Goal: Task Accomplishment & Management: Manage account settings

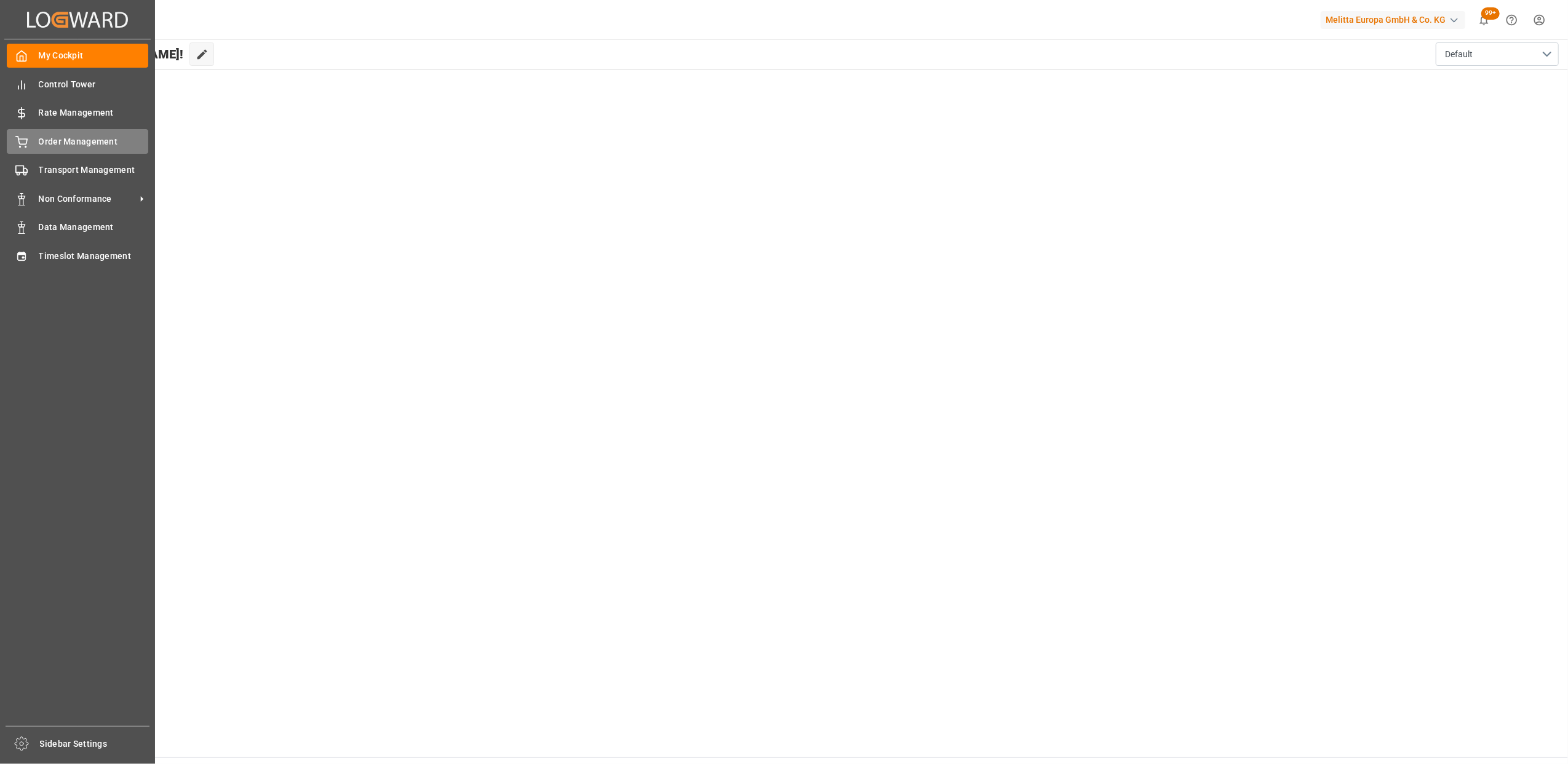
click at [35, 147] on div "Order Management Order Management" at bounding box center [77, 141] width 141 height 24
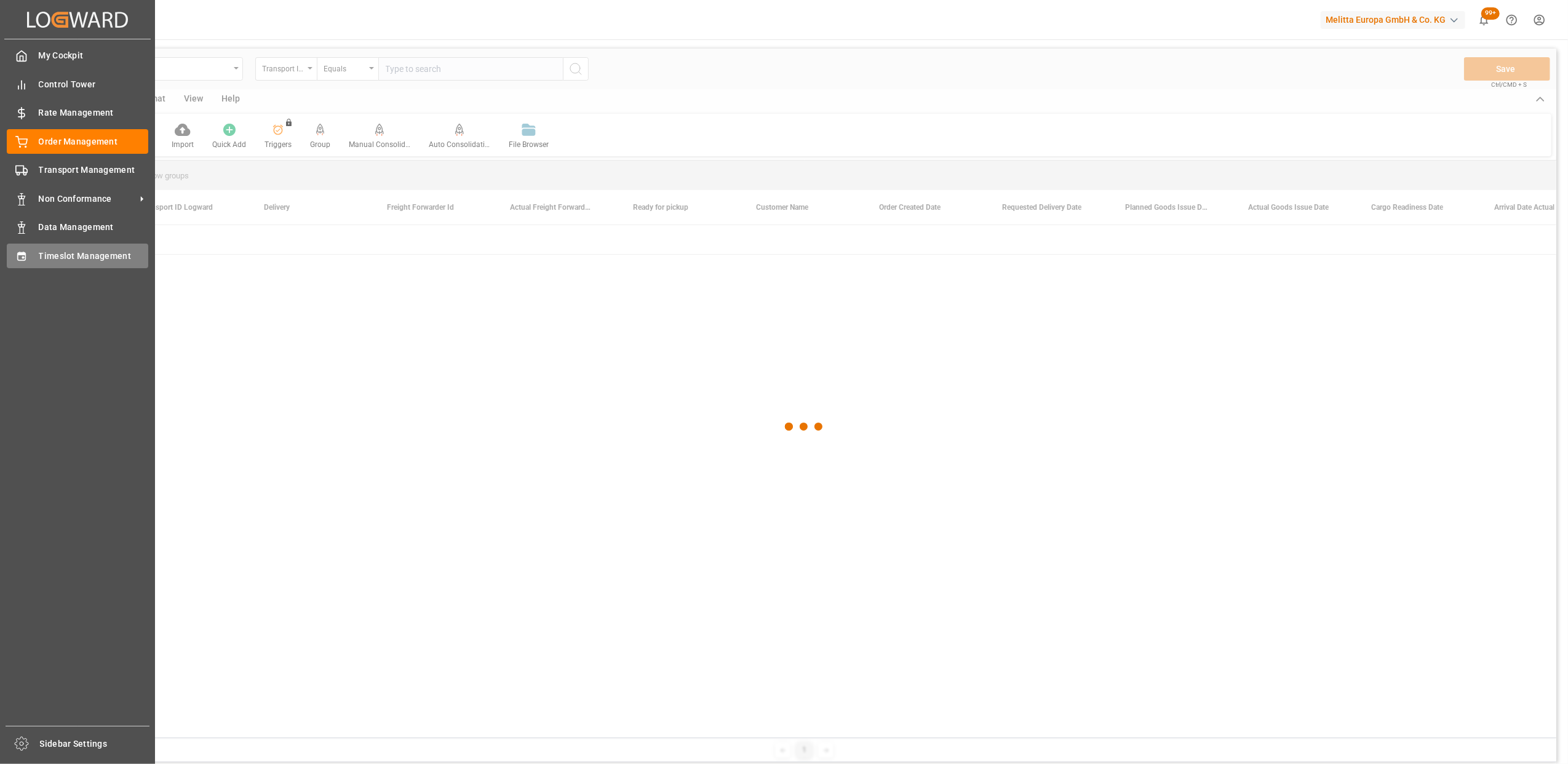
click at [22, 255] on icon at bounding box center [22, 256] width 12 height 12
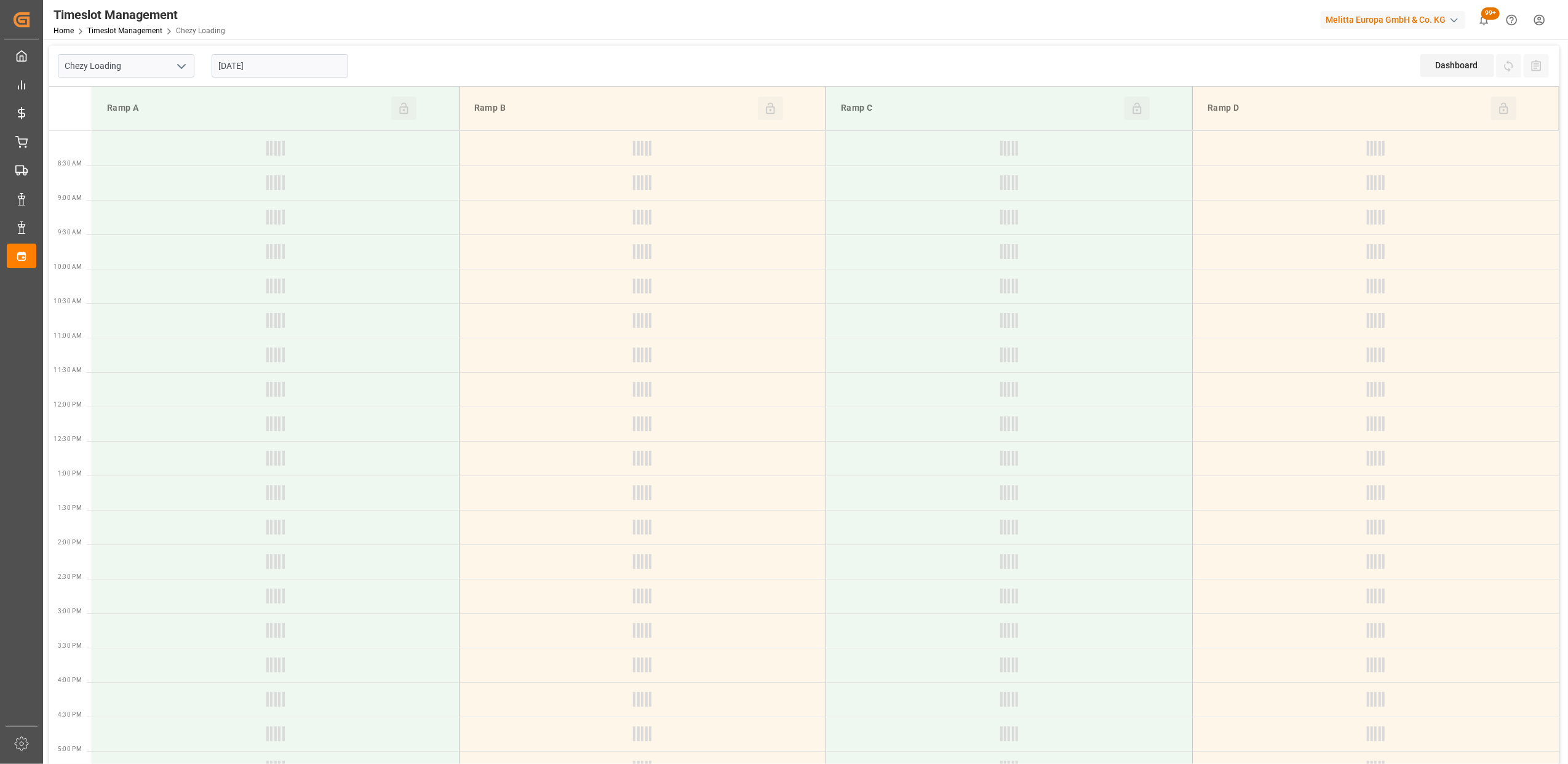
type input "Chezy Loading"
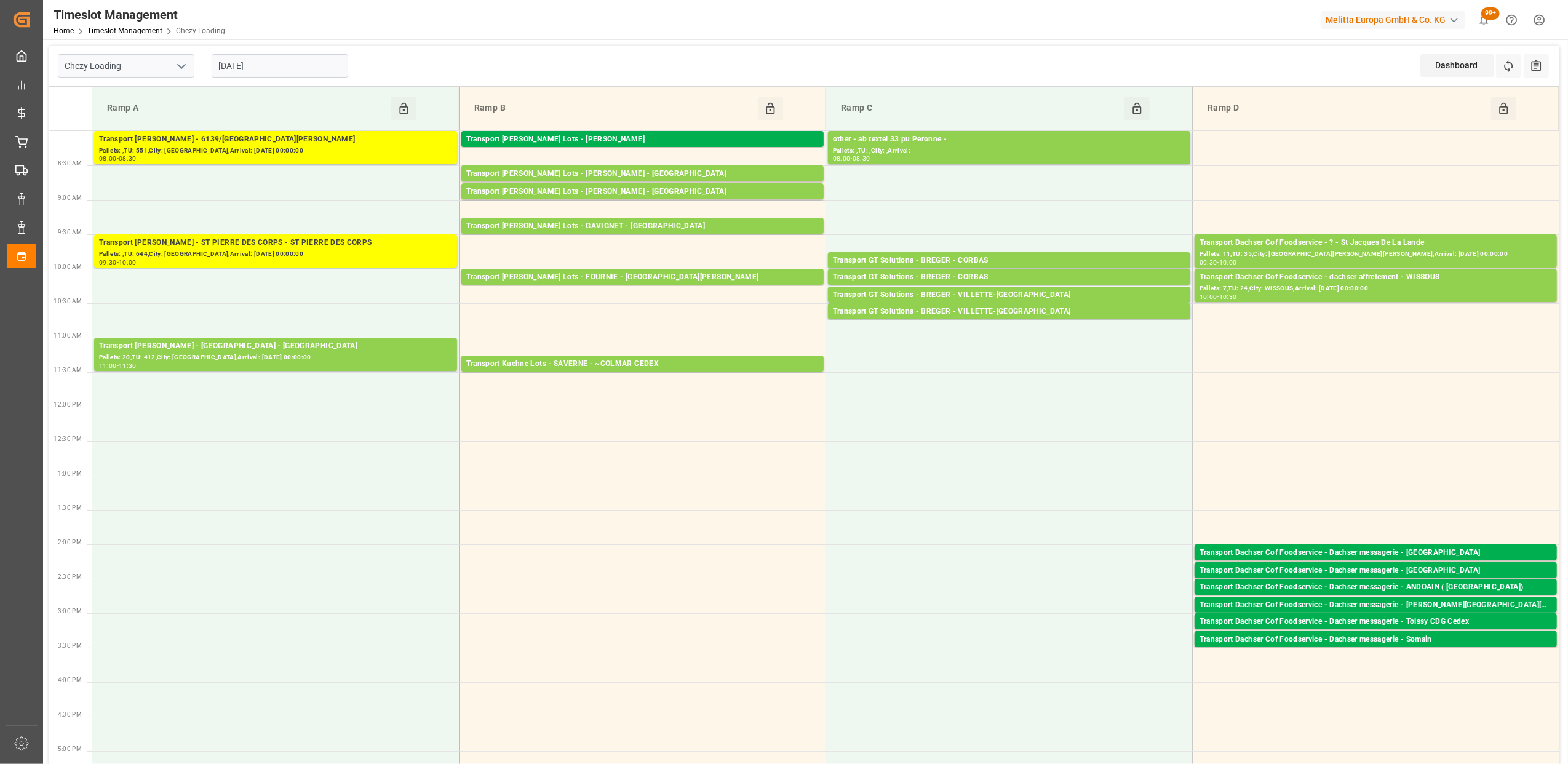
click at [293, 70] on input "[DATE]" at bounding box center [280, 66] width 137 height 24
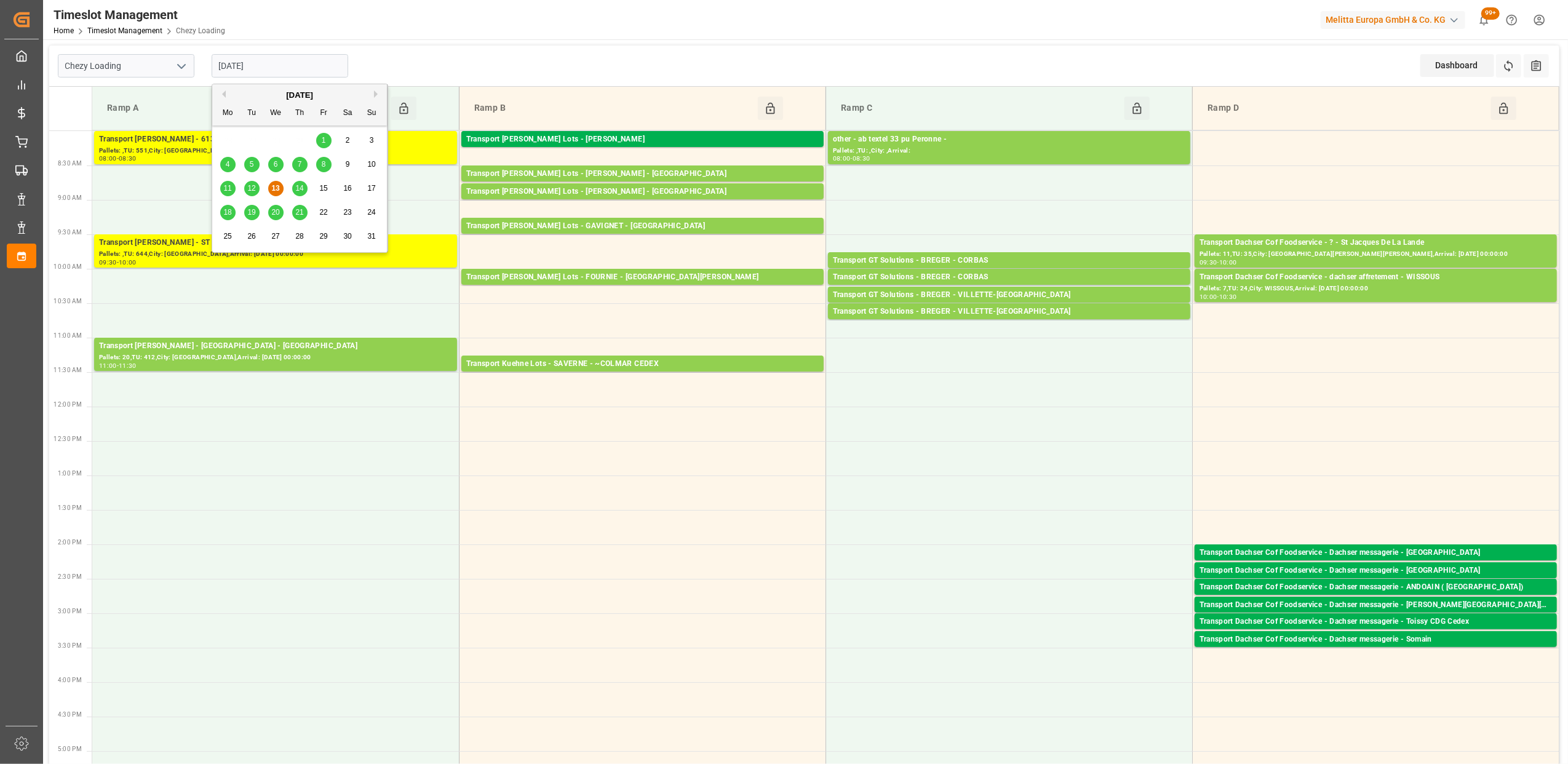
click at [230, 185] on span "11" at bounding box center [227, 188] width 8 height 9
type input "[DATE]"
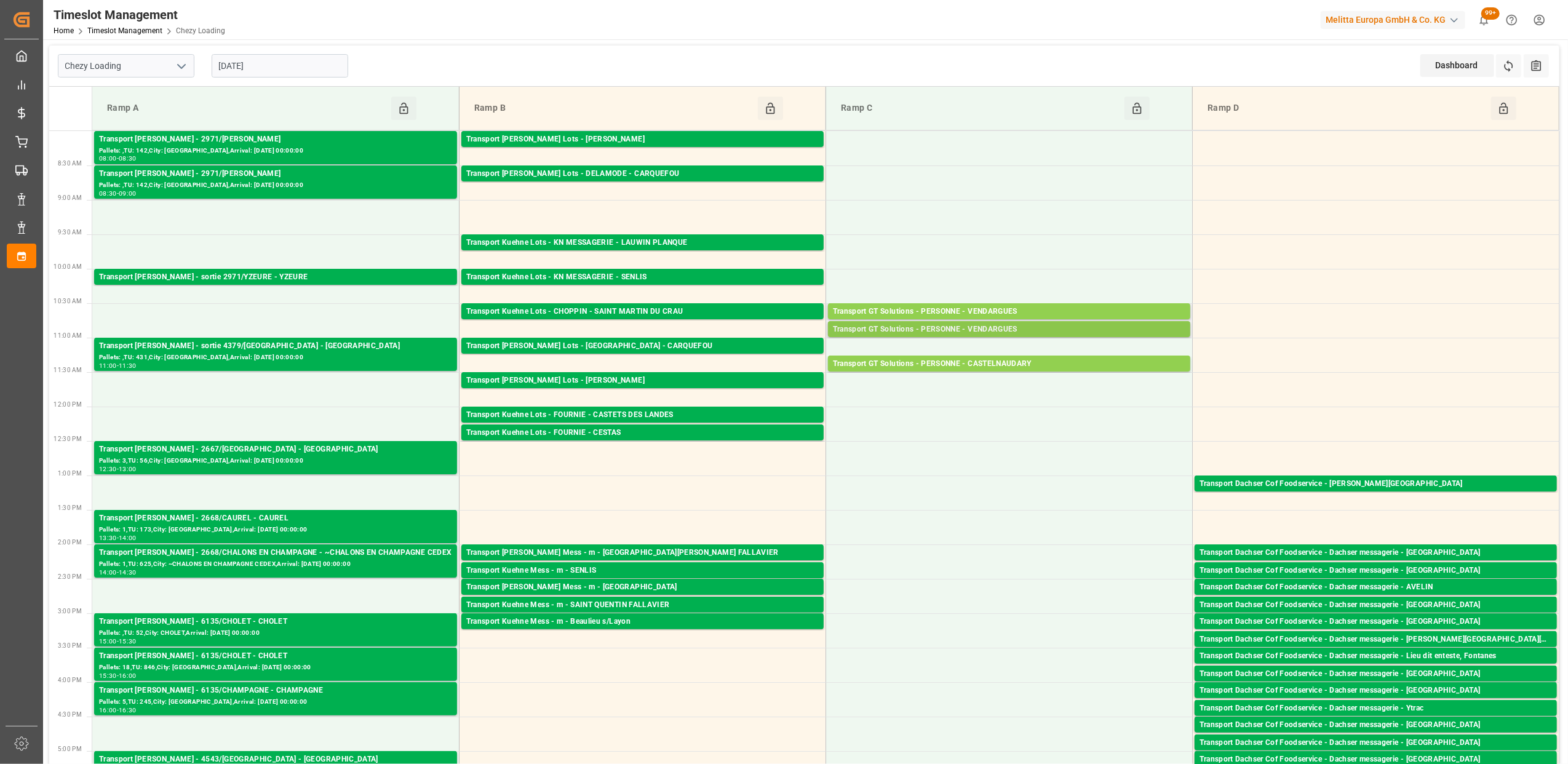
click at [985, 332] on div "Transport GT Solutions - PERSONNE - VENDARGUES" at bounding box center [1008, 330] width 352 height 12
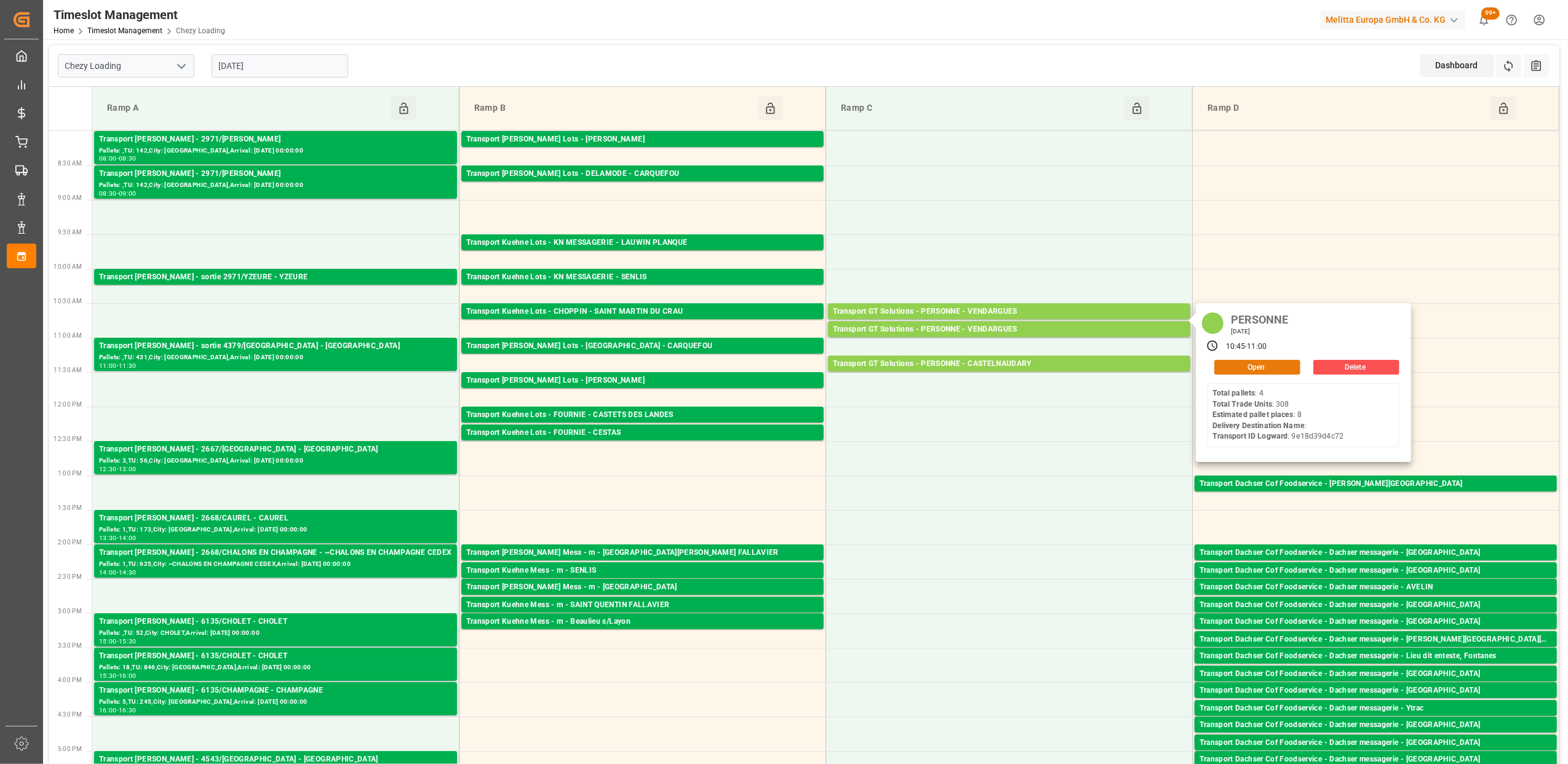
click at [1247, 367] on button "Open" at bounding box center [1256, 367] width 86 height 15
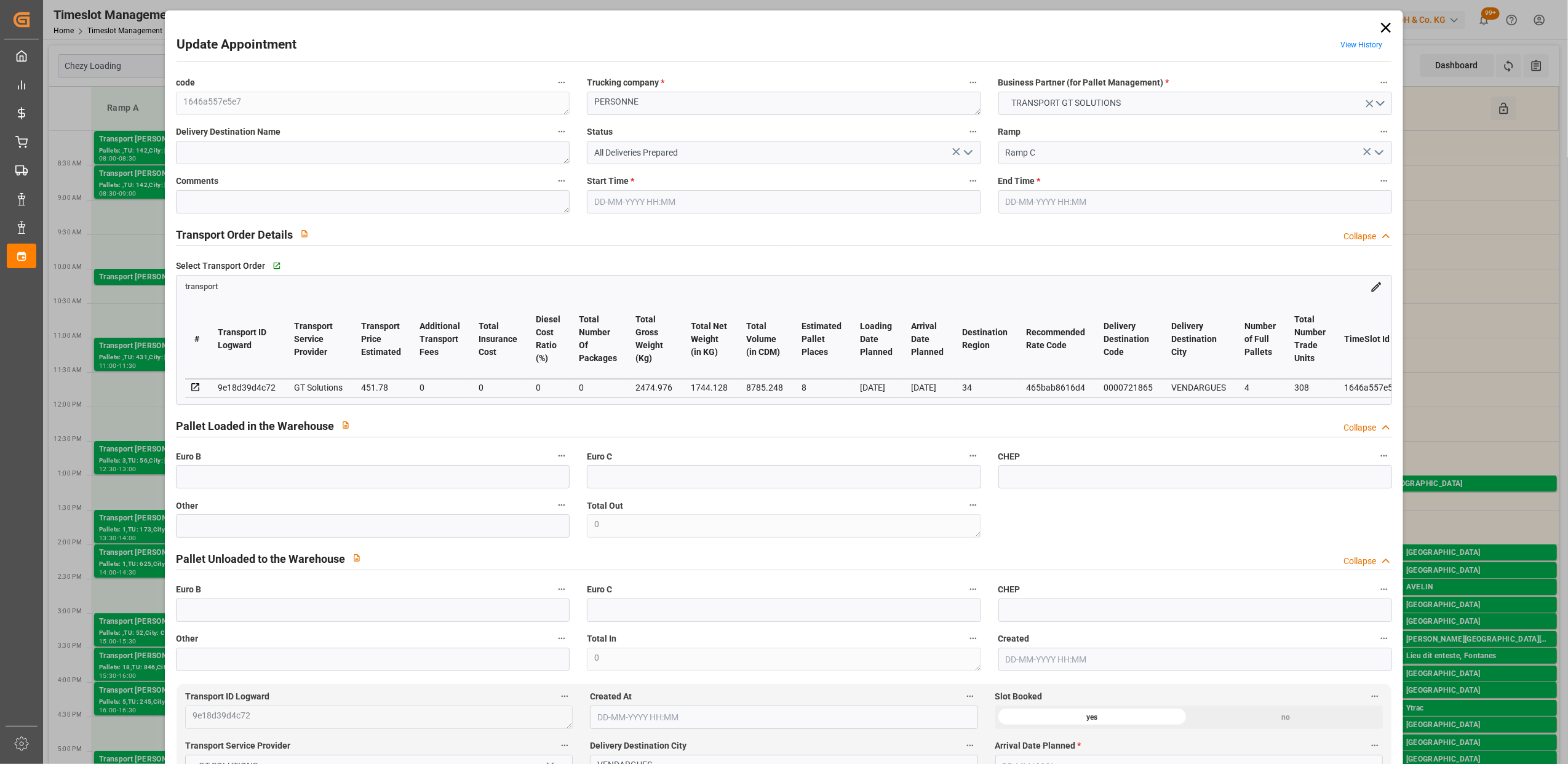
type input "[DATE] 10:45"
type input "[DATE] 11:00"
type input "[DATE] 12:37"
type input "[DATE] 12:01"
type input "[DATE]"
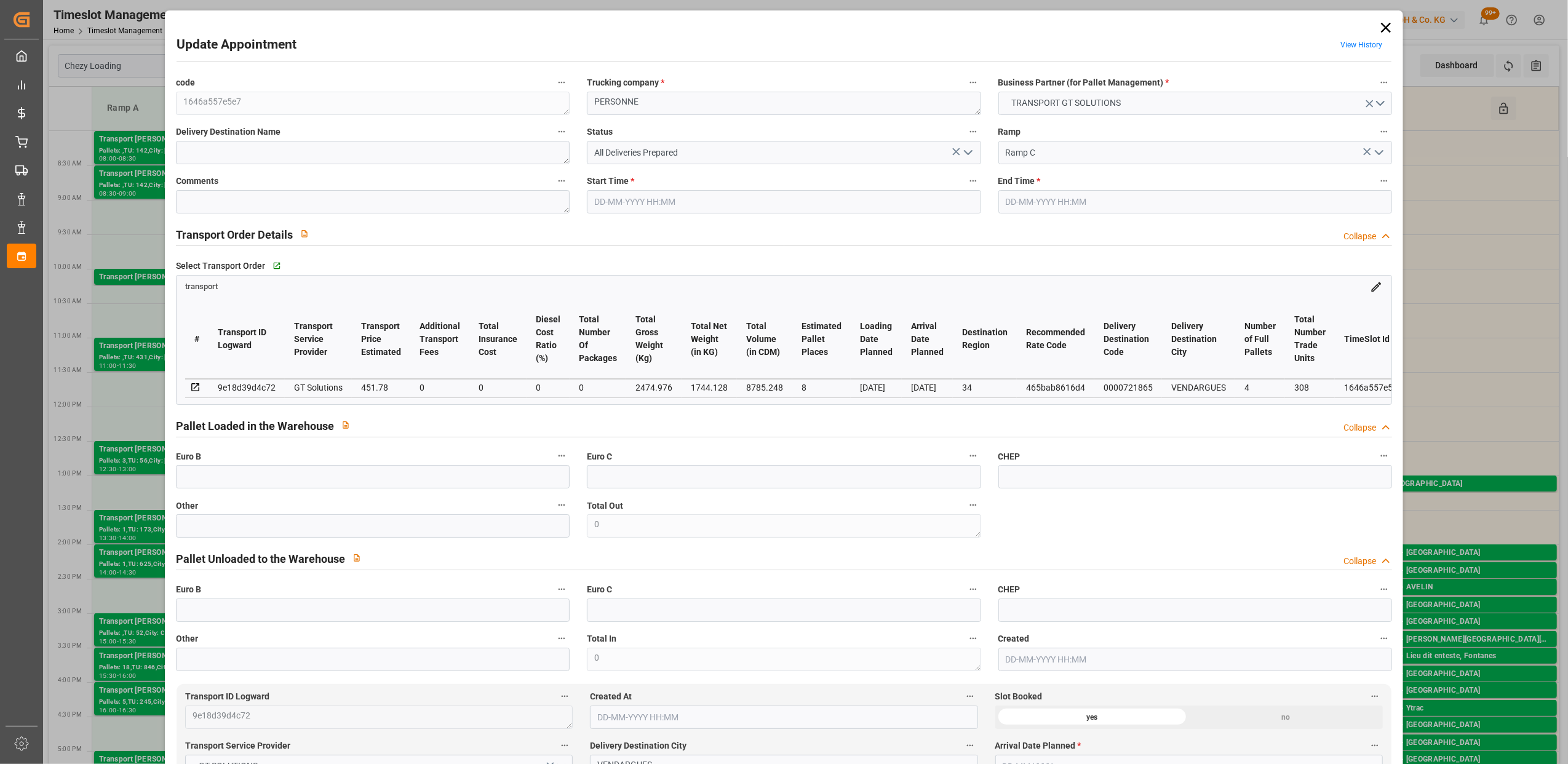
type input "[DATE]"
click at [1380, 30] on icon at bounding box center [1385, 28] width 10 height 10
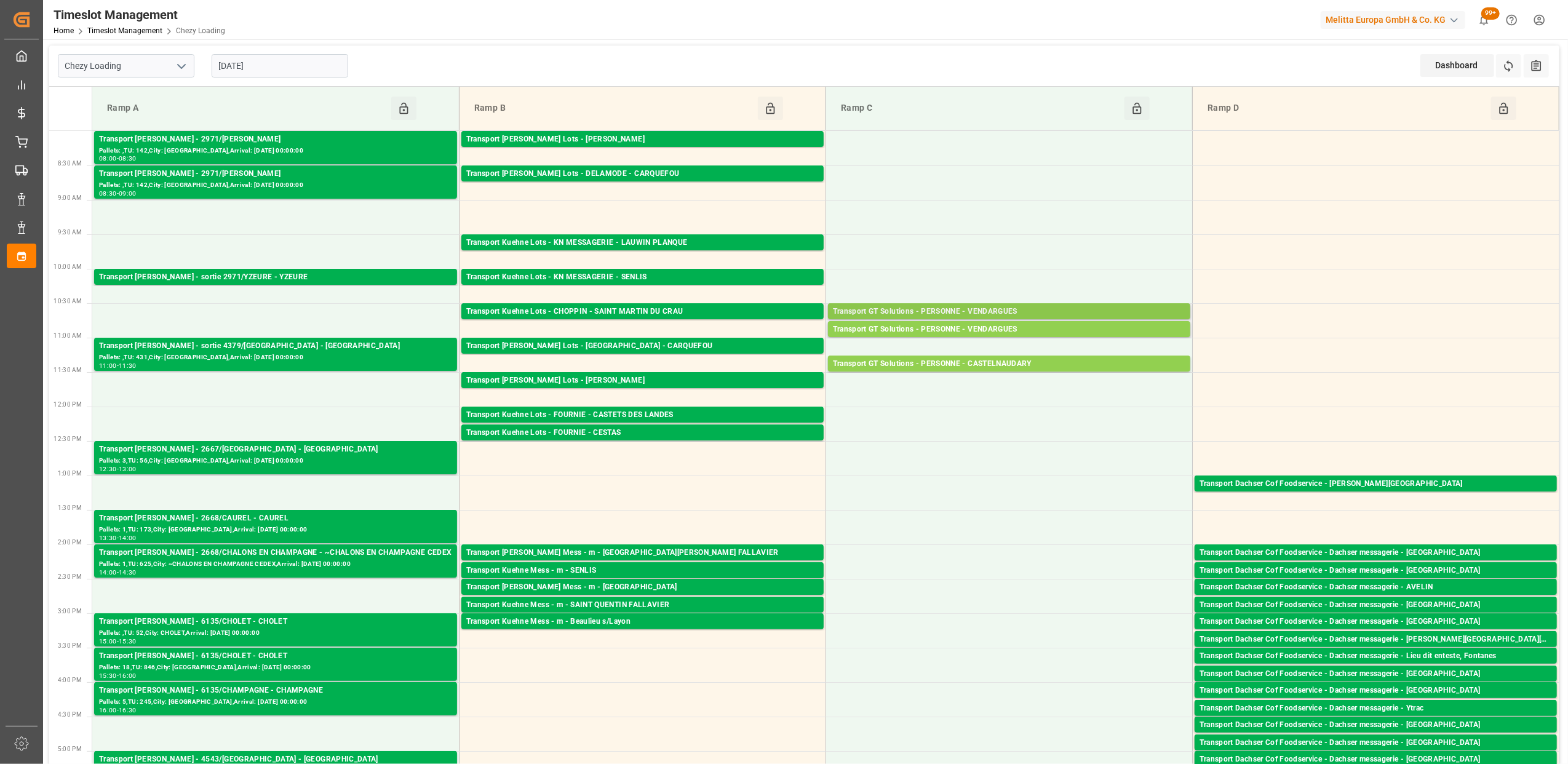
click at [973, 308] on div "Transport GT Solutions - PERSONNE - VENDARGUES" at bounding box center [1008, 312] width 352 height 12
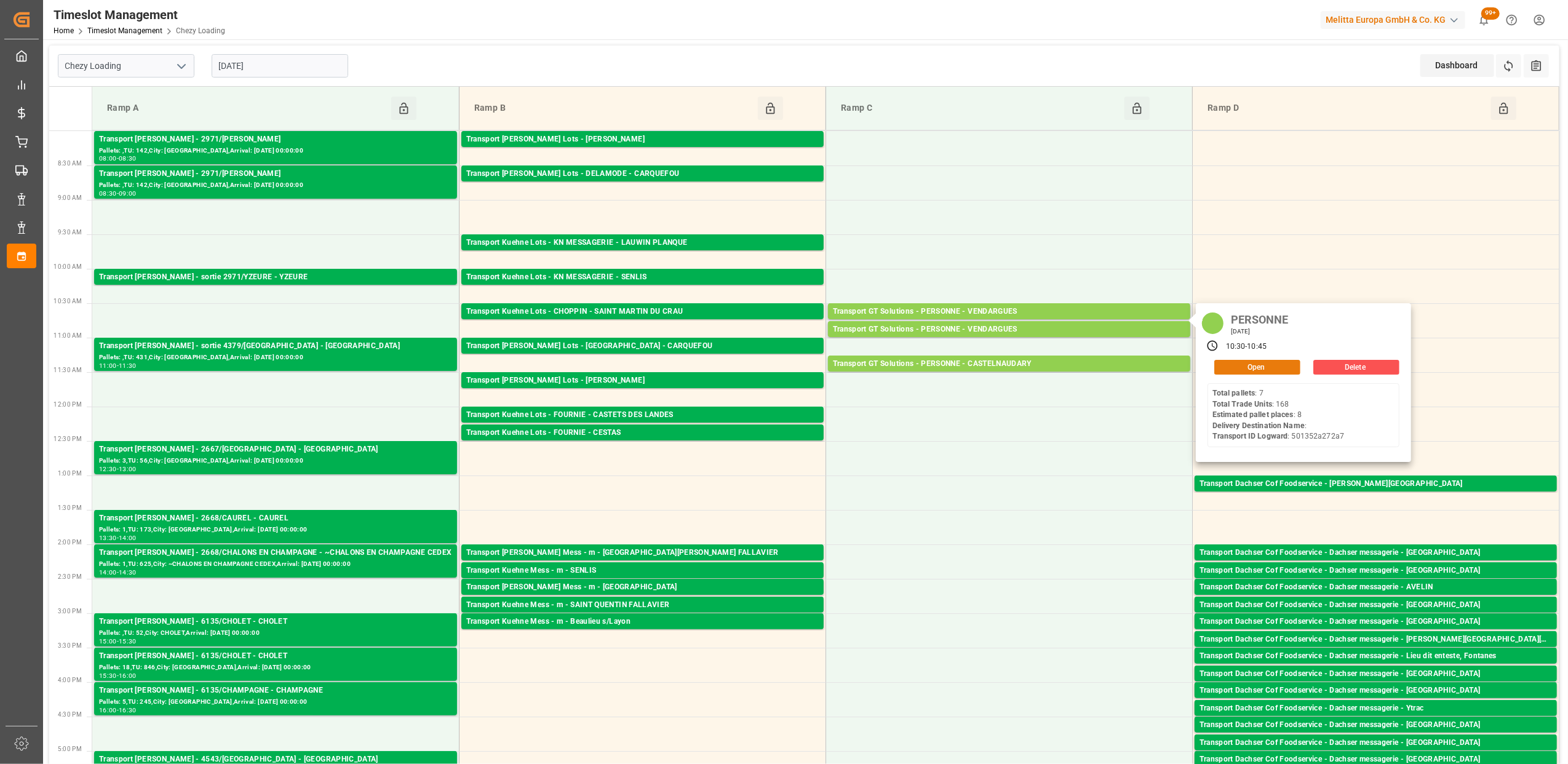
click at [1266, 366] on button "Open" at bounding box center [1256, 367] width 86 height 15
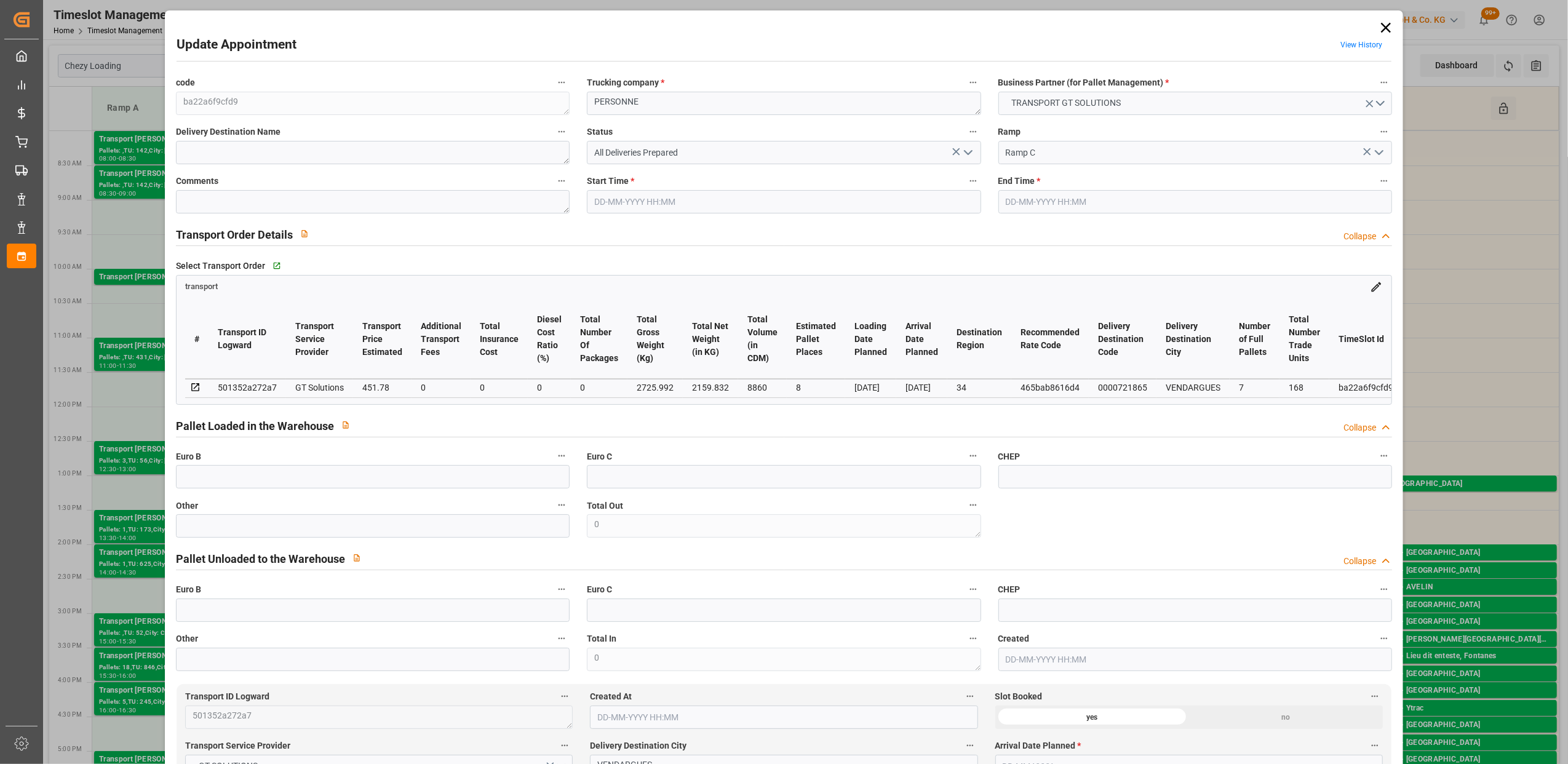
type input "[DATE] 10:30"
type input "[DATE] 10:45"
type input "[DATE] 13:44"
type input "[DATE] 12:03"
type input "[DATE]"
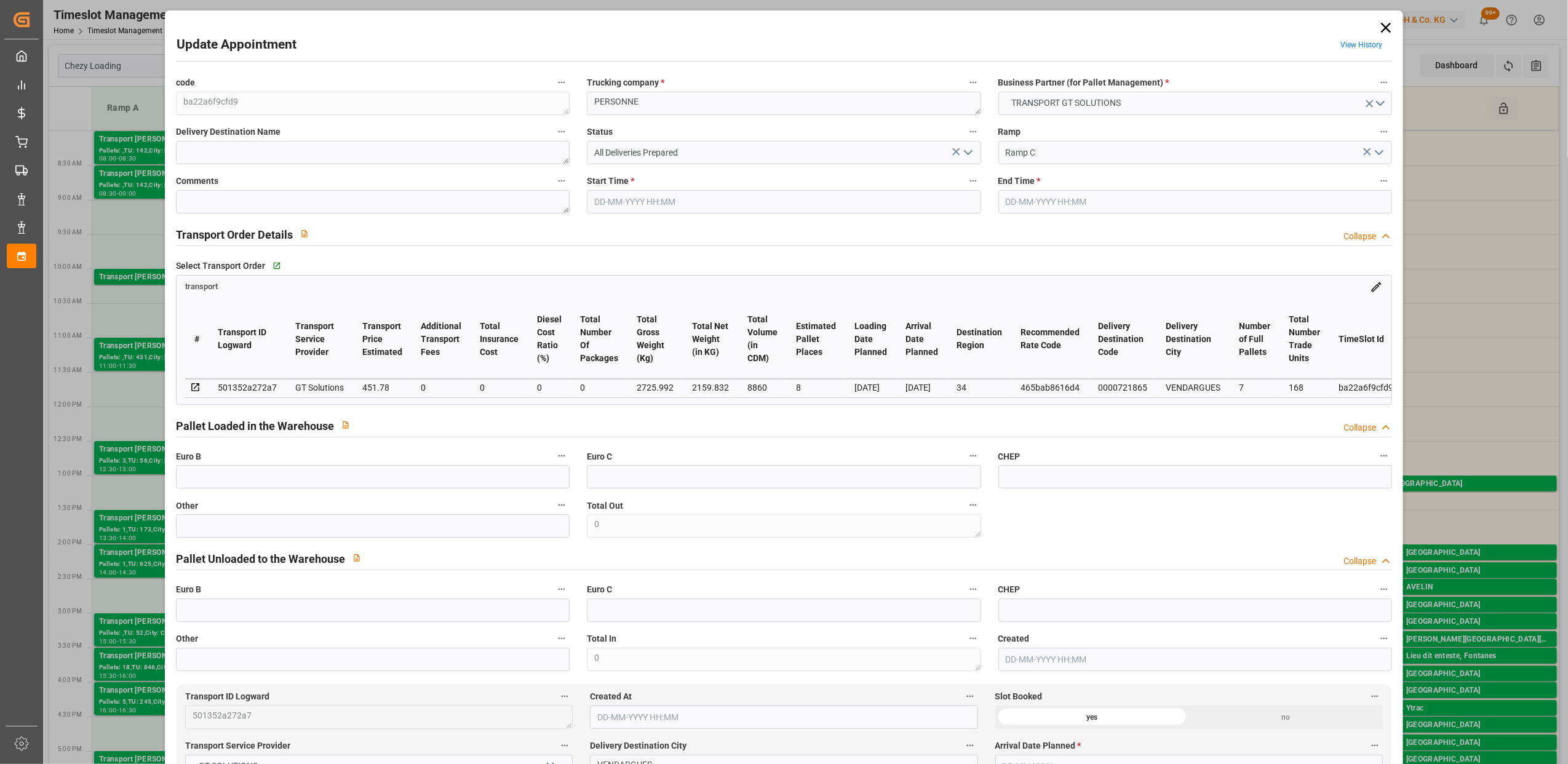
type input "[DATE]"
click at [1383, 26] on icon at bounding box center [1385, 28] width 10 height 10
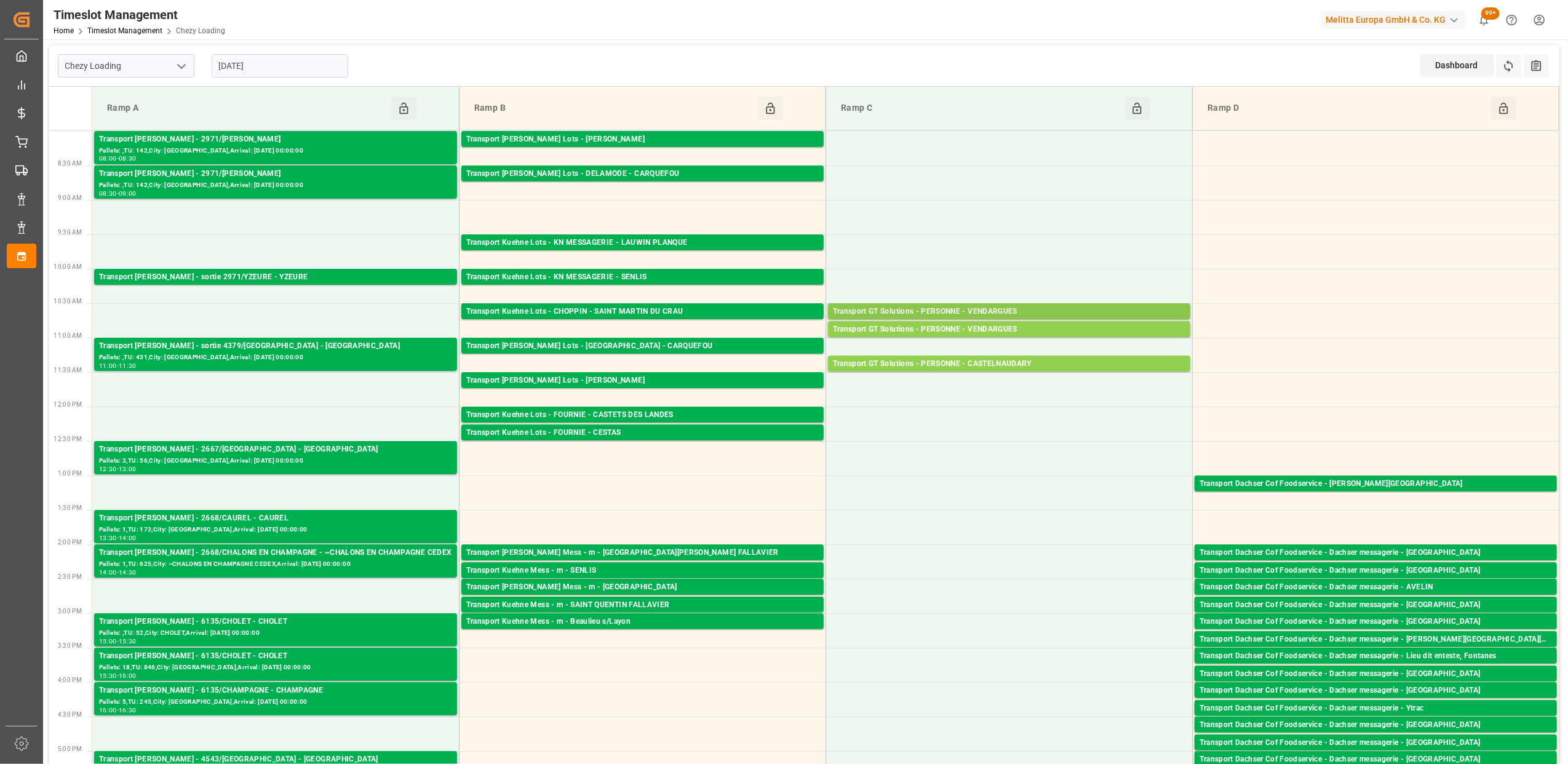
click at [980, 310] on div "Transport GT Solutions - PERSONNE - VENDARGUES" at bounding box center [1008, 312] width 352 height 12
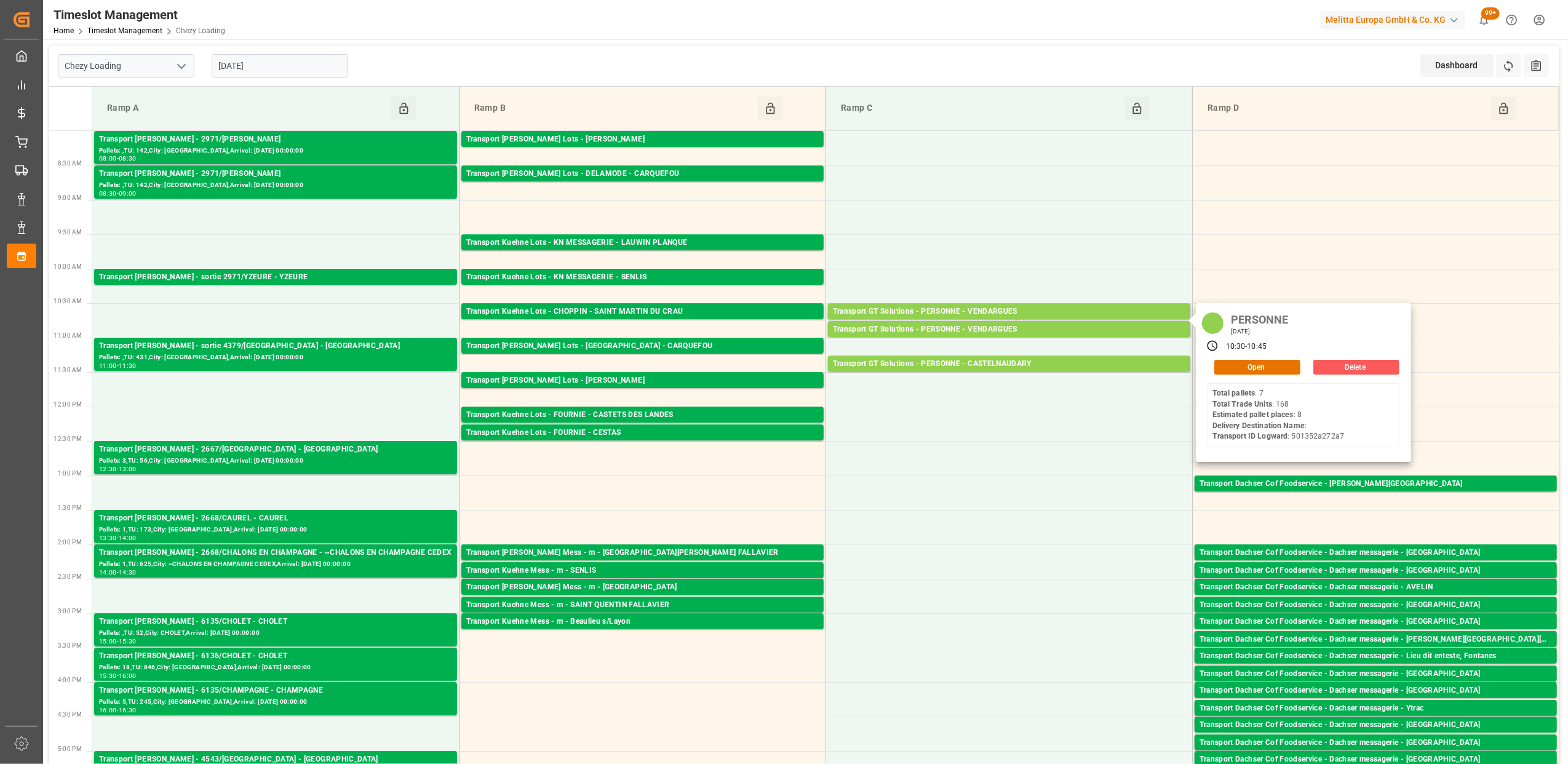
click at [1340, 362] on button "Delete" at bounding box center [1356, 367] width 86 height 15
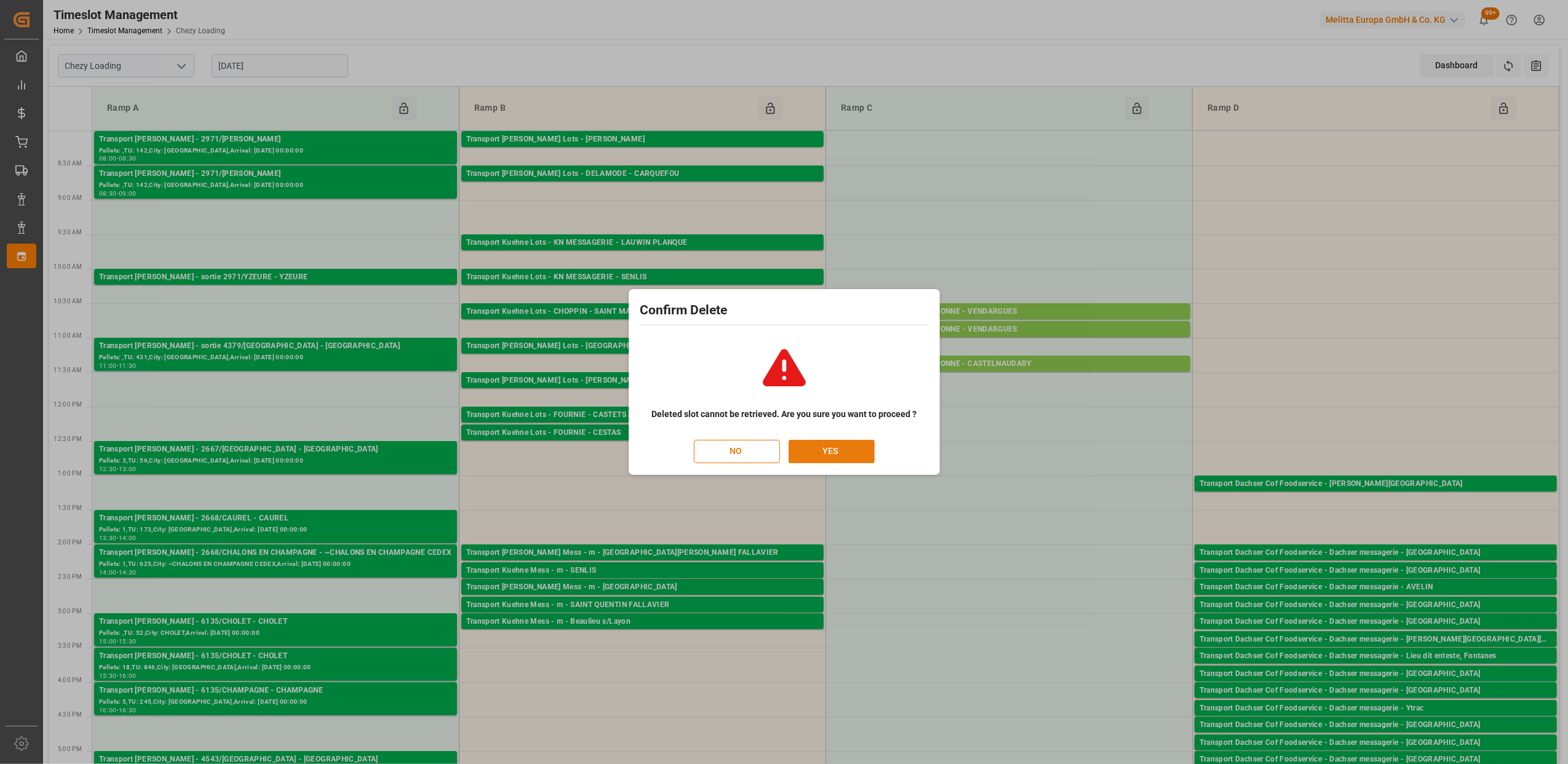
click at [816, 447] on button "YES" at bounding box center [831, 452] width 86 height 24
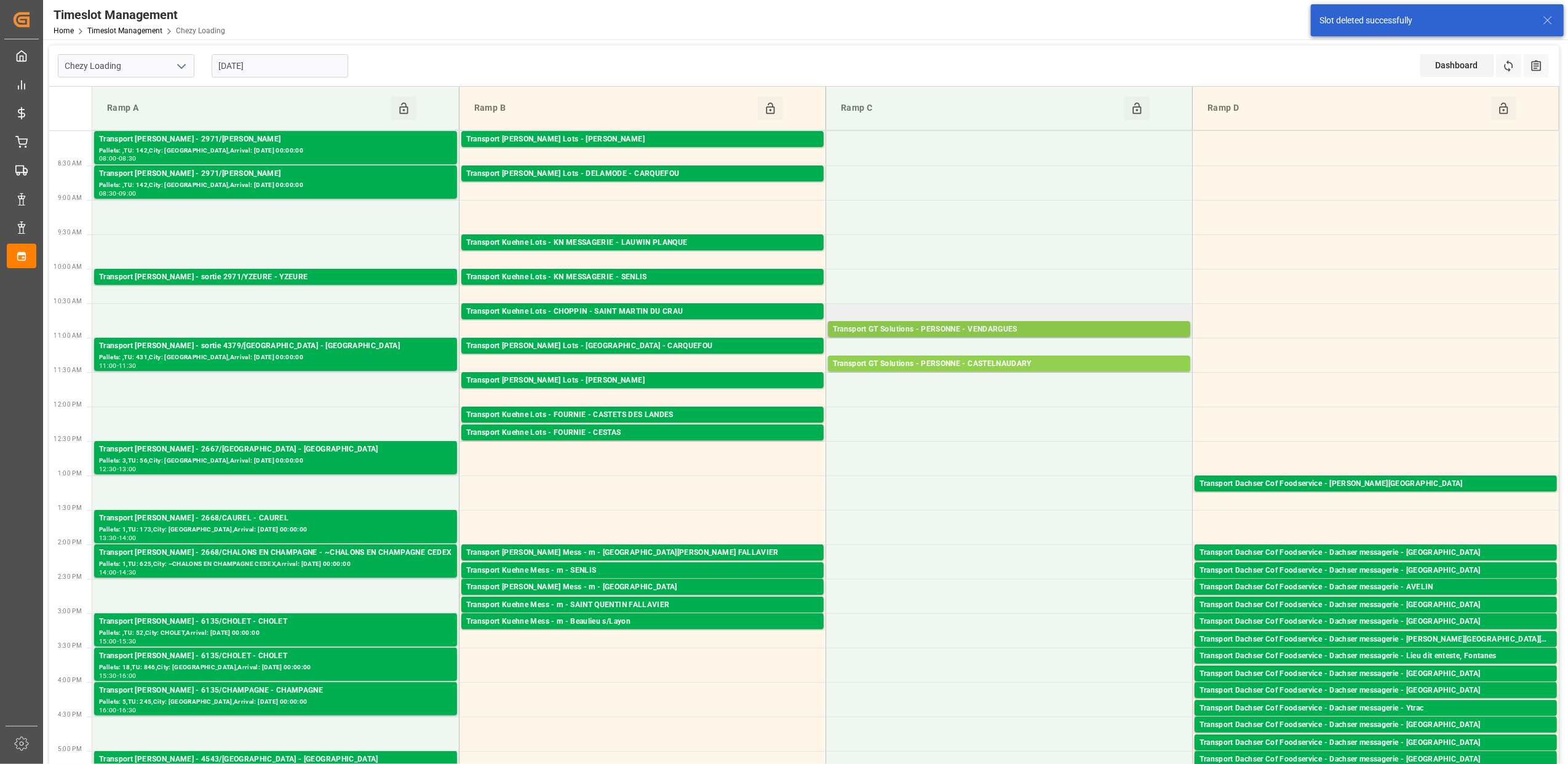
click at [1001, 329] on div "Transport GT Solutions - PERSONNE - VENDARGUES" at bounding box center [1008, 330] width 352 height 12
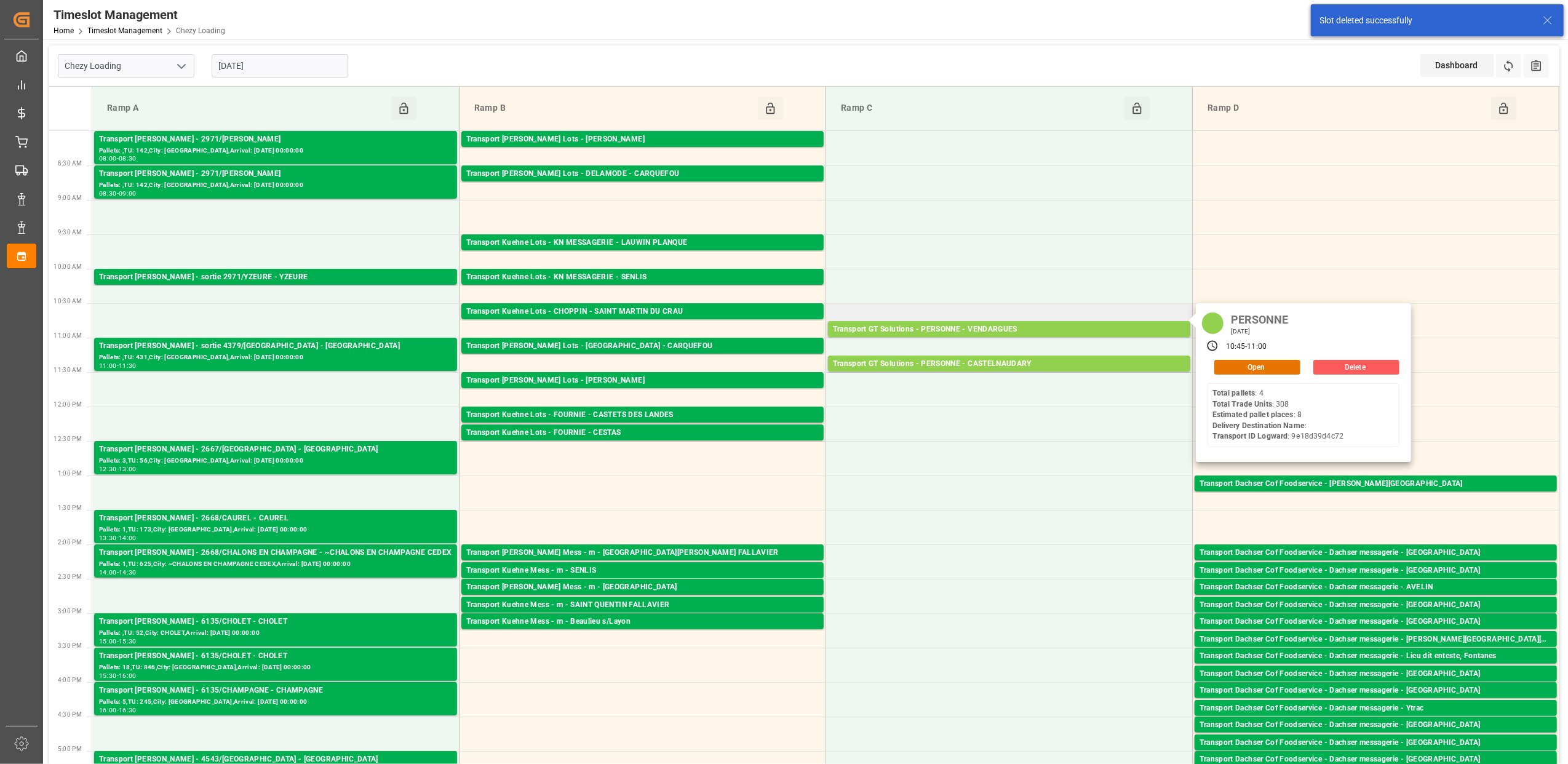
click at [1356, 362] on button "Delete" at bounding box center [1356, 367] width 86 height 15
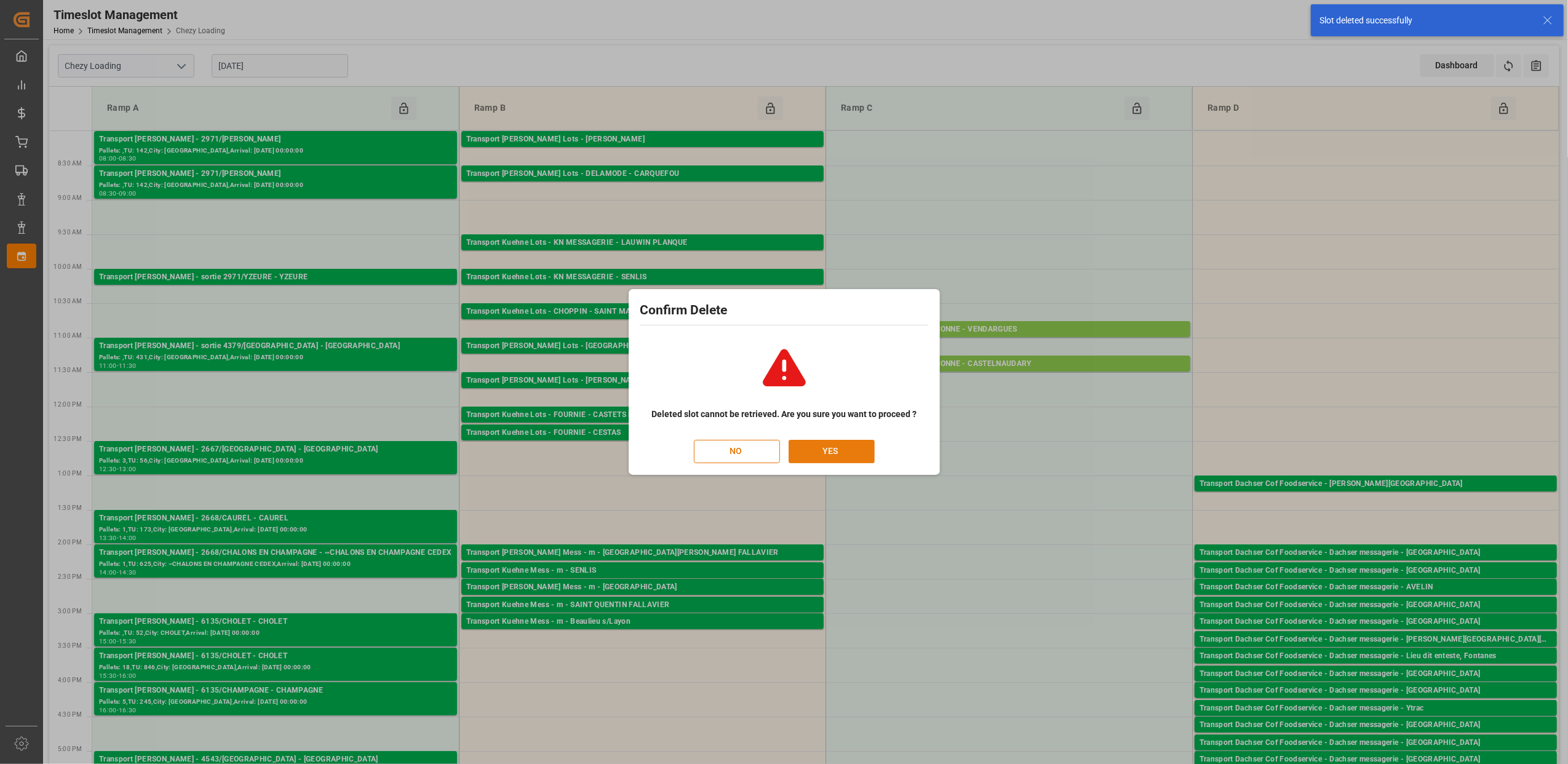
click at [842, 448] on button "YES" at bounding box center [831, 452] width 86 height 24
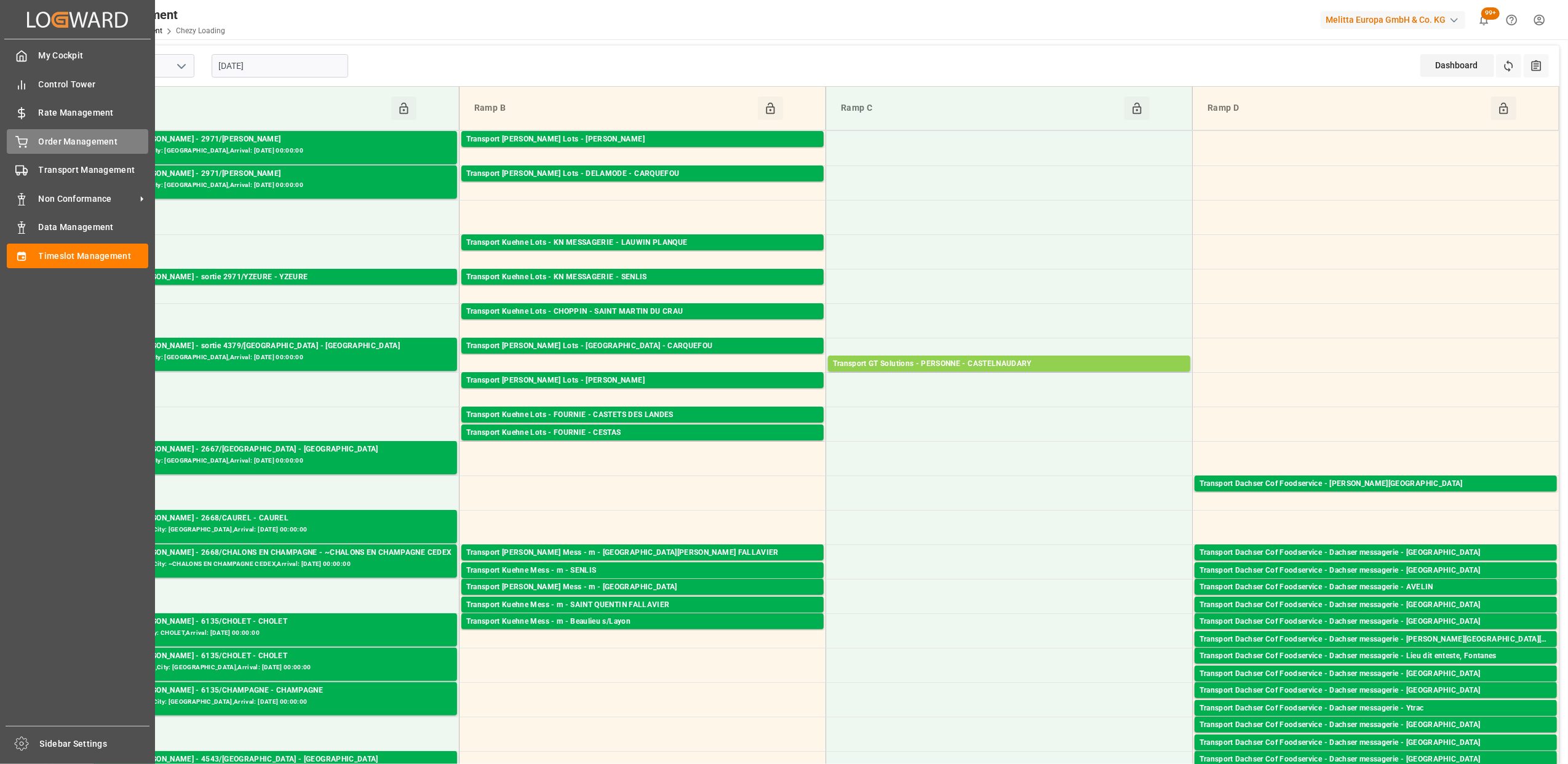
click at [20, 139] on icon at bounding box center [22, 141] width 11 height 8
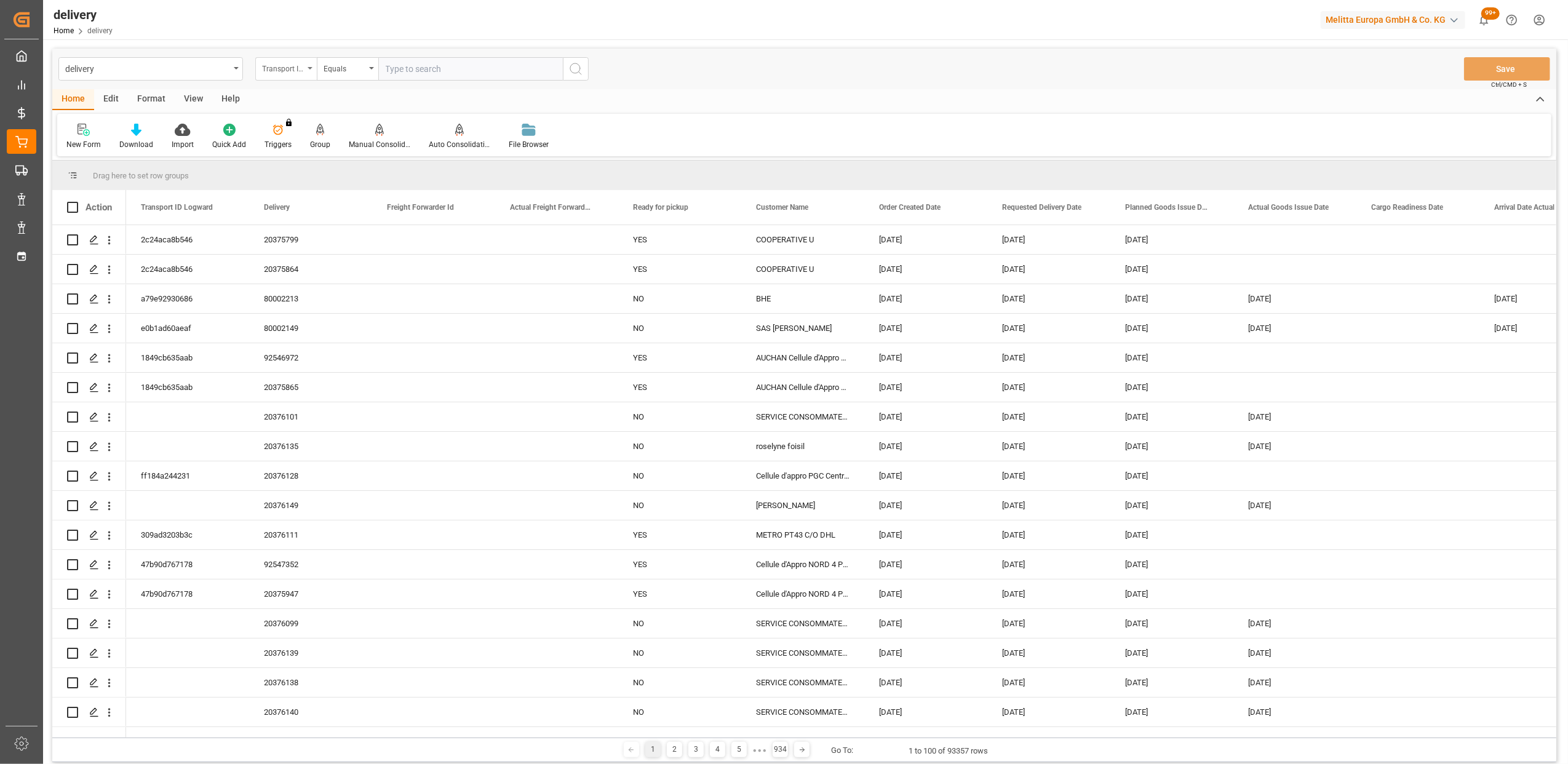
click at [311, 72] on div "Transport ID Logward" at bounding box center [286, 69] width 62 height 24
click at [293, 147] on div "Delivery" at bounding box center [347, 151] width 183 height 26
click at [410, 72] on input "text" at bounding box center [470, 69] width 185 height 24
paste input "20375082"
type input "20375082"
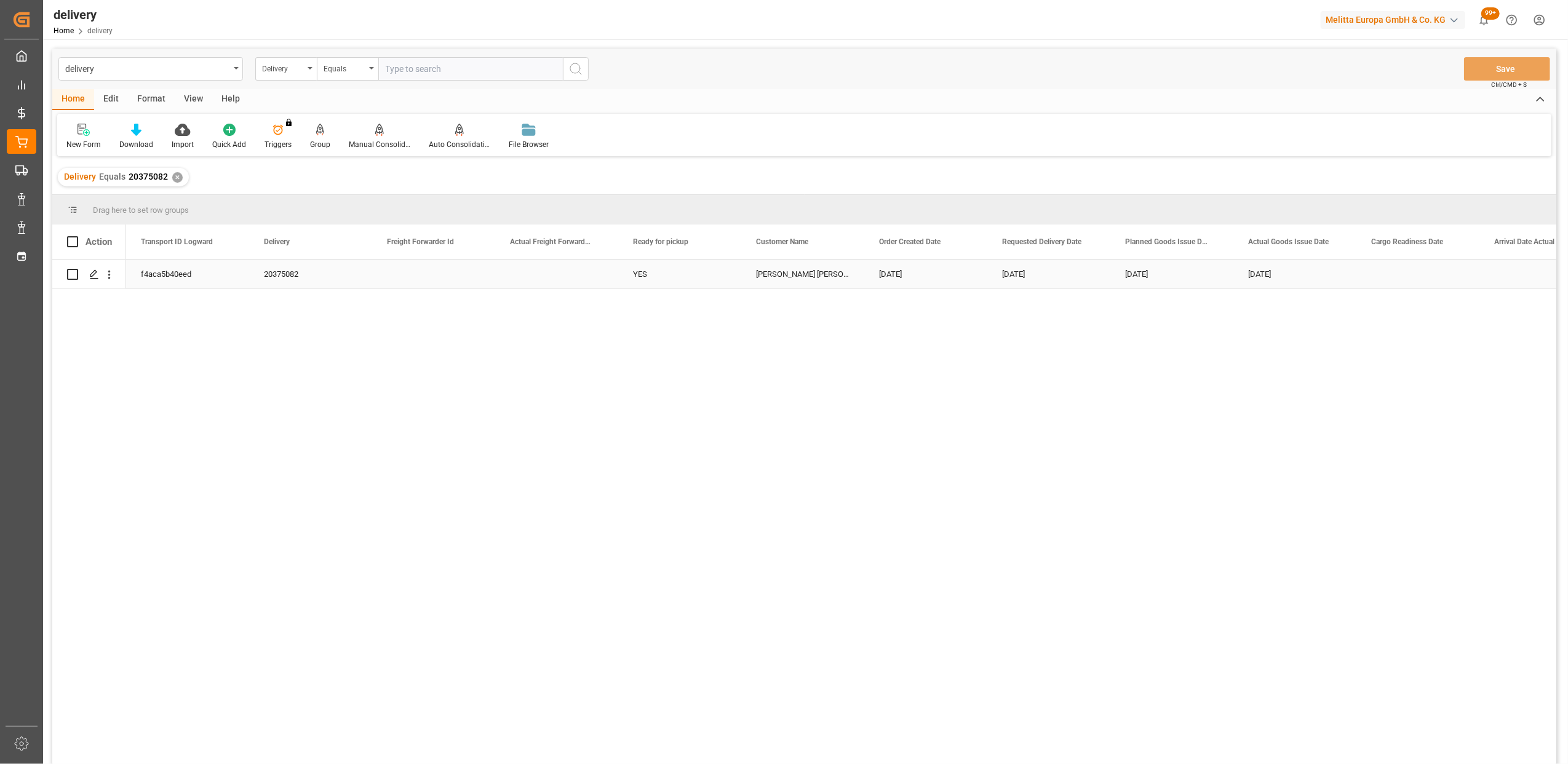
click at [176, 274] on div "f4aca5b40eed" at bounding box center [188, 274] width 123 height 29
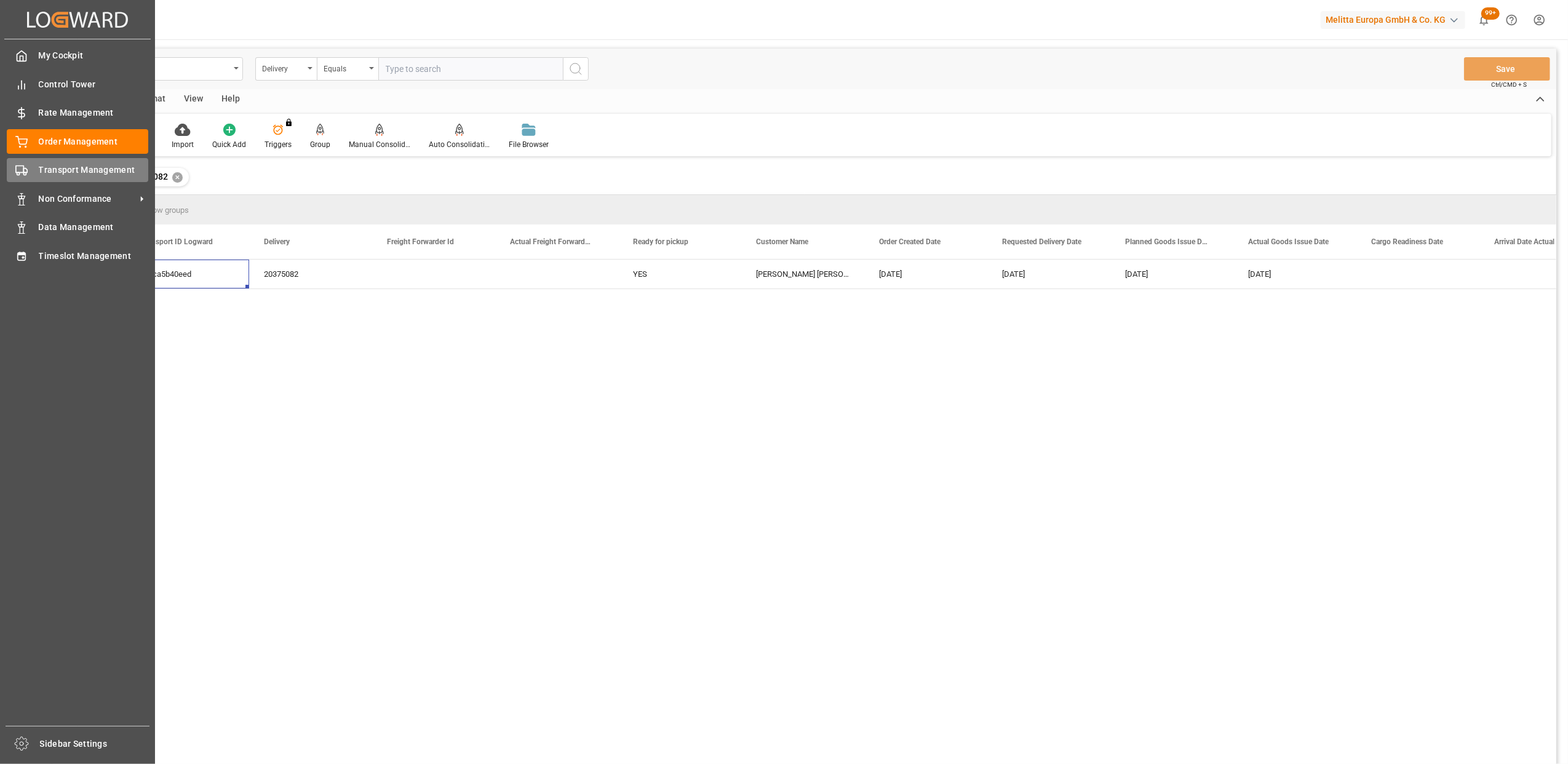
click at [30, 163] on div "Transport Management Transport Management" at bounding box center [77, 170] width 141 height 24
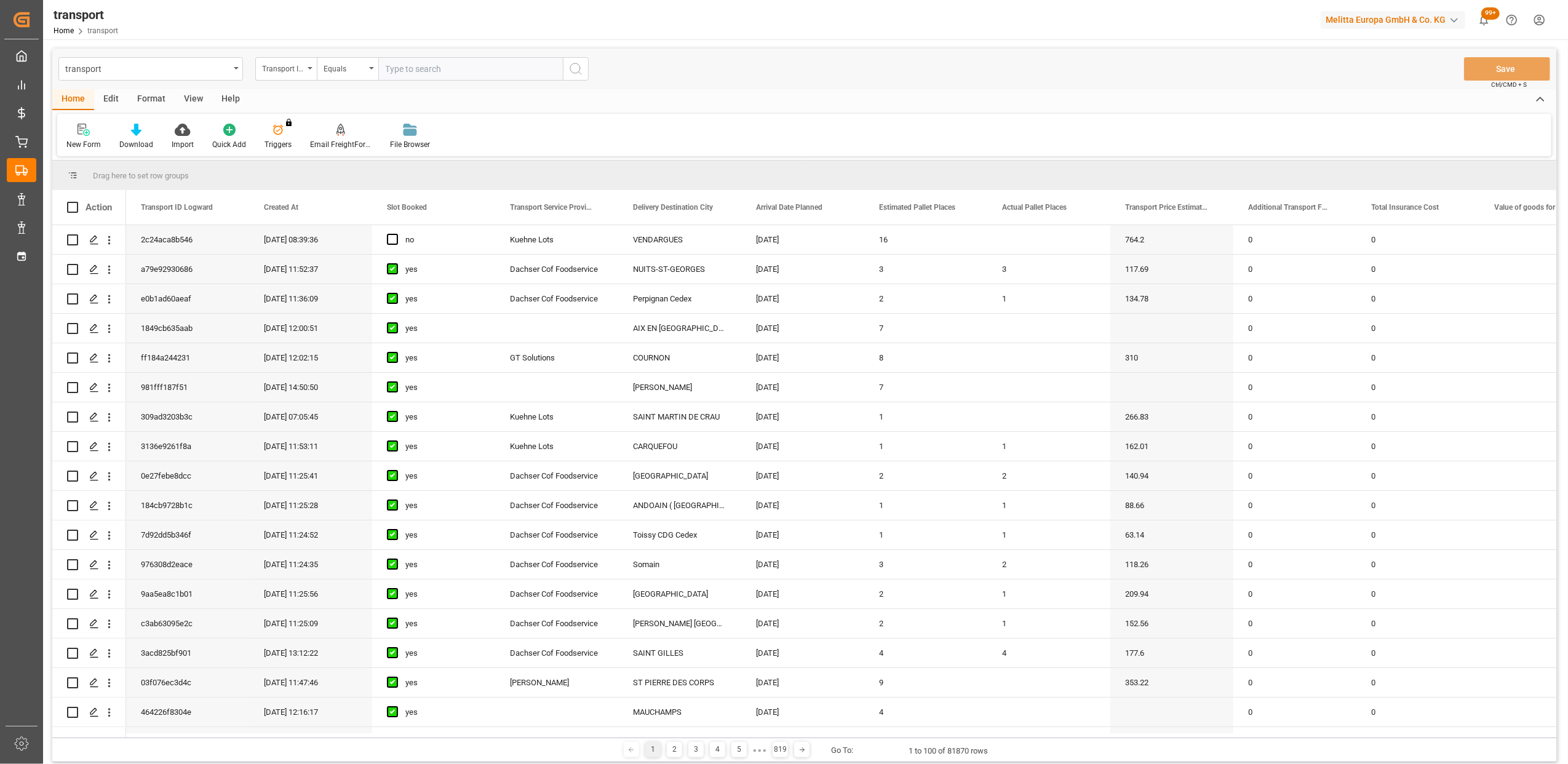
click at [412, 72] on input "text" at bounding box center [470, 69] width 185 height 24
paste input "f4aca5b40eed"
type input "f4aca5b40eed"
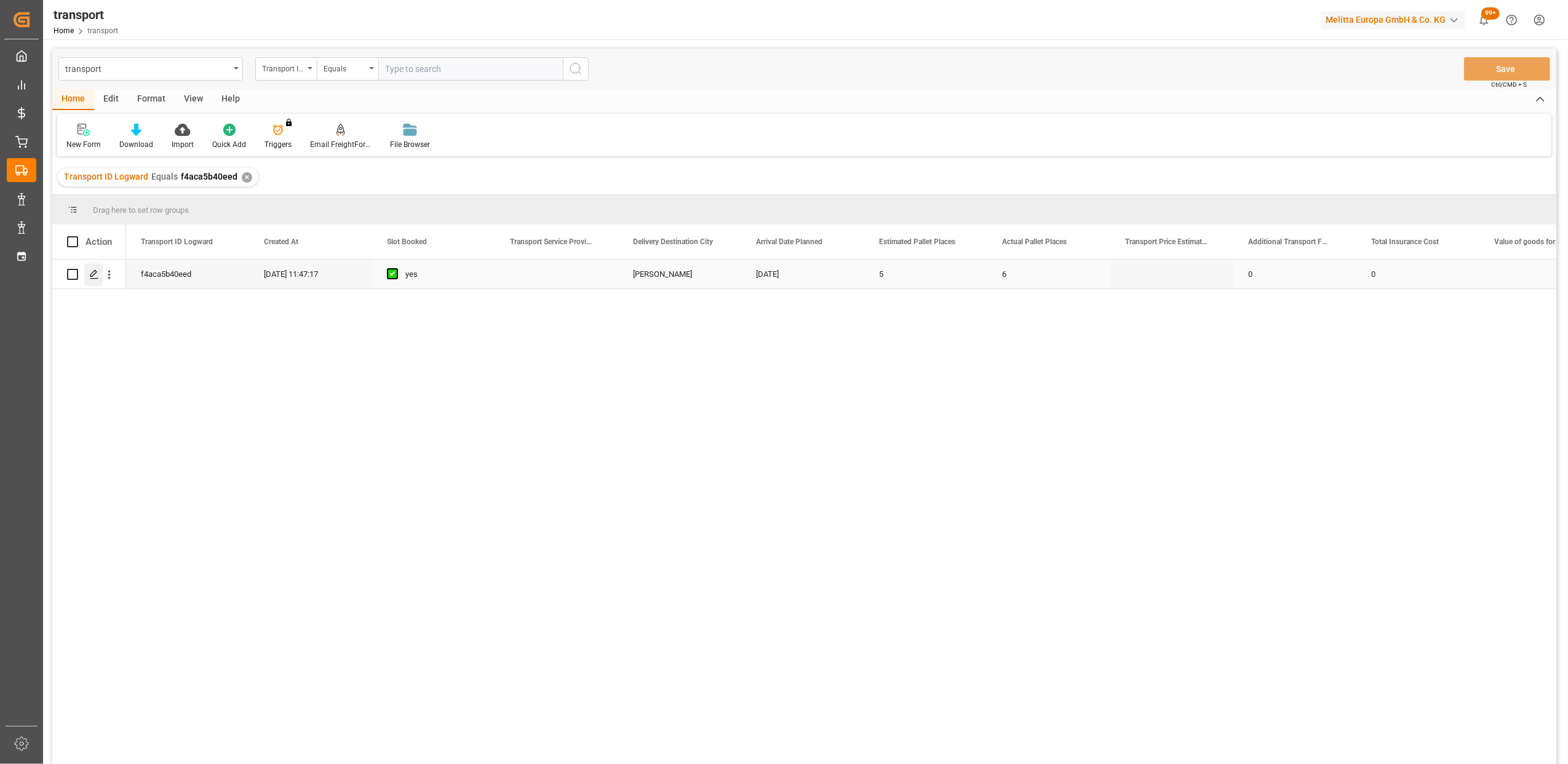
click at [99, 270] on icon "Press SPACE to select this row." at bounding box center [94, 274] width 10 height 10
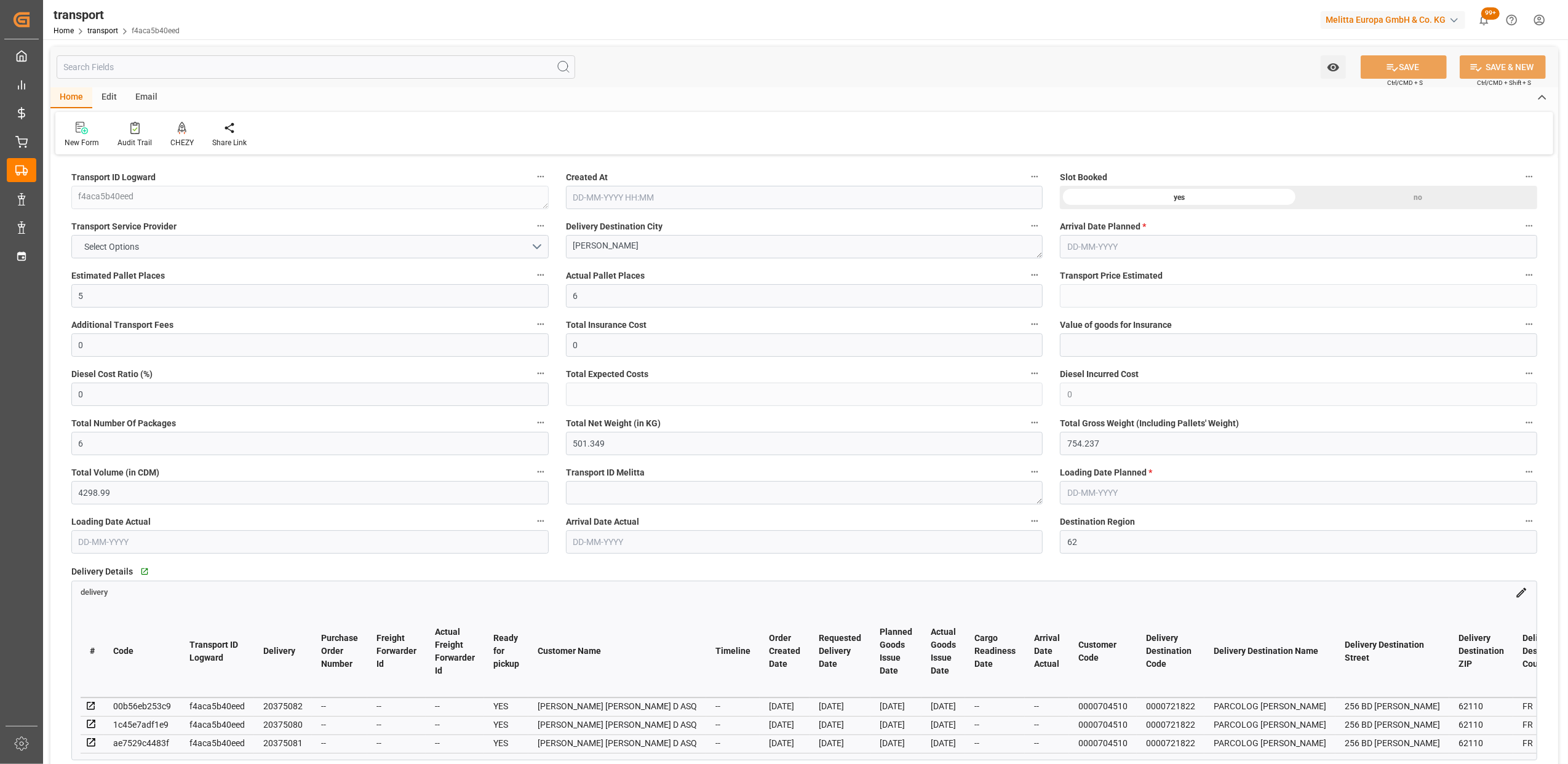
type input "[DATE] 11:47"
type input "[DATE]"
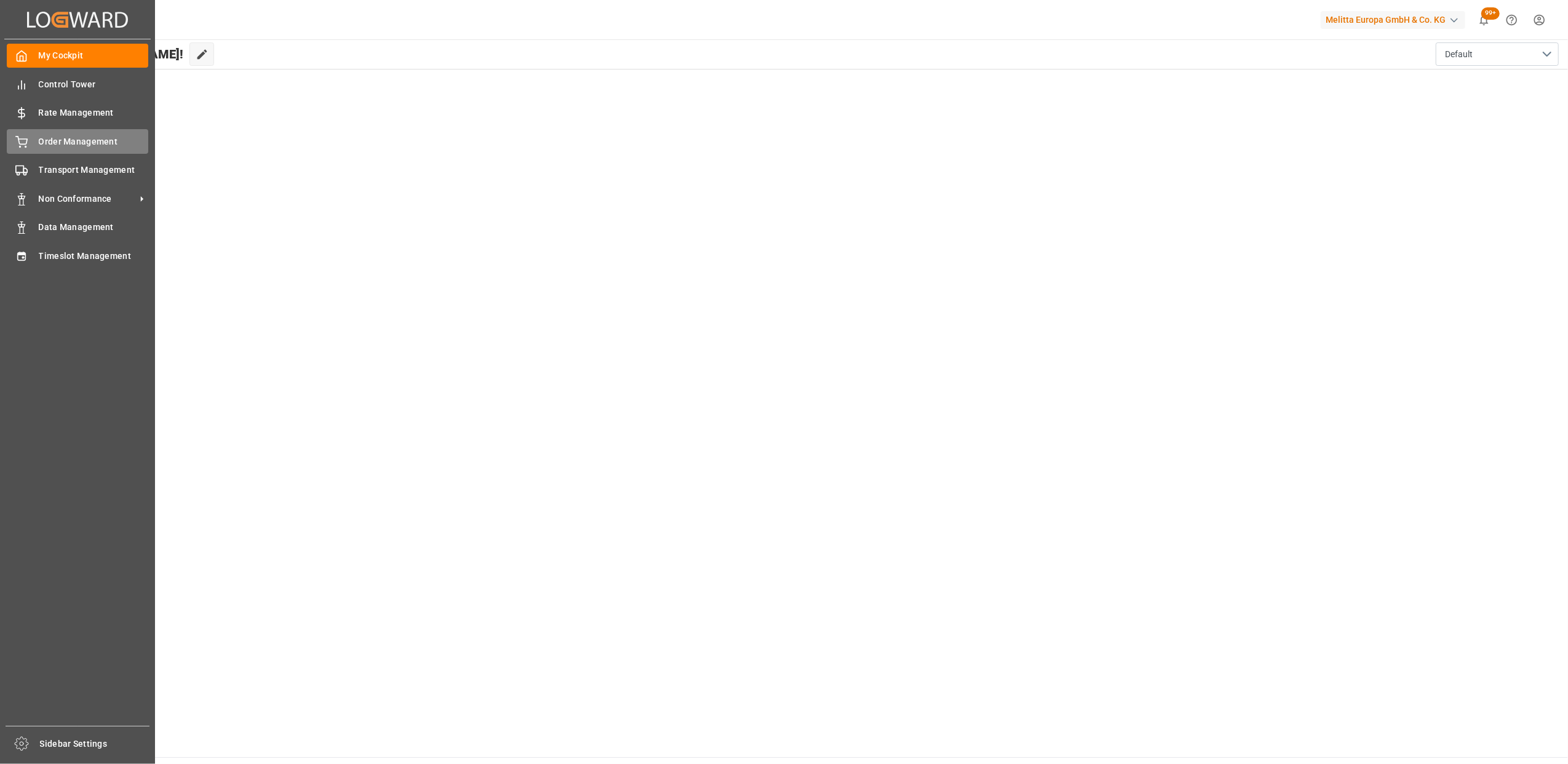
click at [32, 146] on div "Order Management Order Management" at bounding box center [77, 141] width 141 height 24
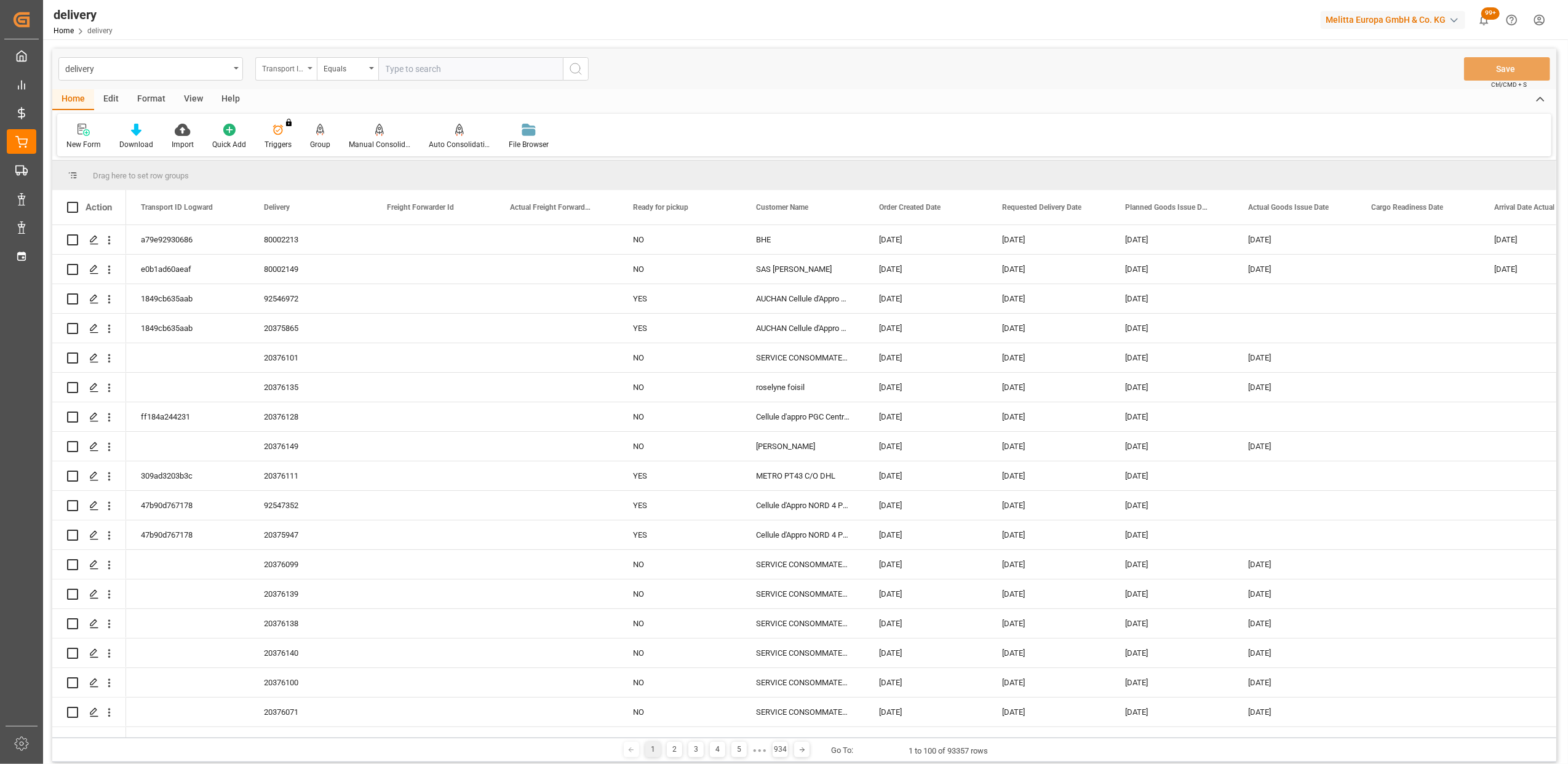
click at [308, 65] on div "Transport ID Logward" at bounding box center [286, 69] width 62 height 24
click at [305, 156] on div "Delivery" at bounding box center [347, 151] width 183 height 26
click at [426, 59] on input "text" at bounding box center [470, 69] width 185 height 24
type input "20375799"
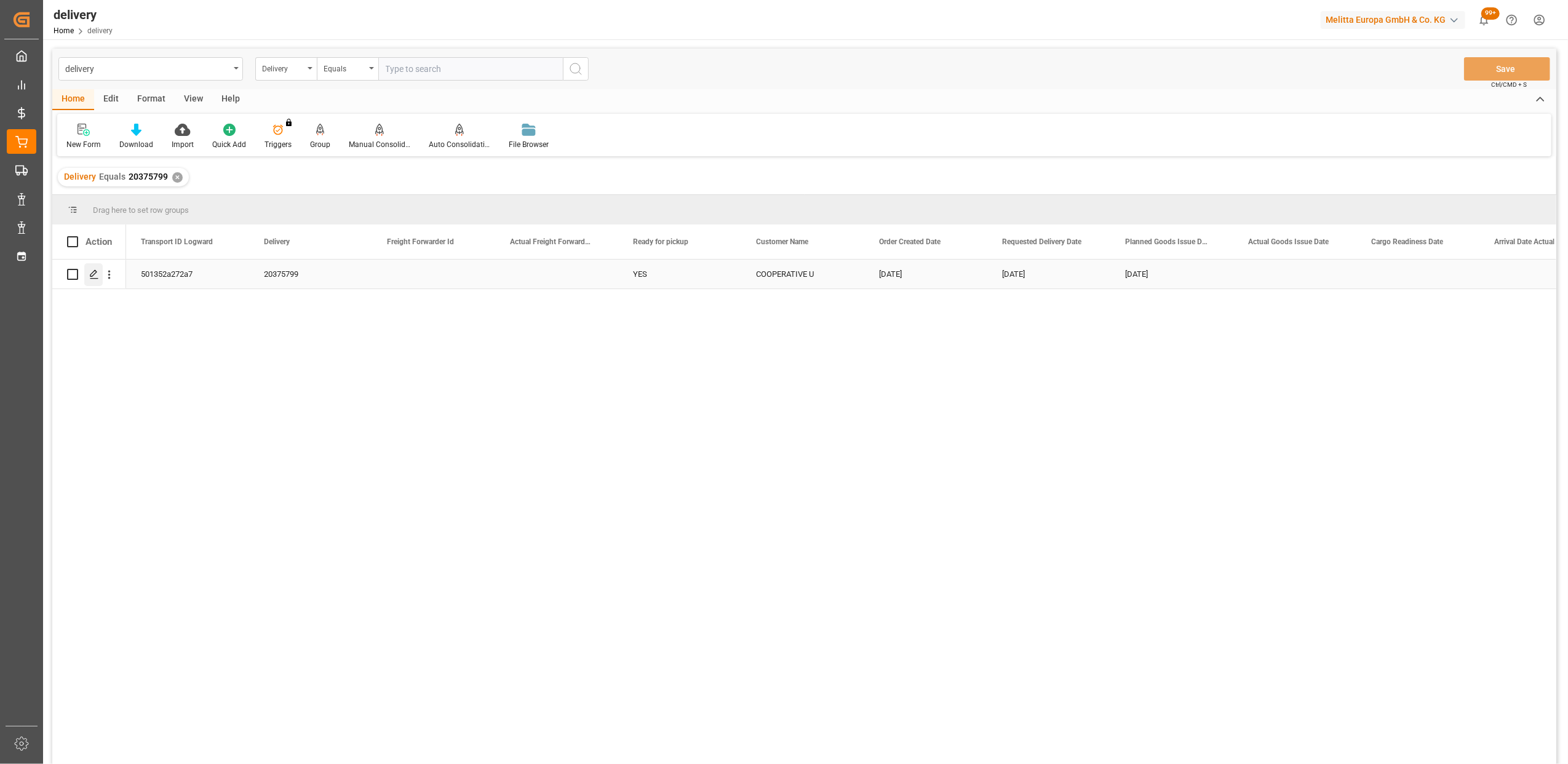
click at [92, 276] on icon "Press SPACE to select this row." at bounding box center [94, 274] width 10 height 10
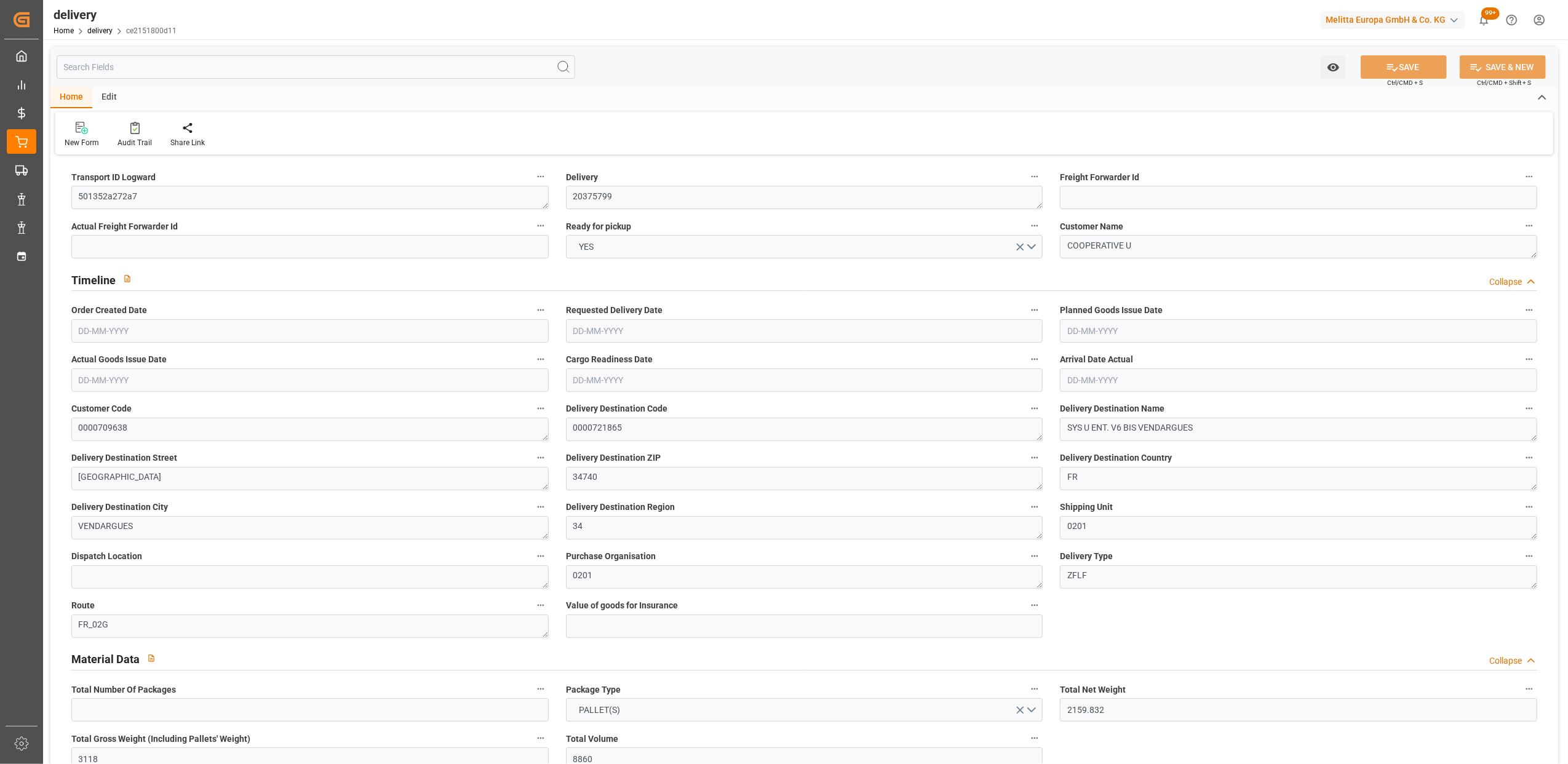
type input "2159.832"
type input "3118"
type input "8860"
type input "168"
type input "10"
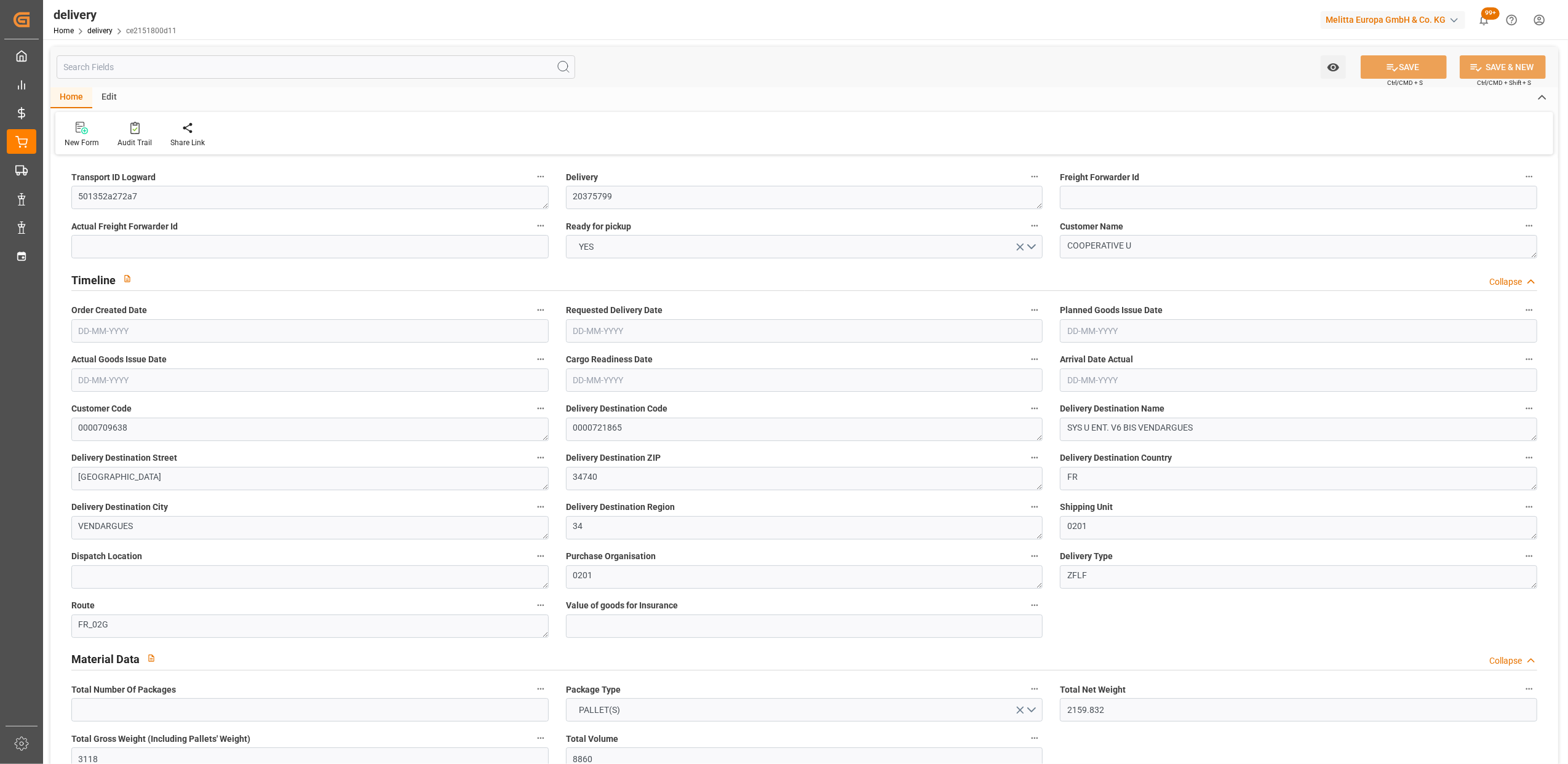
type input "7"
type input "8"
type input "0"
type input "-18.2971"
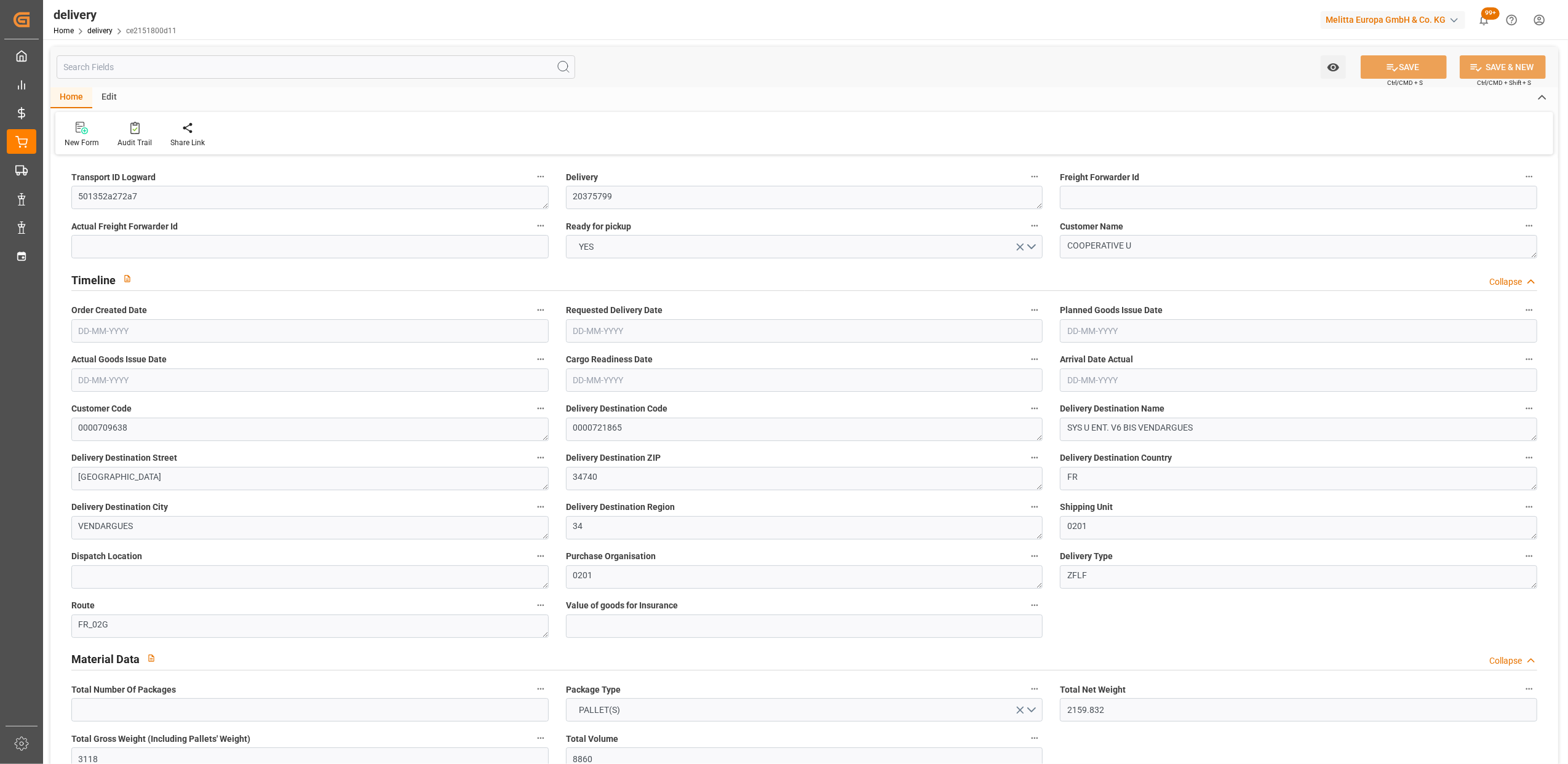
type input "451.78"
type input "433.4829"
type input "17.15"
type input "60.48"
type input "1.5"
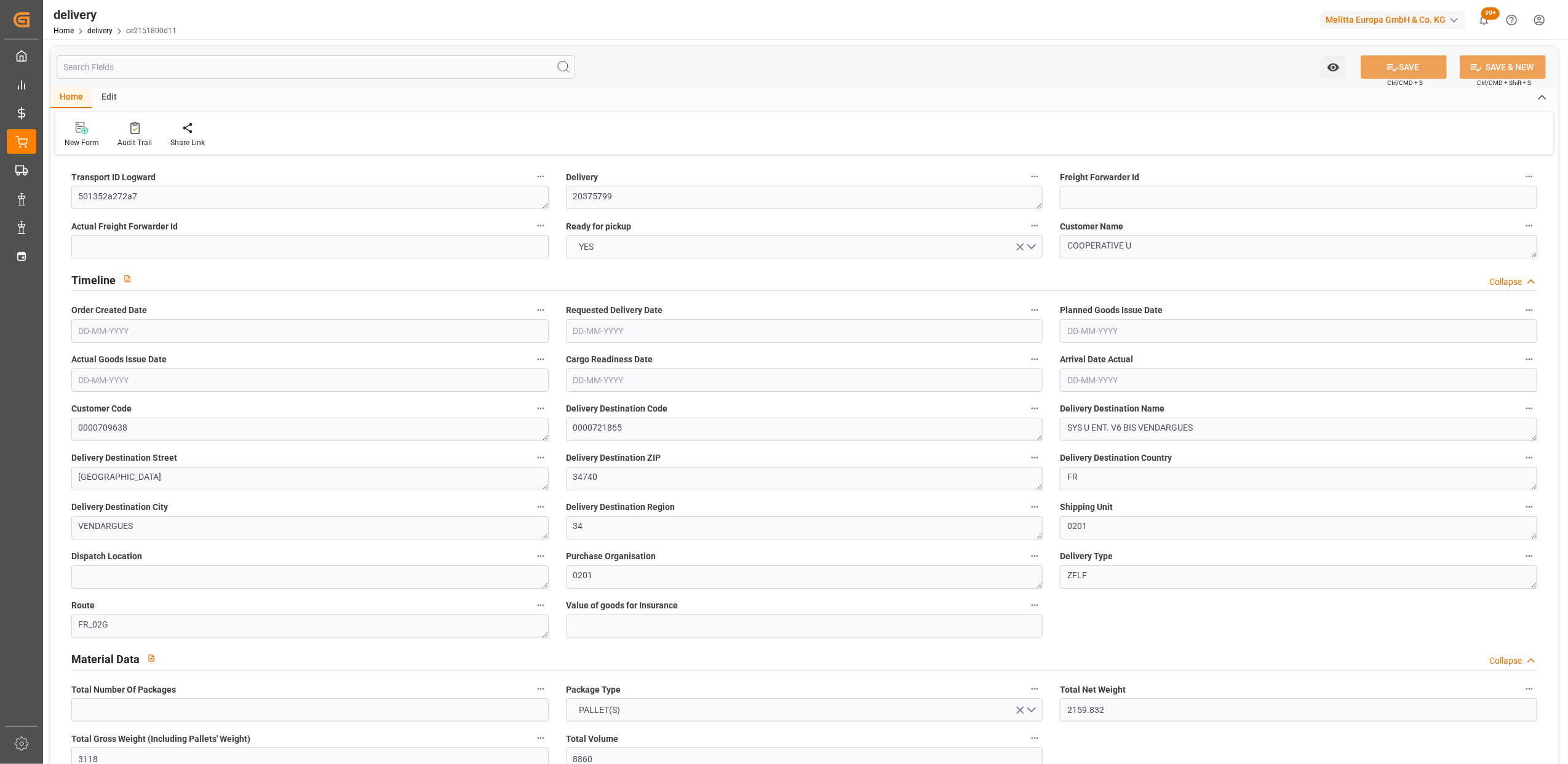
type input "1.3"
type input "0"
type input "15"
type input "2725.992"
type input "101"
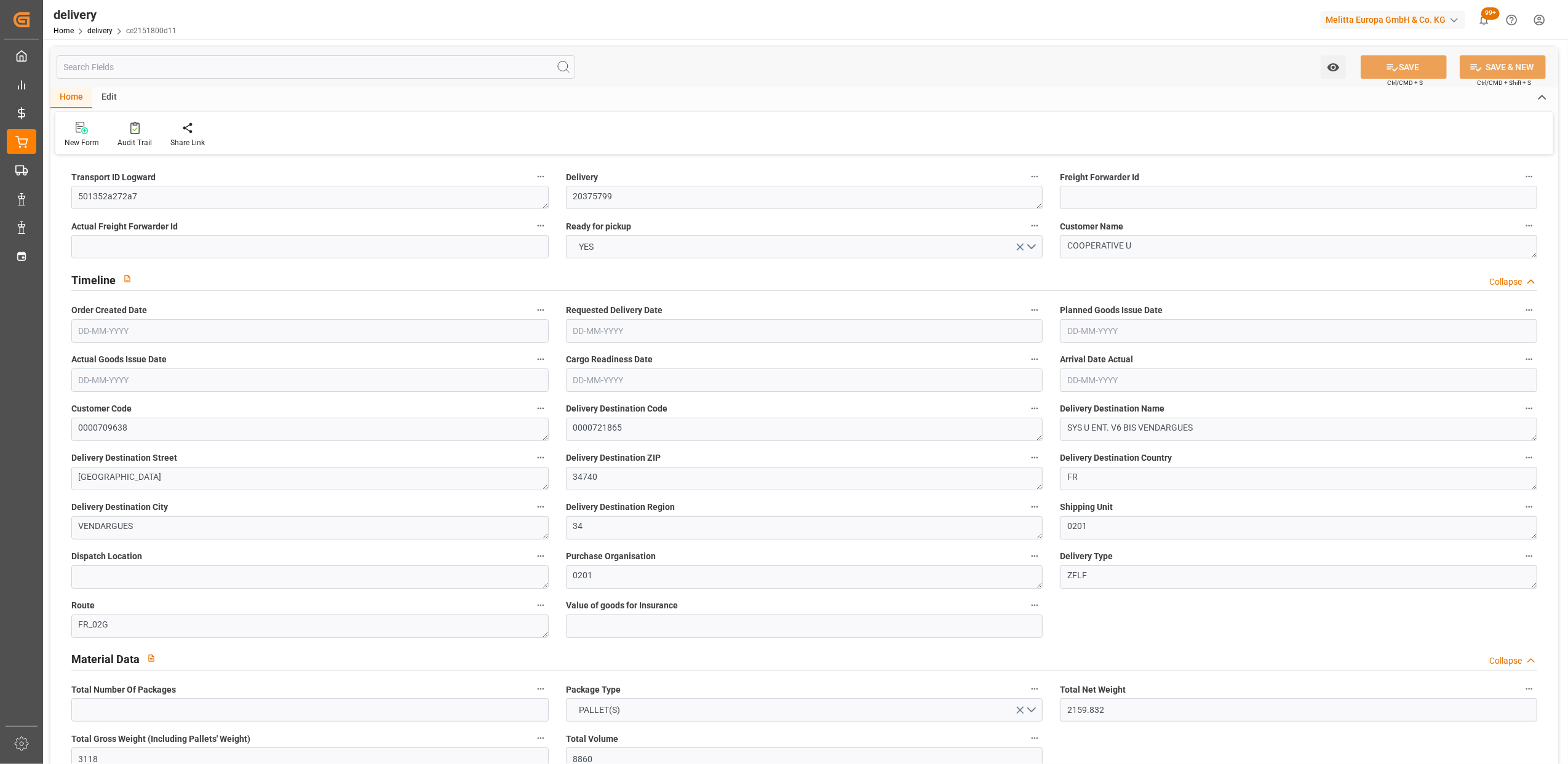
type input "18608.3446"
type input "1.1934"
type input "0"
type input "[DATE]"
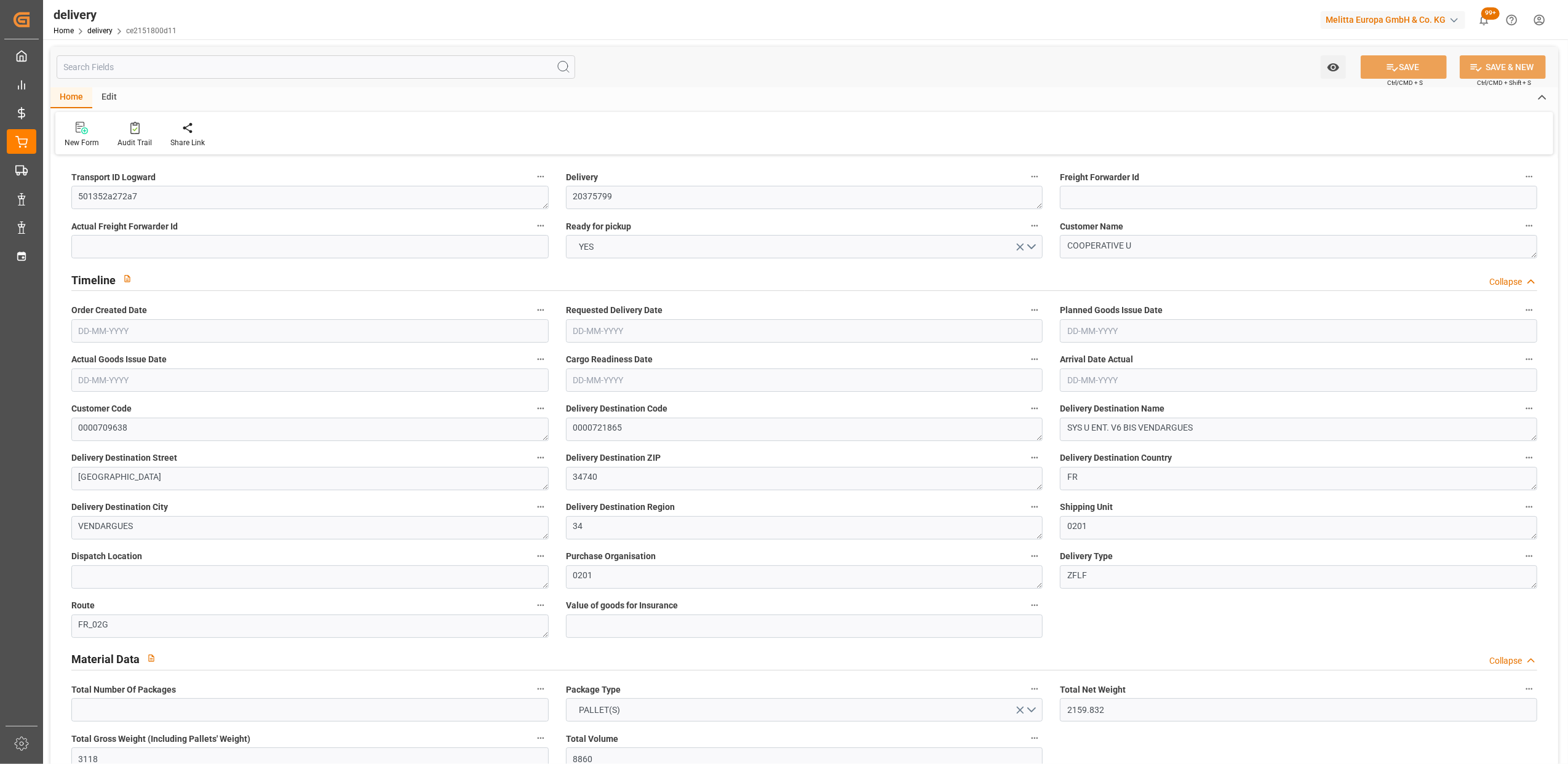
type input "[DATE]"
type input "06-08-2025 11:01"
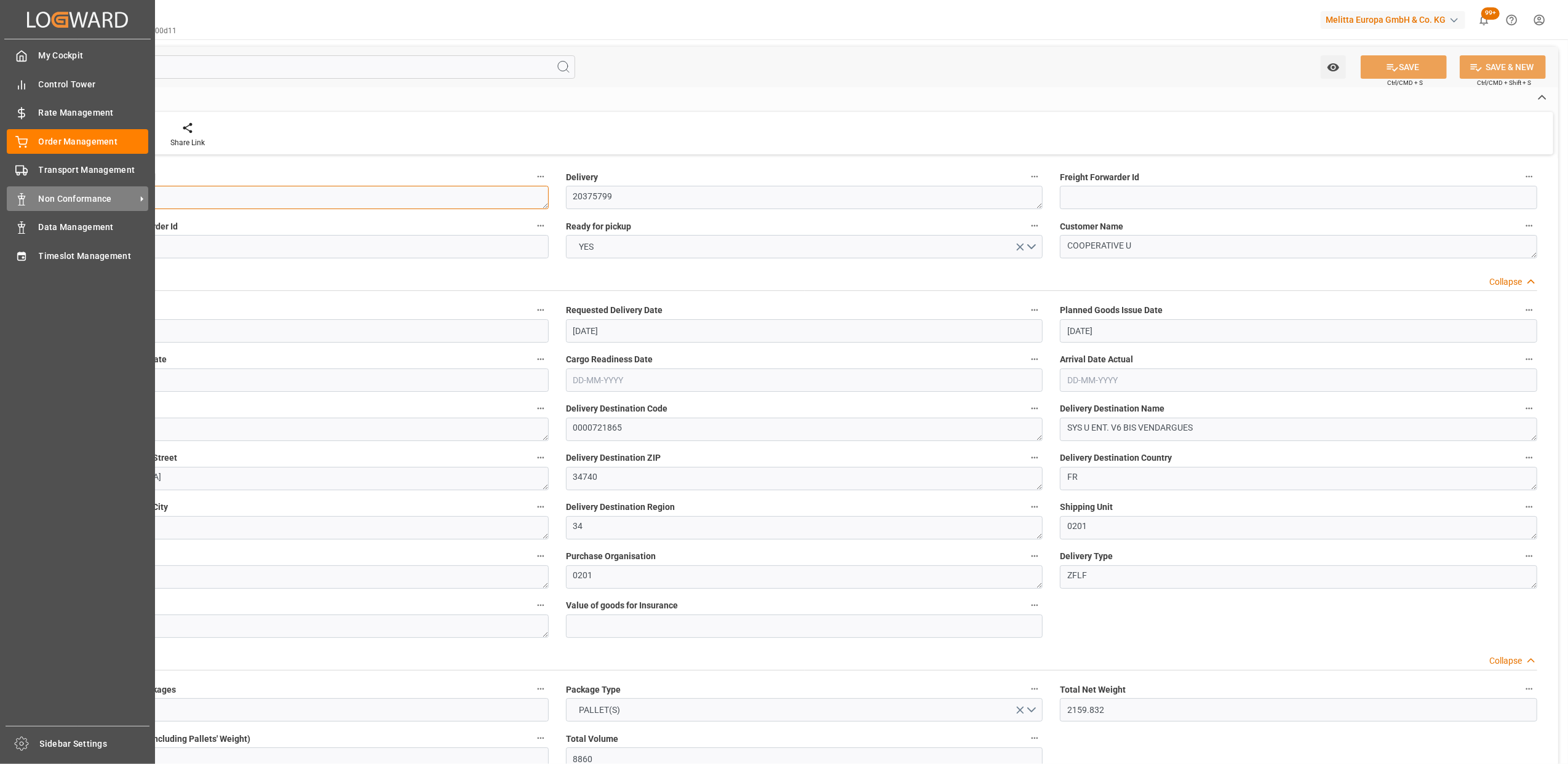
drag, startPoint x: 197, startPoint y: 189, endPoint x: 23, endPoint y: 188, distance: 174.0
click at [24, 188] on div "Created by potrace 1.15, written by Peter Selinger 2001-2017 Created by potrace…" at bounding box center [784, 382] width 1568 height 764
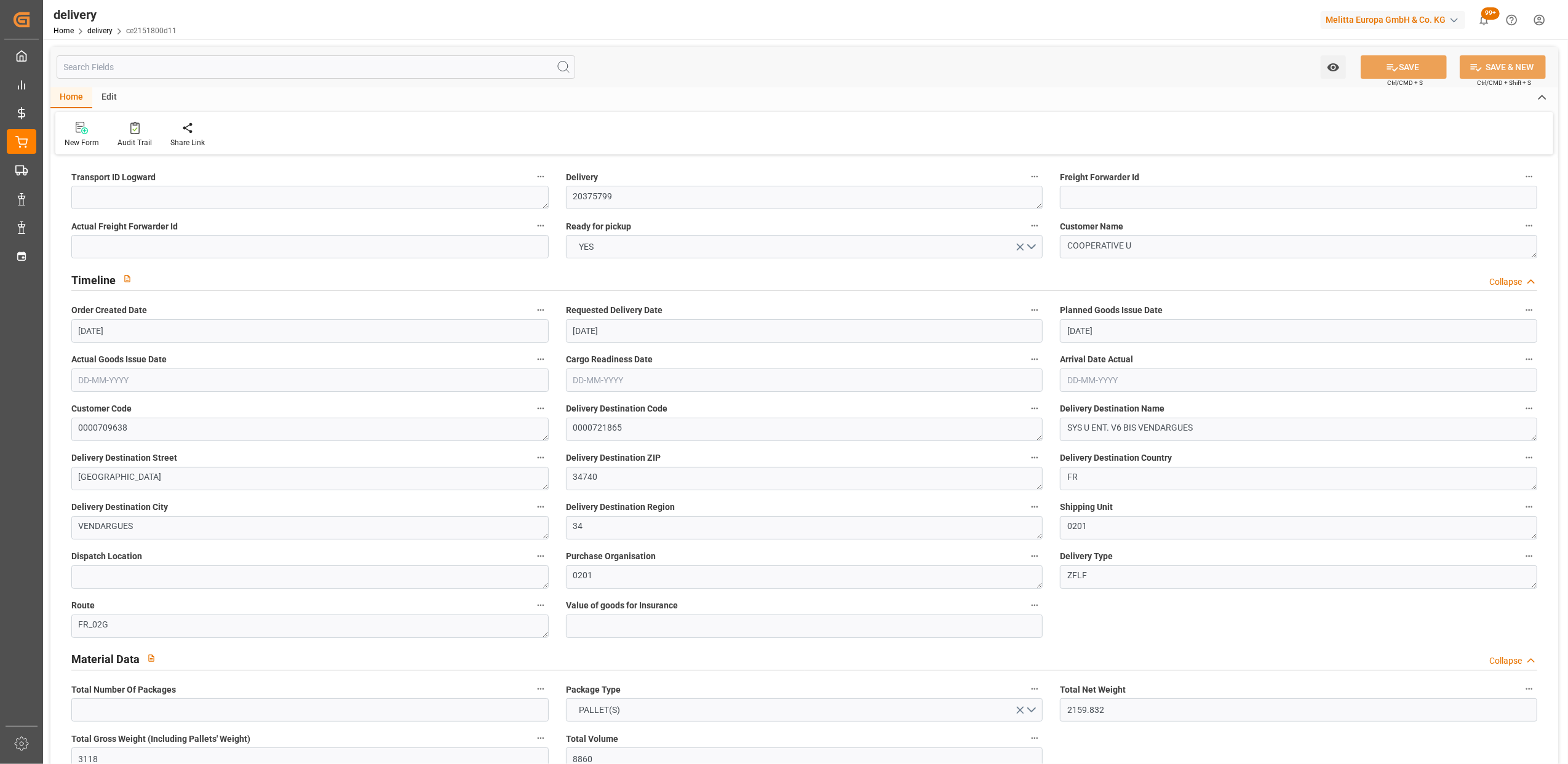
type textarea "~ Pallet(s) ~ 2025-08-06 00:00:00 ~ FR_02G ~ 2025-08-13 00:00:00~0000721865"
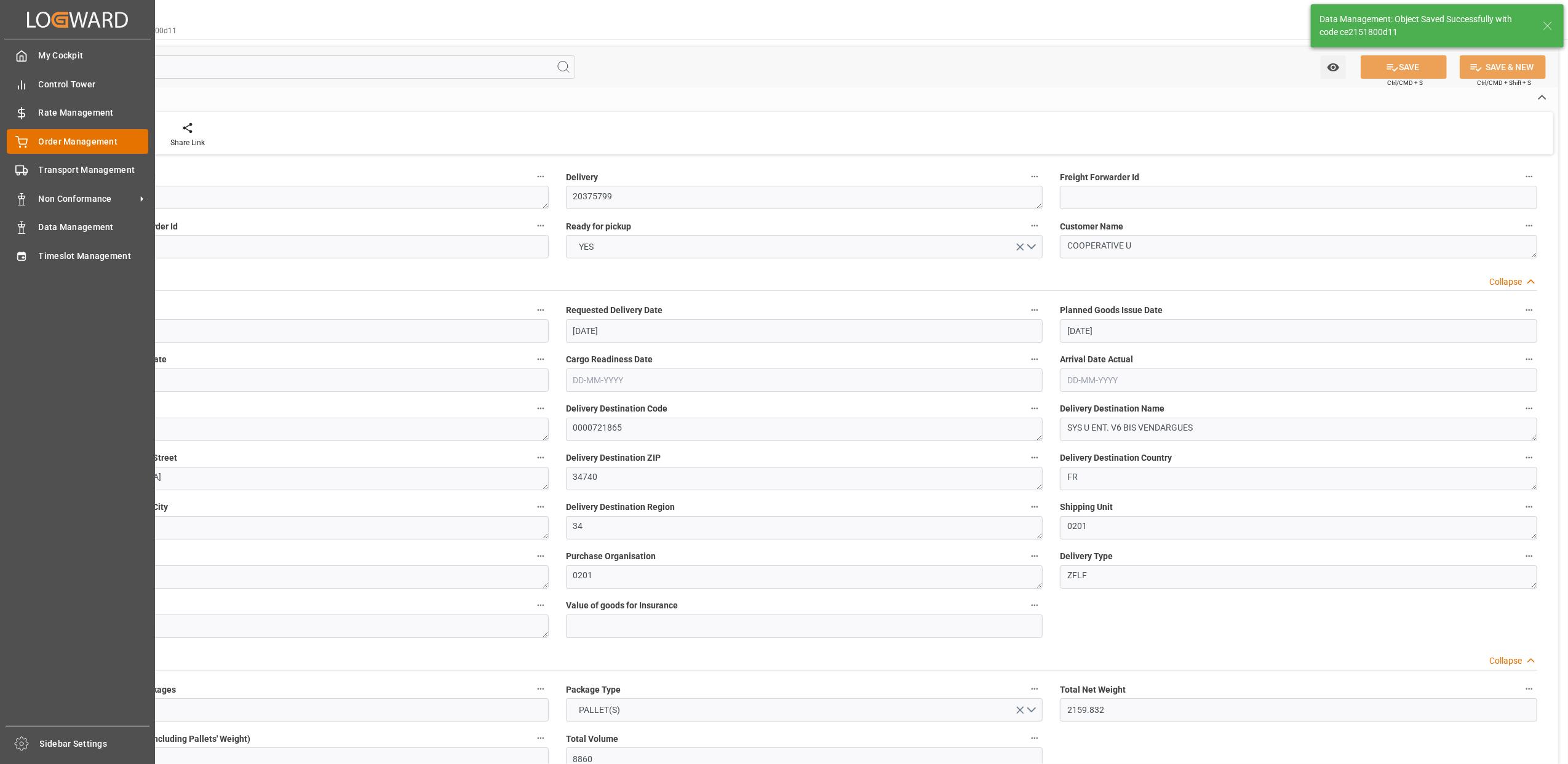
click at [20, 143] on icon at bounding box center [22, 141] width 11 height 8
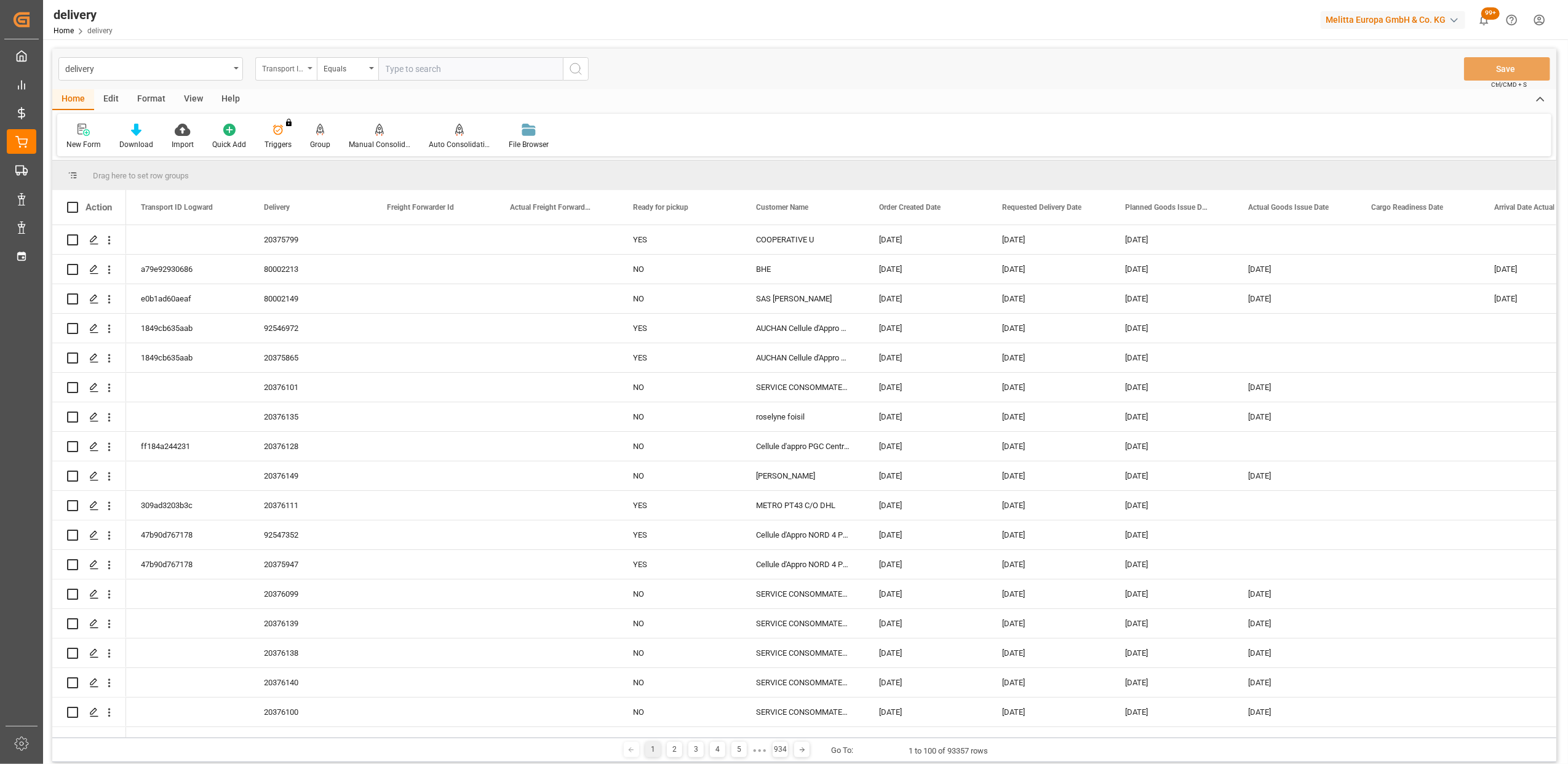
click at [312, 66] on div "Transport ID Logward" at bounding box center [286, 69] width 62 height 24
click at [308, 147] on div "Delivery" at bounding box center [347, 151] width 183 height 26
click at [399, 67] on input "text" at bounding box center [470, 69] width 185 height 24
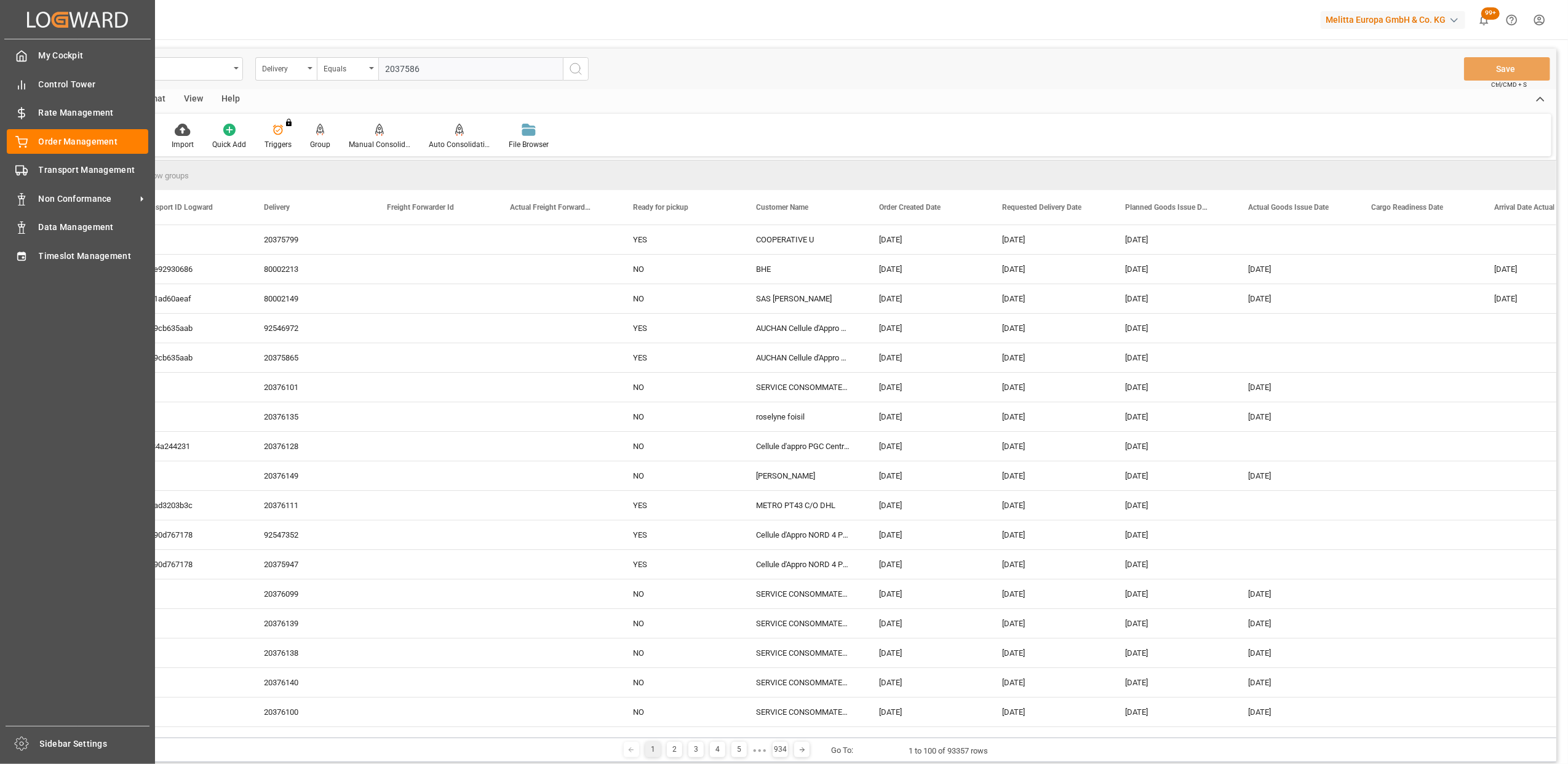
type input "20375864"
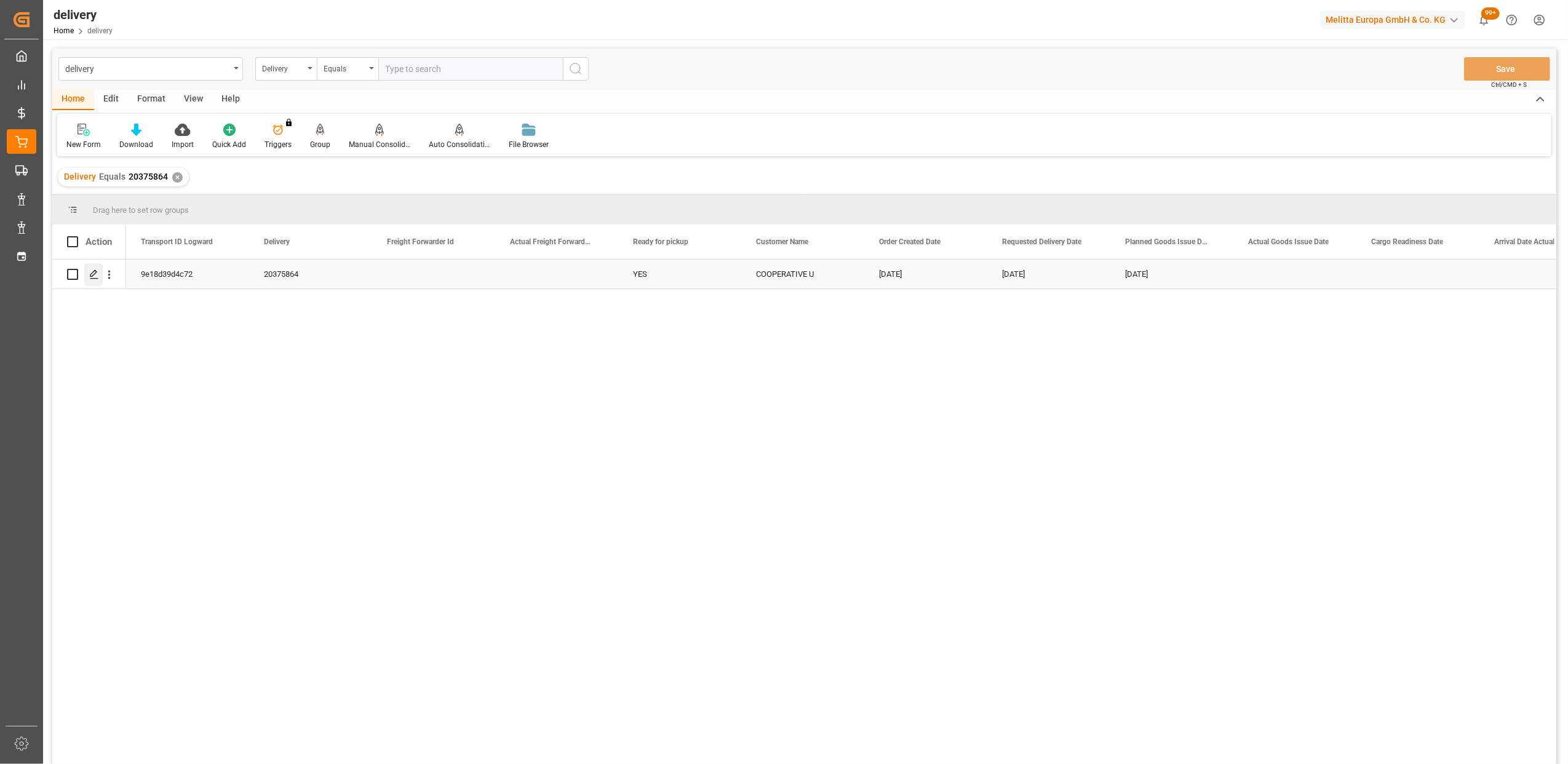
click at [92, 276] on icon "Press SPACE to select this row." at bounding box center [94, 274] width 10 height 10
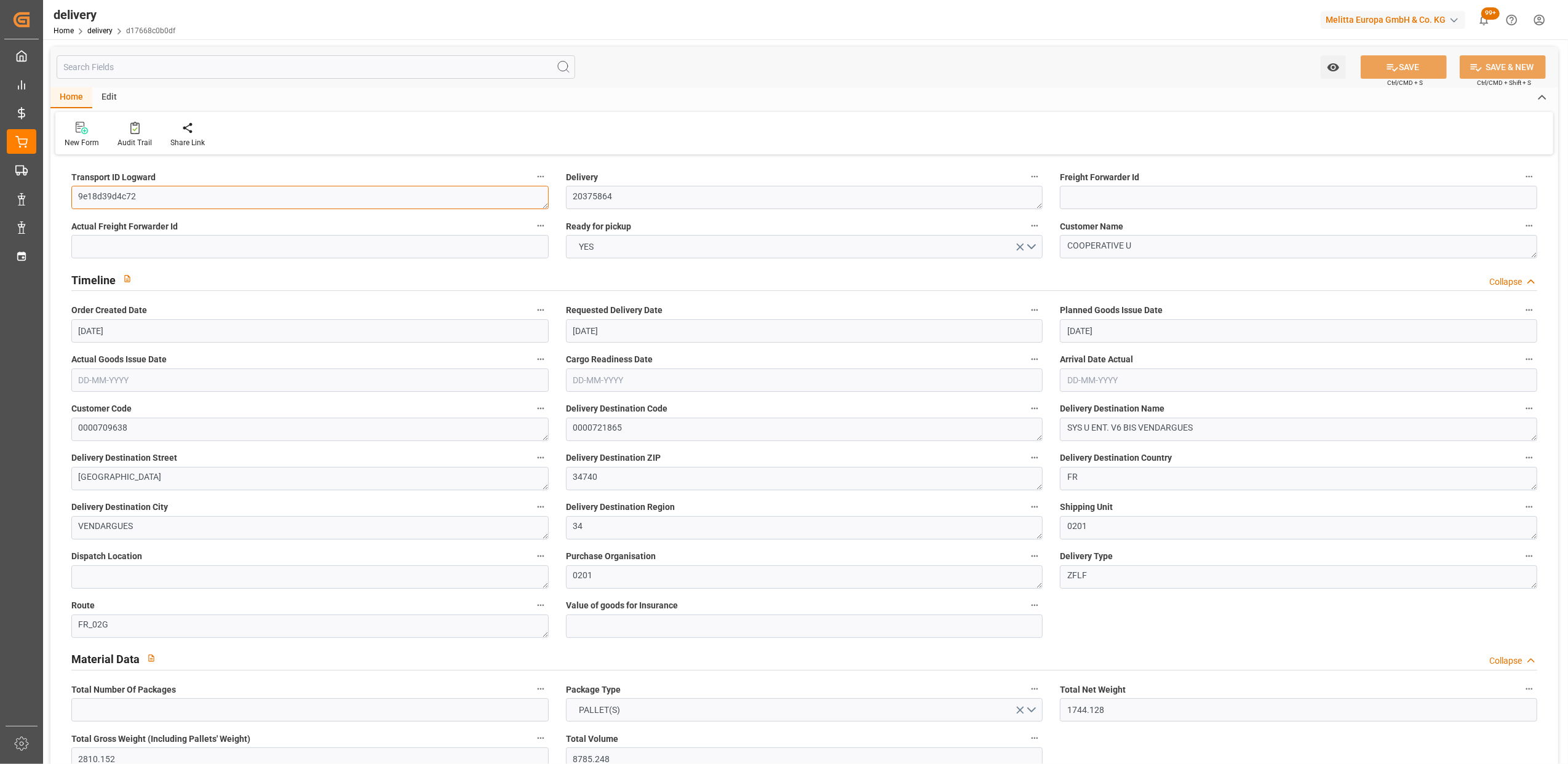
drag, startPoint x: 276, startPoint y: 195, endPoint x: -3, endPoint y: 188, distance: 279.1
click at [0, 188] on html "Created by potrace 1.15, written by Peter Selinger 2001-2017 Created by potrace…" at bounding box center [784, 382] width 1568 height 764
click at [359, 171] on label "Transport ID Logward" at bounding box center [310, 176] width 477 height 17
click at [533, 171] on button "Transport ID Logward" at bounding box center [541, 176] width 16 height 16
type textarea "~ Pallet(s) ~ 2025-08-07 00:00:00 ~ FR_02G ~ 2025-08-13 00:00:00~0000721865"
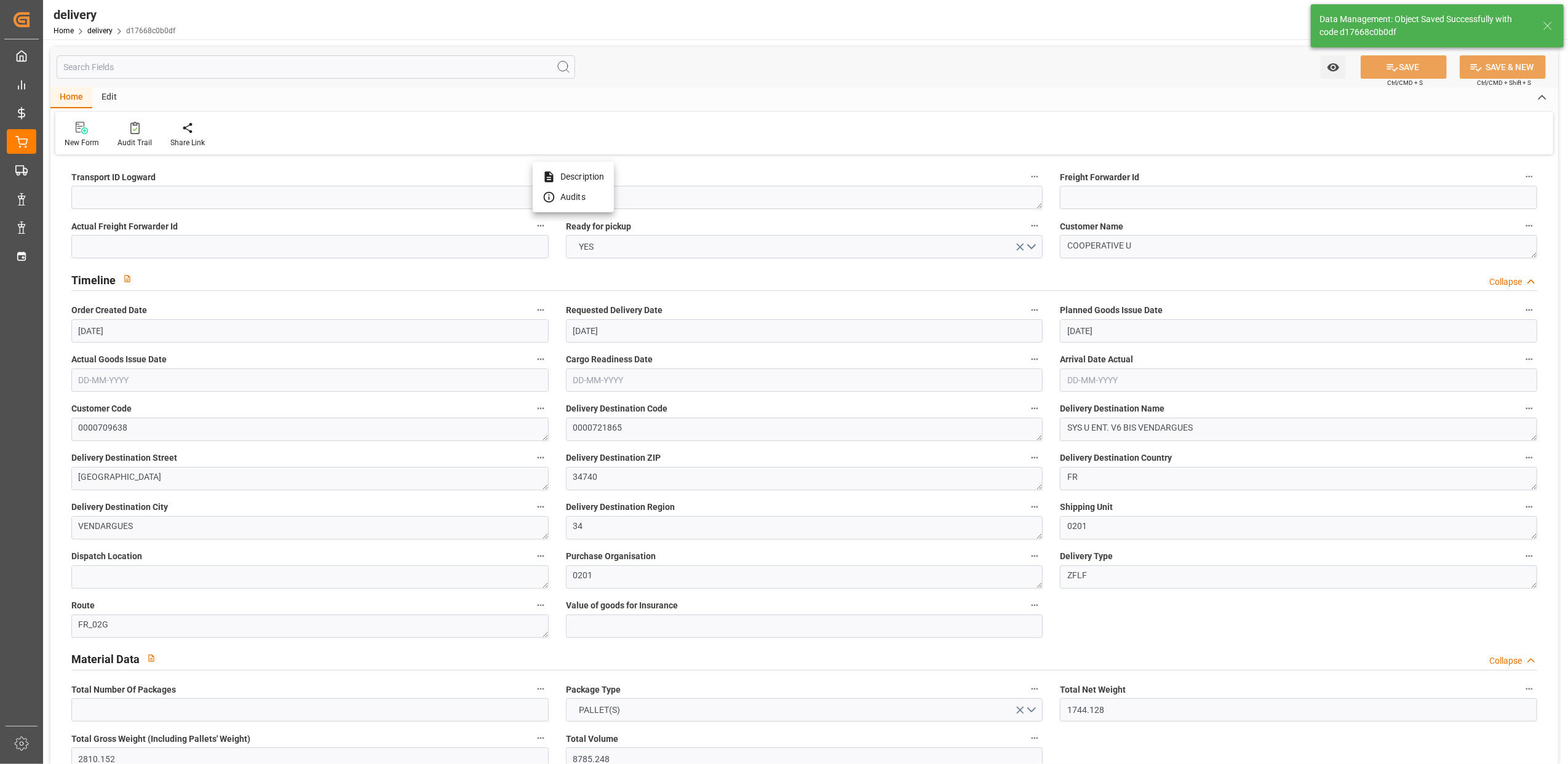
click at [24, 147] on div at bounding box center [784, 382] width 1568 height 764
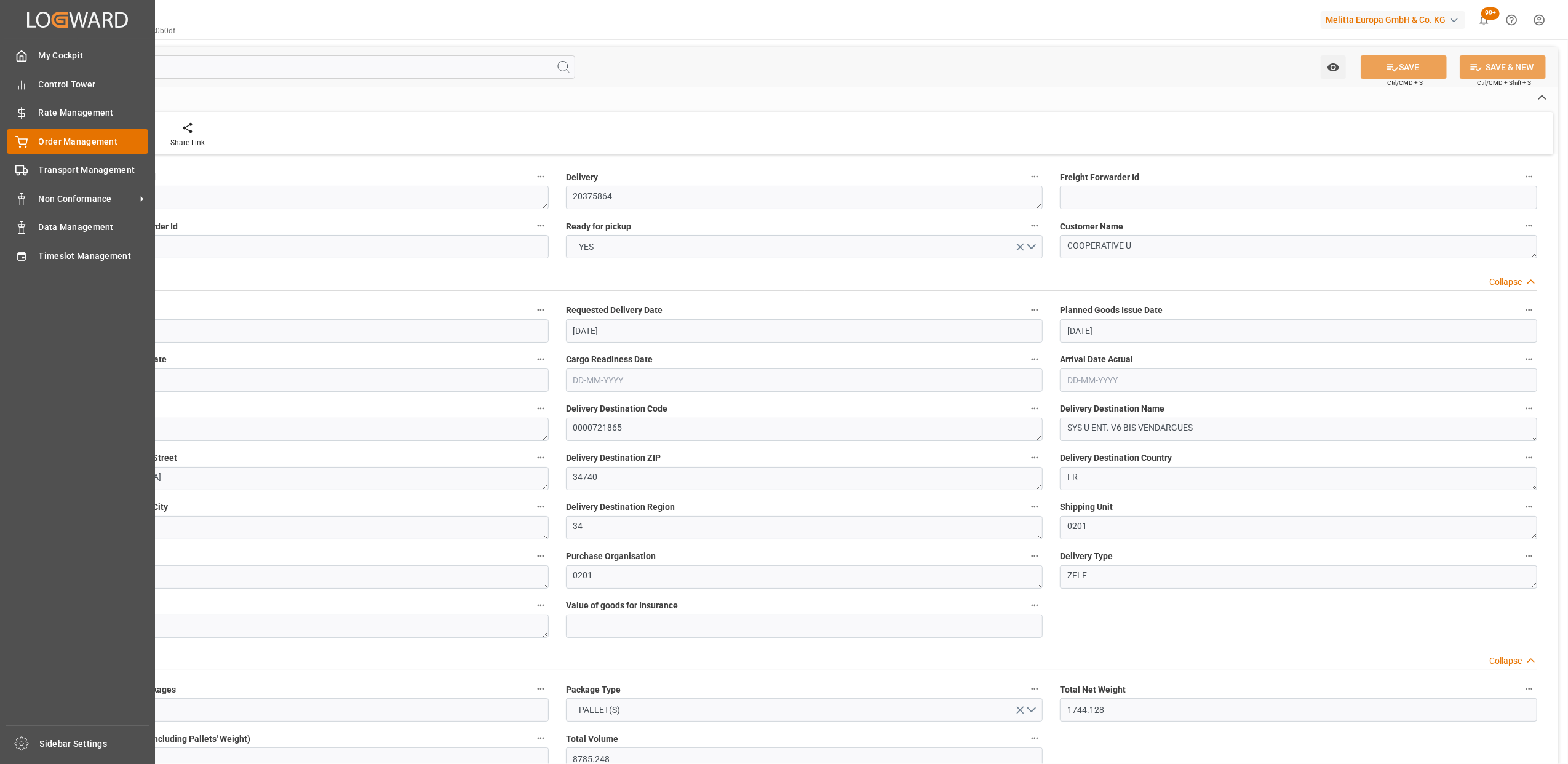
click at [30, 140] on div "Order Management Order Management" at bounding box center [77, 141] width 141 height 24
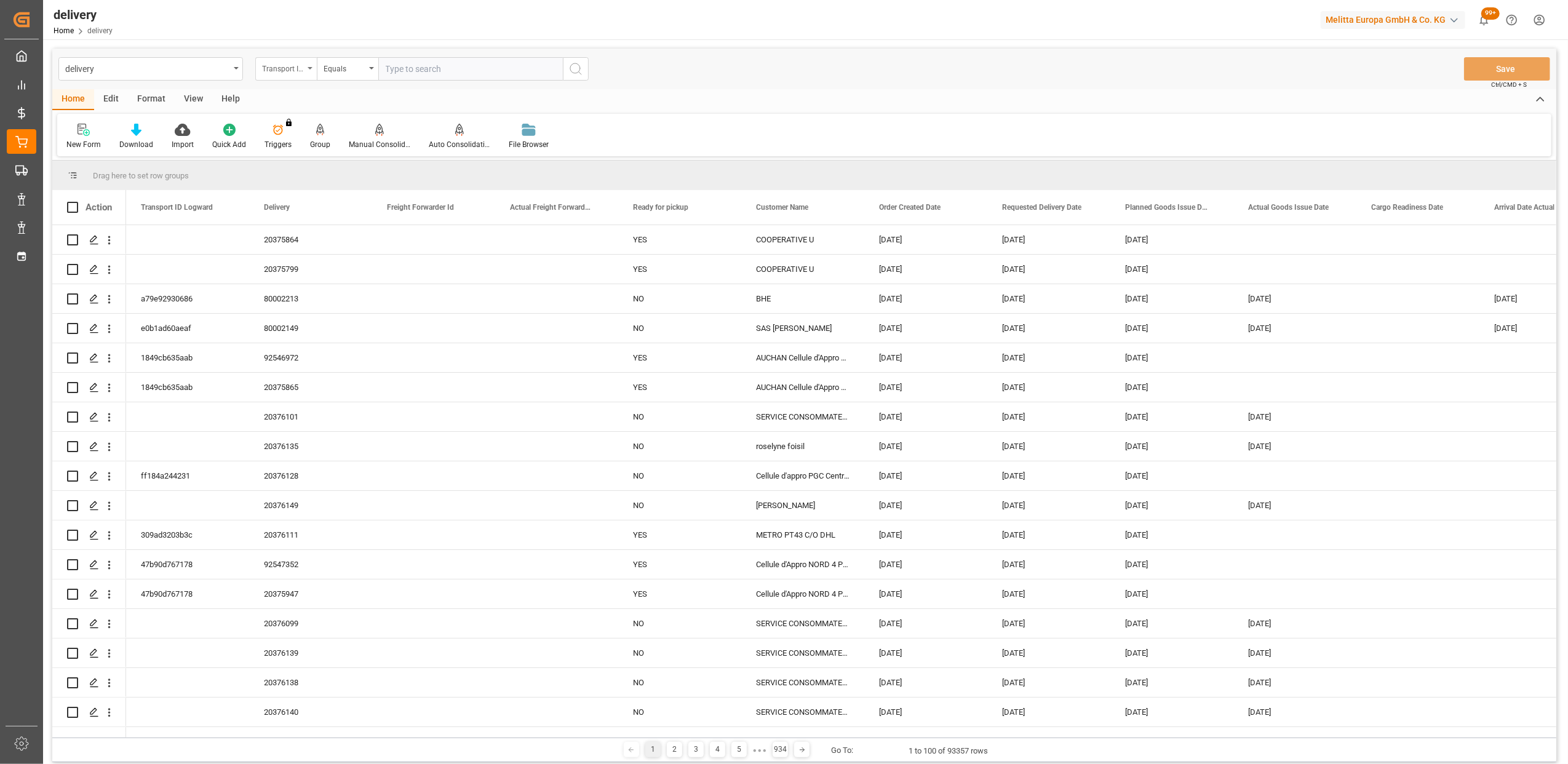
click at [309, 68] on icon "open menu" at bounding box center [310, 68] width 5 height 3
click at [294, 151] on div "Delivery" at bounding box center [347, 151] width 183 height 26
click at [370, 63] on div "Equals" at bounding box center [347, 69] width 62 height 24
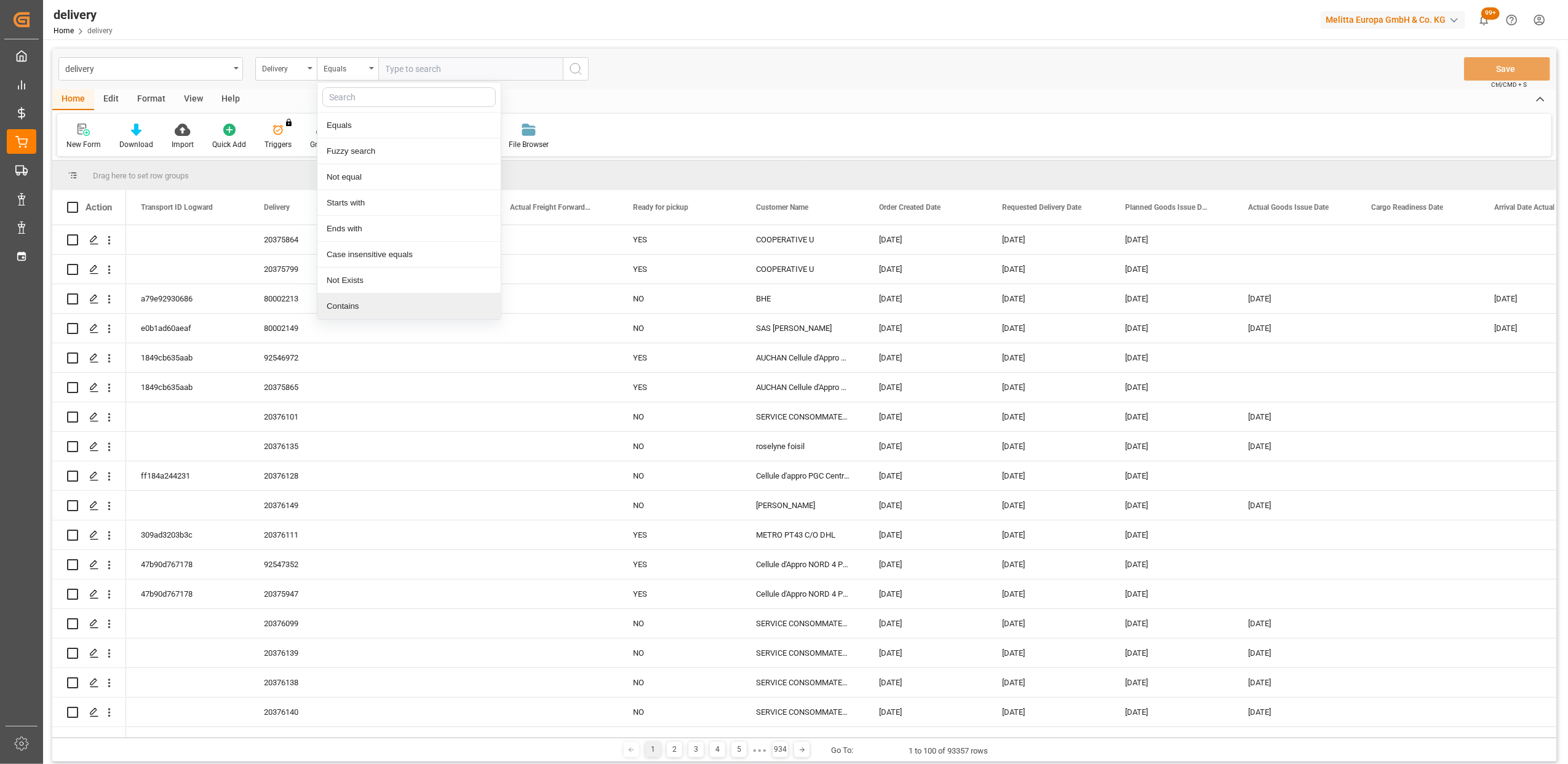
click at [354, 312] on div "Contains" at bounding box center [409, 306] width 183 height 26
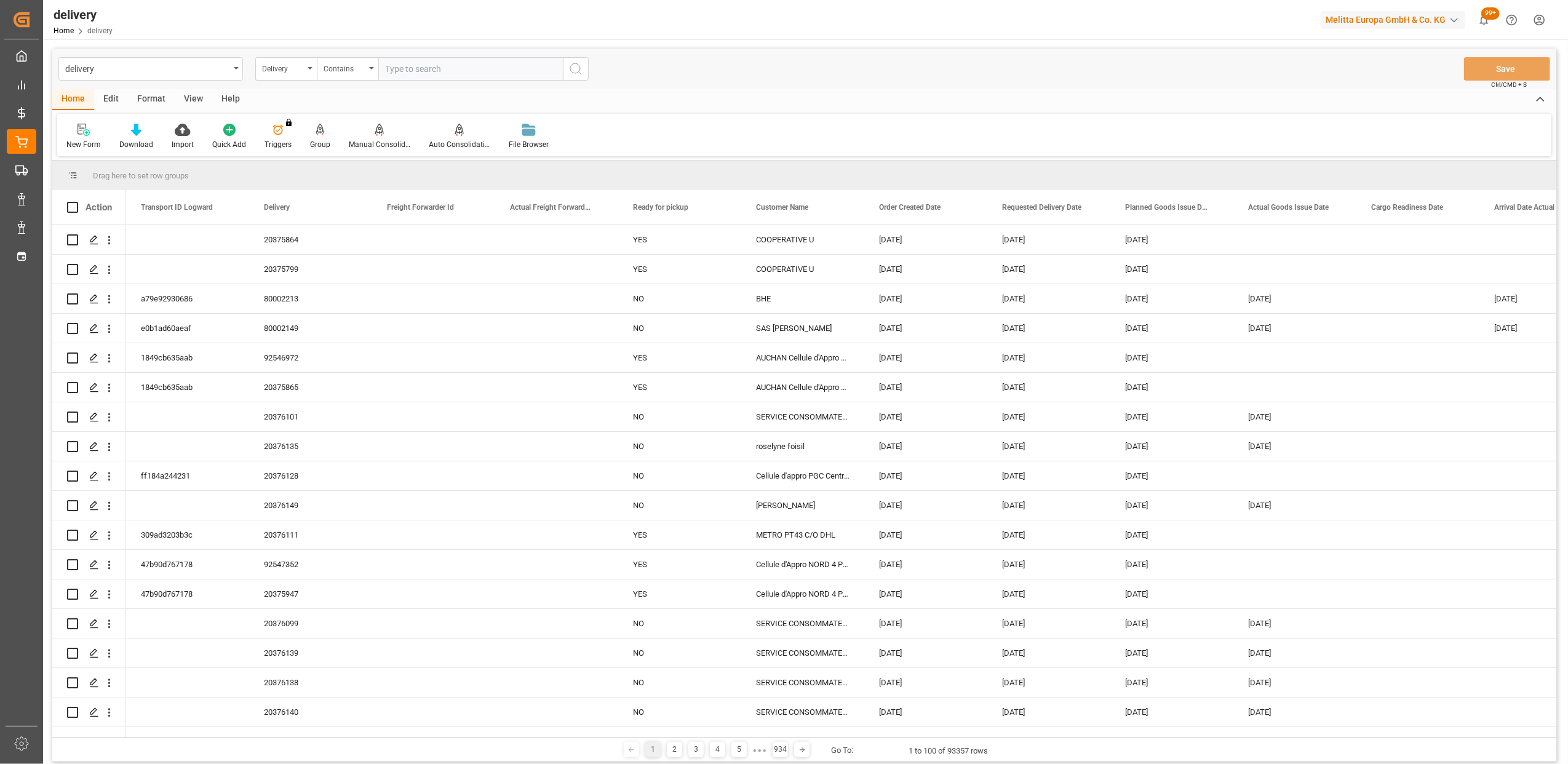
click at [407, 62] on input "text" at bounding box center [470, 69] width 185 height 24
type input "20375799,20375864"
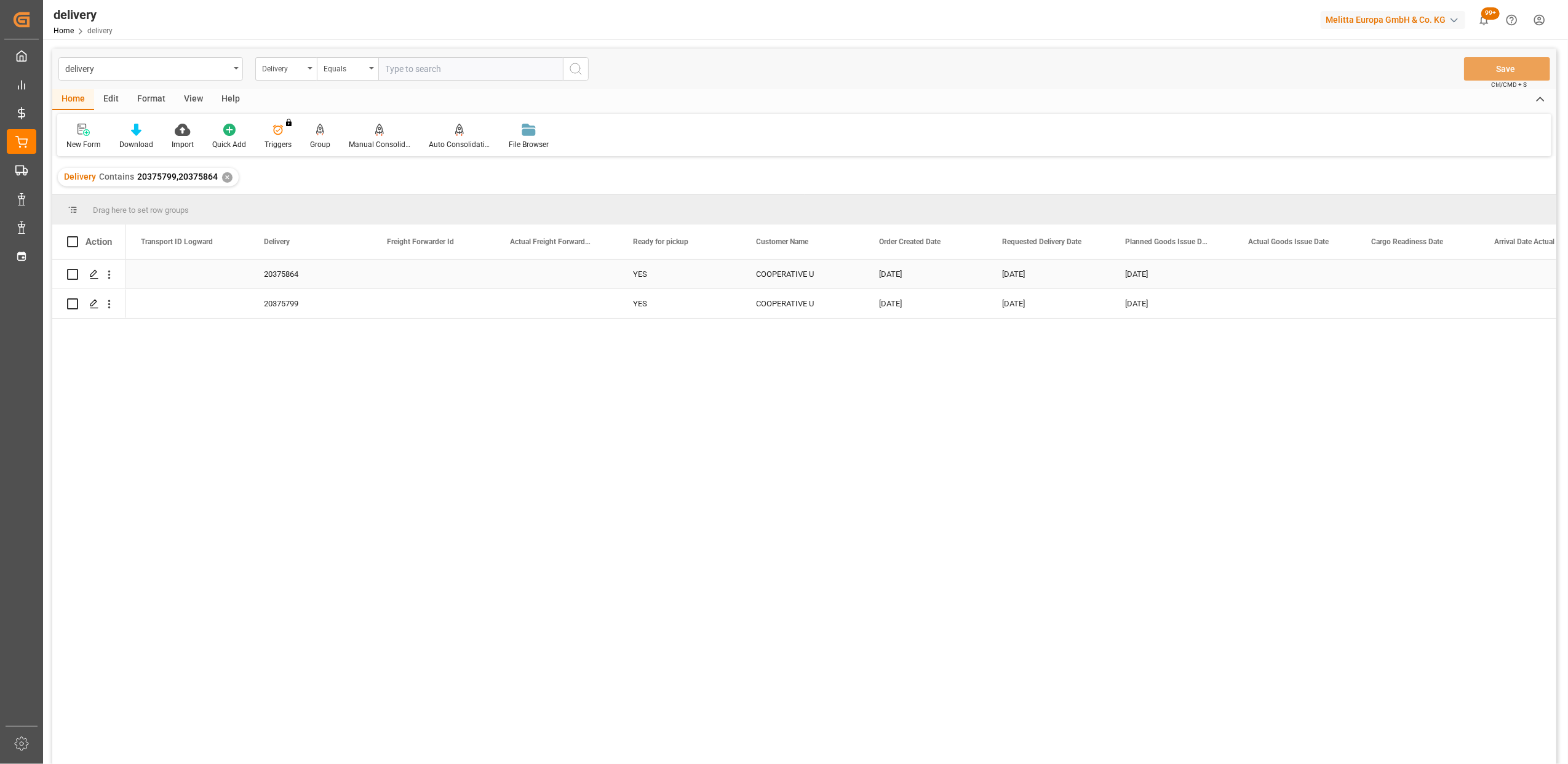
click at [72, 270] on input "Press Space to toggle row selection (unchecked)" at bounding box center [72, 274] width 11 height 11
checkbox input "true"
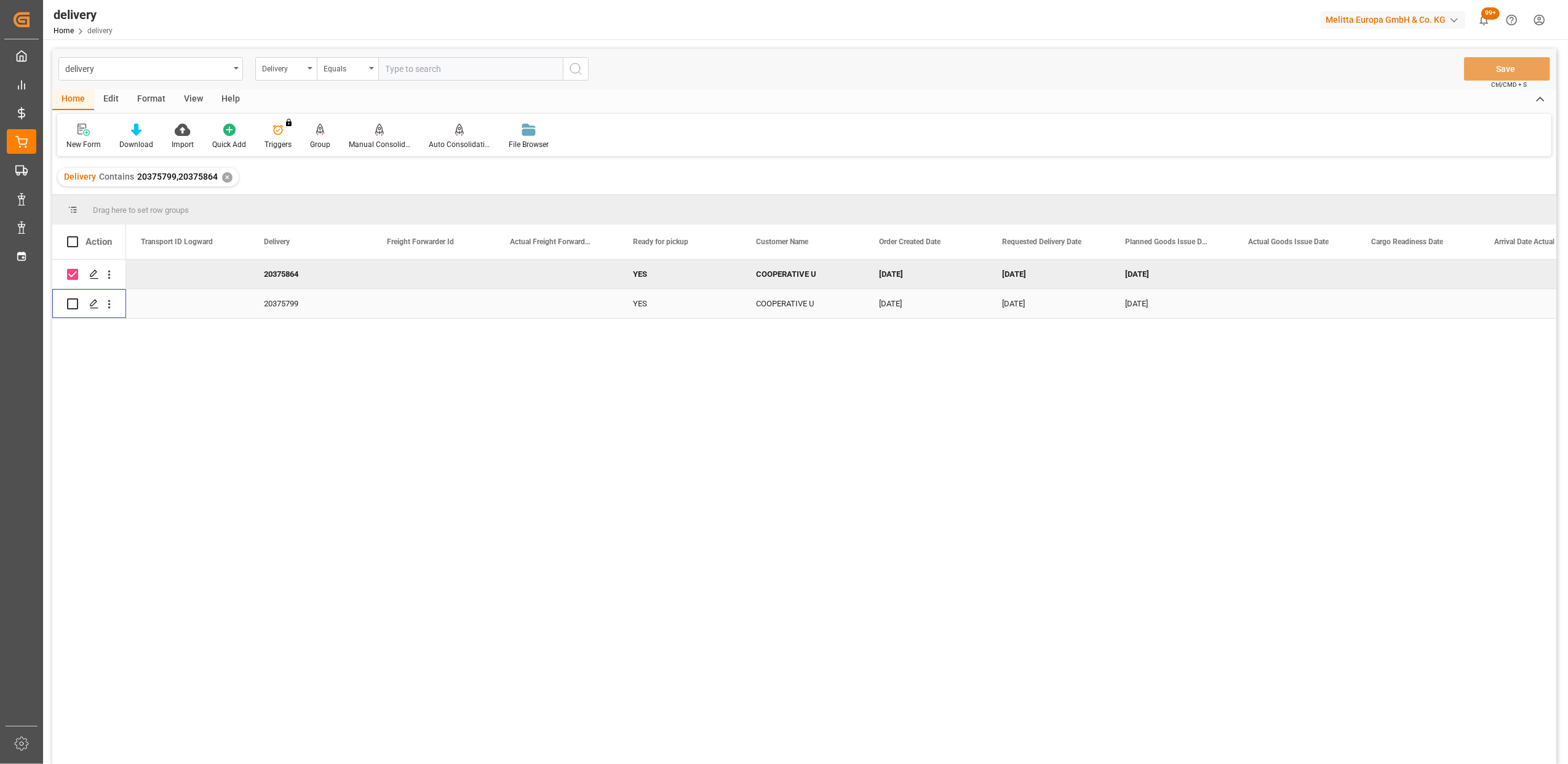
click at [74, 308] on input "Press Space to toggle row selection (unchecked)" at bounding box center [72, 304] width 11 height 11
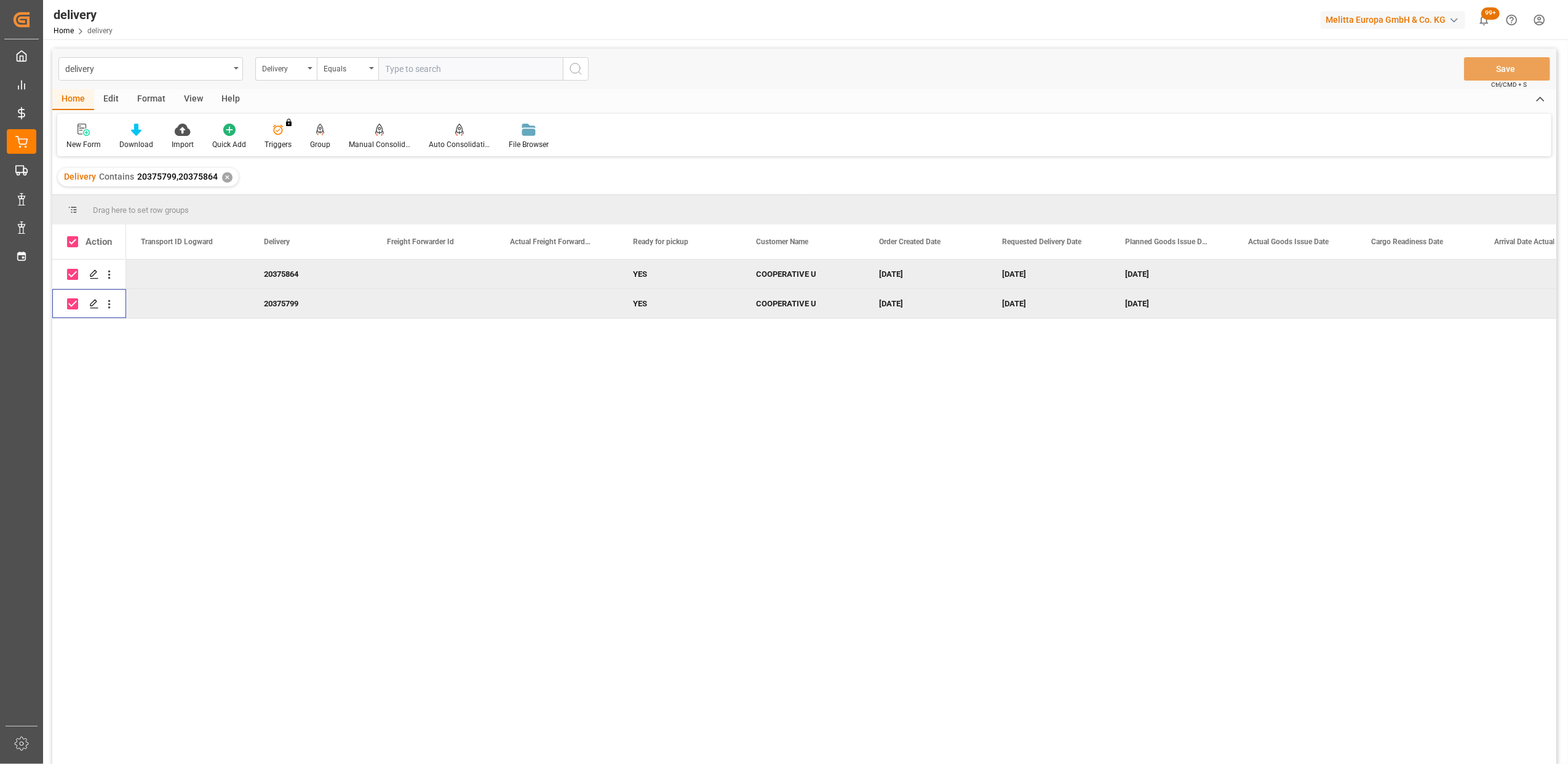
click at [72, 306] on input "Press Space to toggle row selection (checked)" at bounding box center [72, 304] width 11 height 11
checkbox input "false"
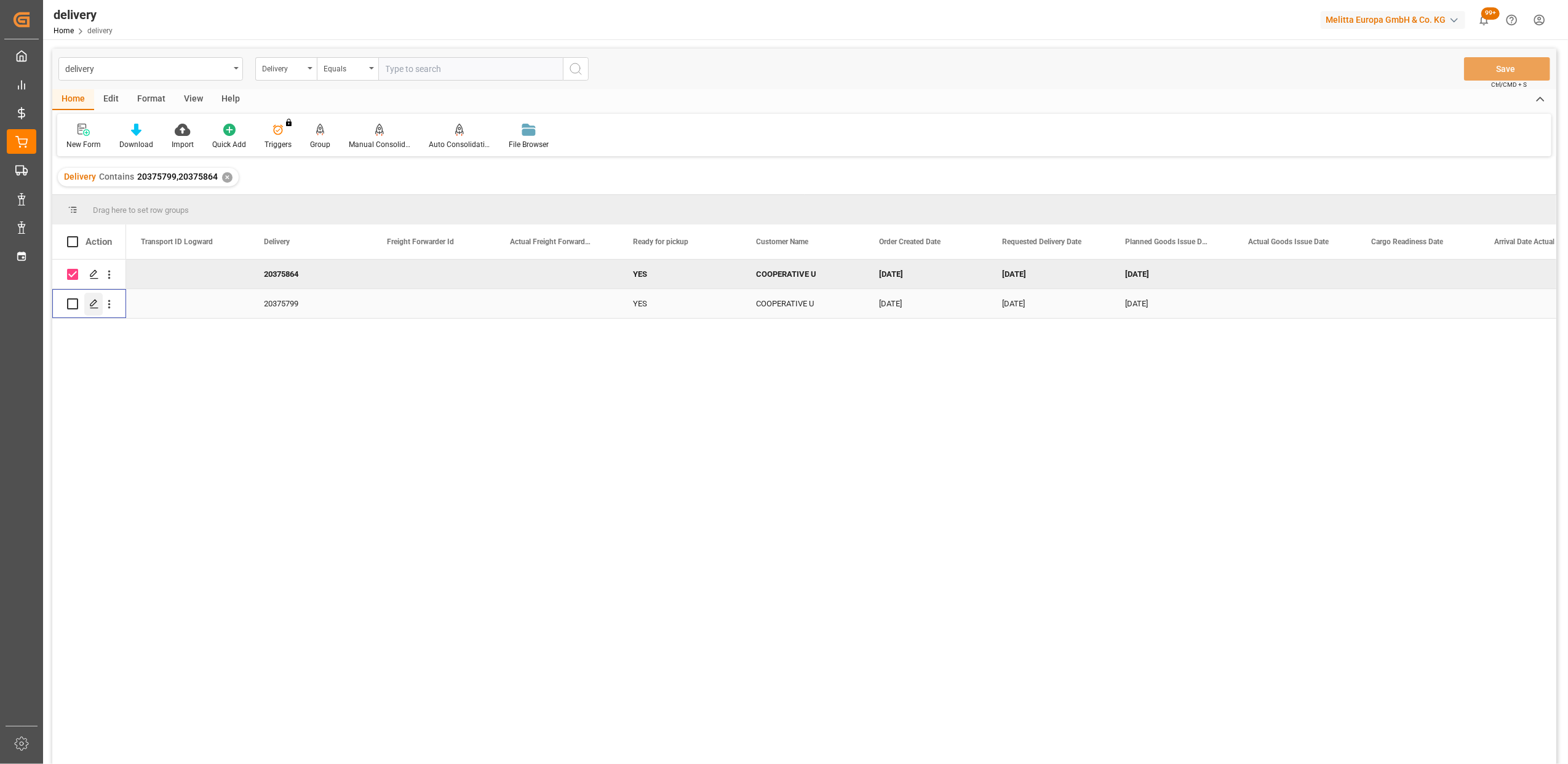
click at [95, 306] on icon "Press SPACE to select this row." at bounding box center [94, 304] width 10 height 10
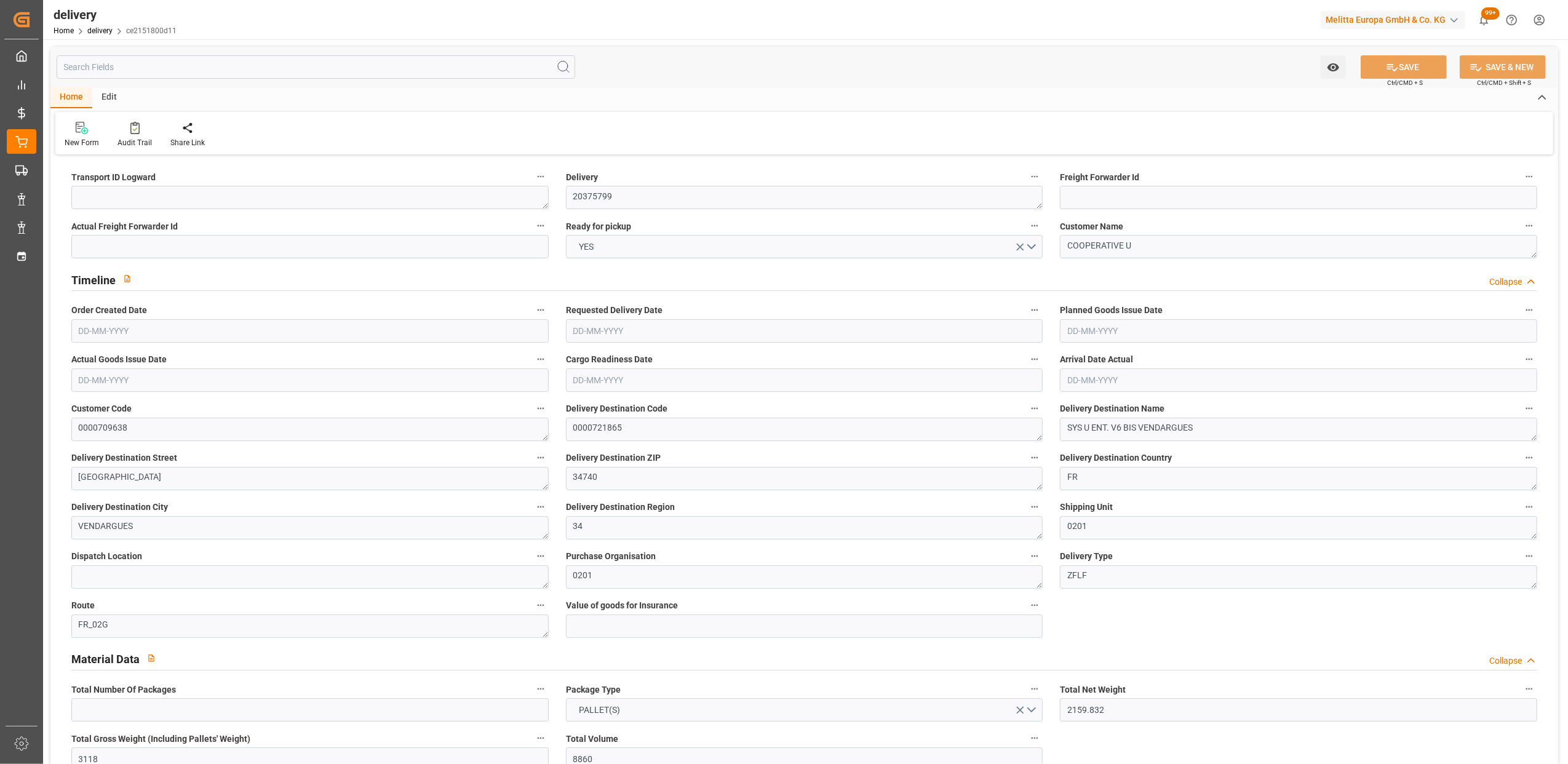
type input "[DATE]"
type input "06-08-2025 11:01"
click at [258, 333] on input "[DATE]" at bounding box center [310, 331] width 477 height 24
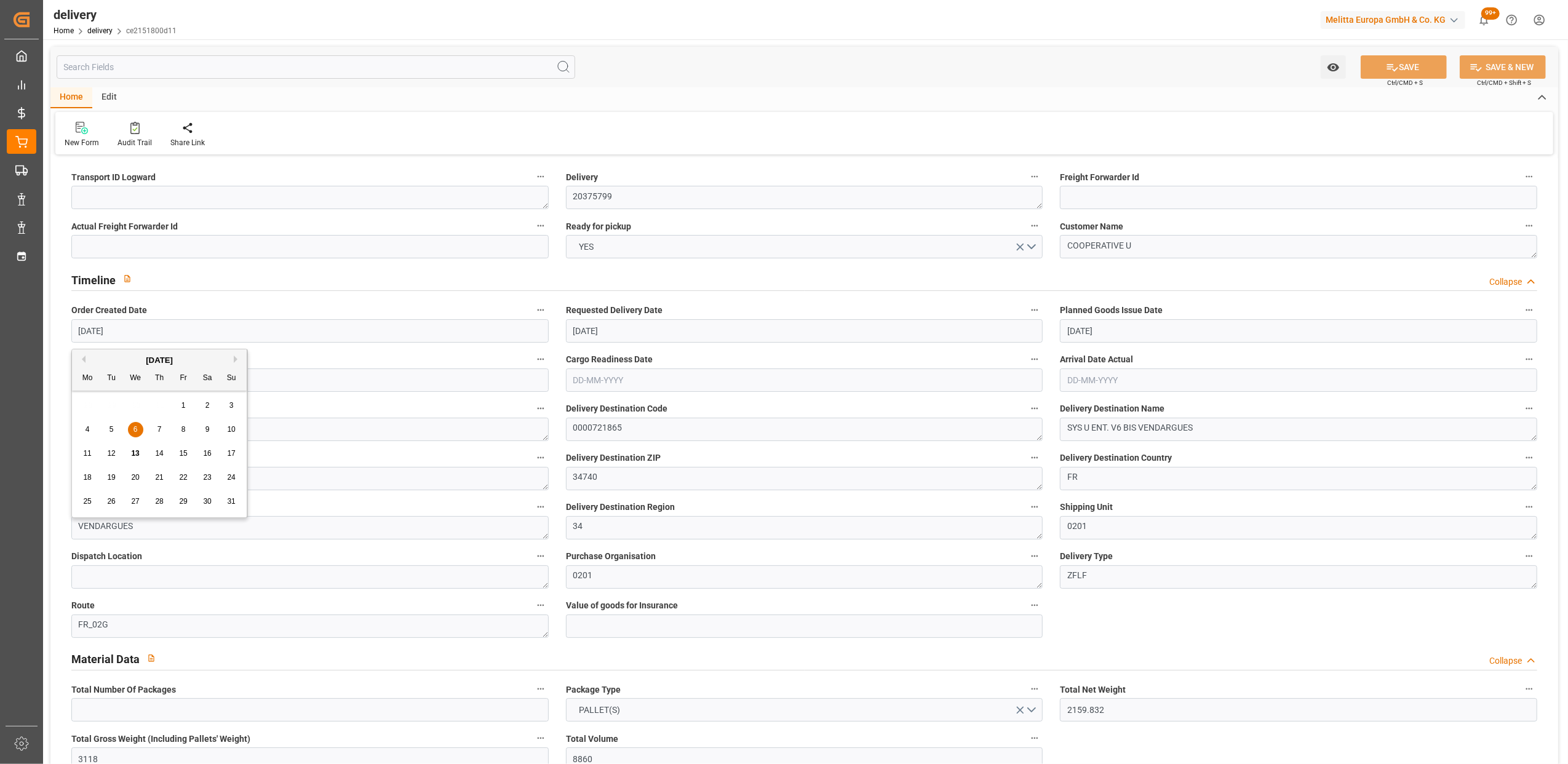
click at [159, 434] on div "7" at bounding box center [160, 430] width 16 height 15
type input "[DATE]"
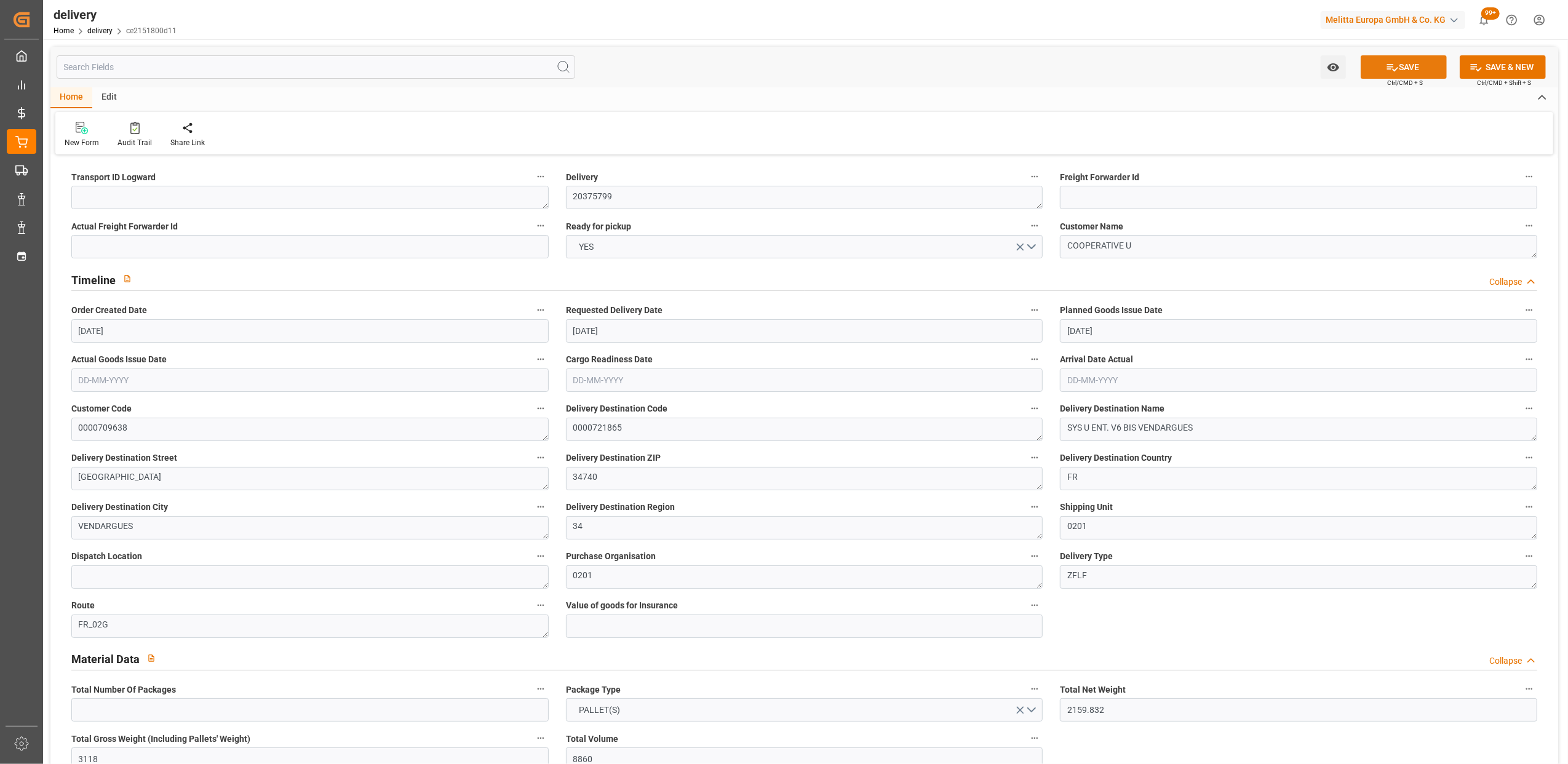
click at [1405, 65] on button "SAVE" at bounding box center [1403, 67] width 86 height 24
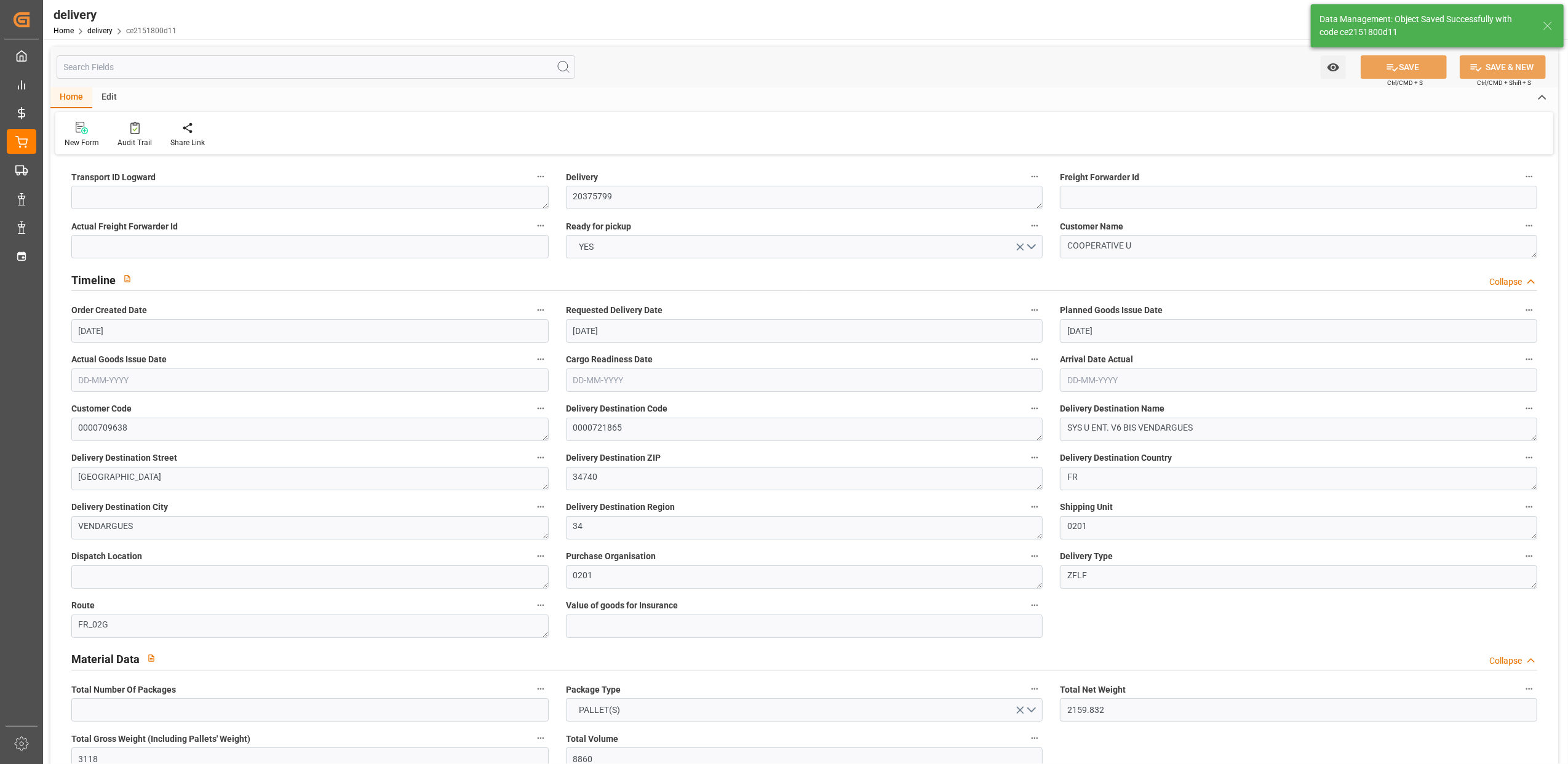
type textarea "~ Pallet(s) ~ 2025-08-07 00:00:00 ~ FR_02G ~ 2025-08-13 00:00:00~0000721865"
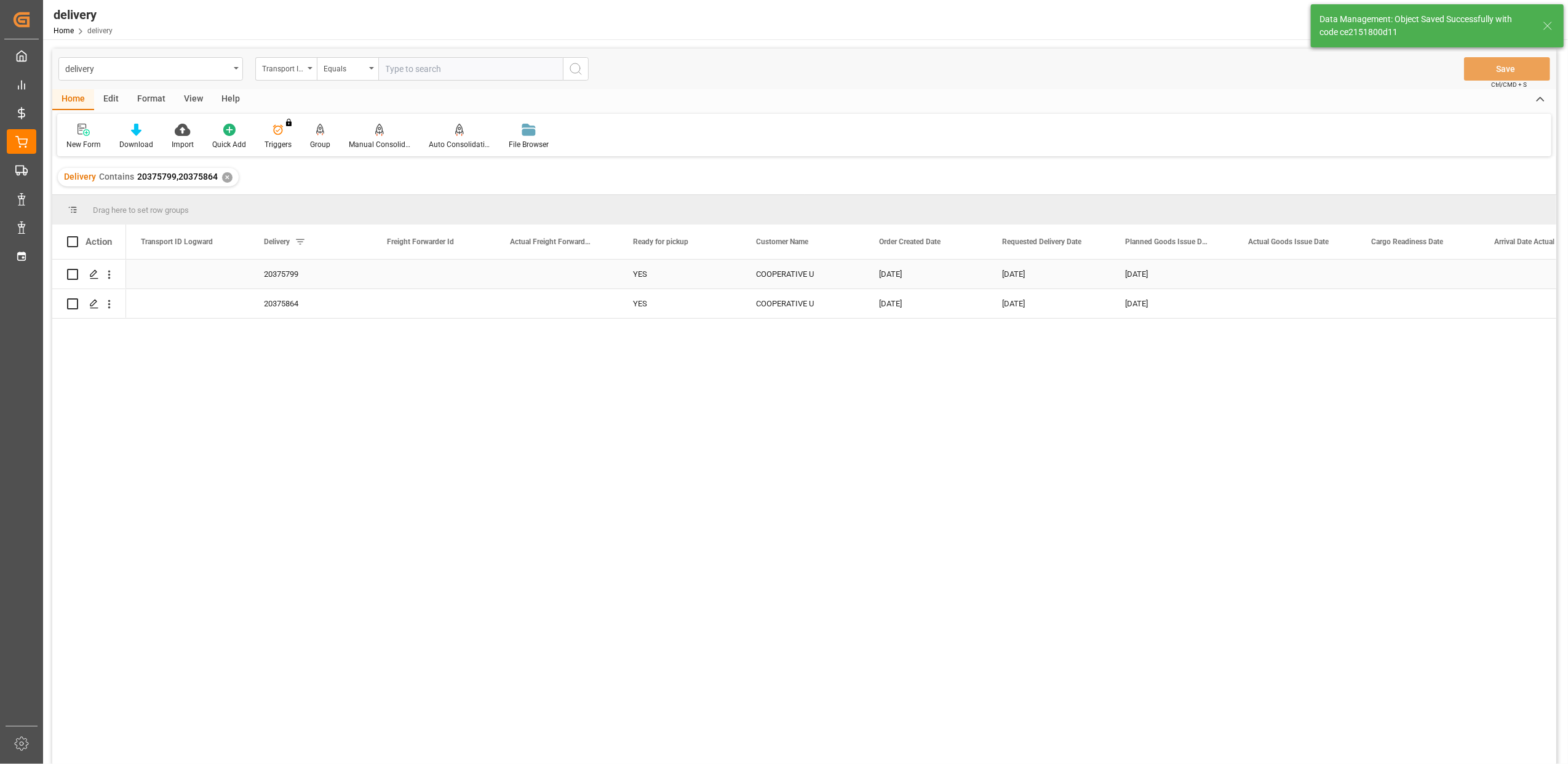
drag, startPoint x: 75, startPoint y: 276, endPoint x: 72, endPoint y: 297, distance: 21.2
click at [75, 276] on input "Press Space to toggle row selection (unchecked)" at bounding box center [72, 274] width 11 height 11
checkbox input "true"
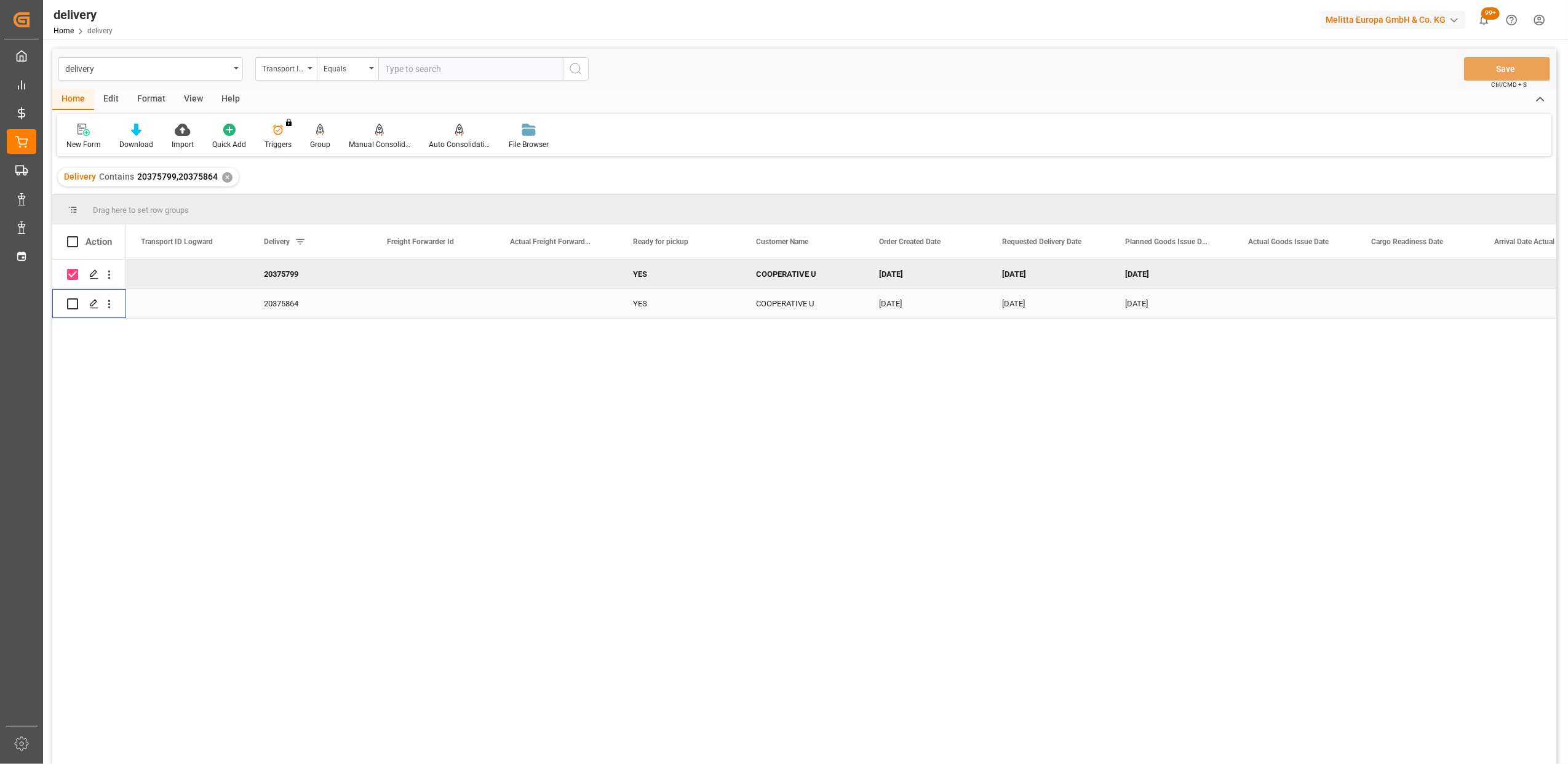
click at [72, 306] on input "Press Space to toggle row selection (unchecked)" at bounding box center [72, 304] width 11 height 11
checkbox input "true"
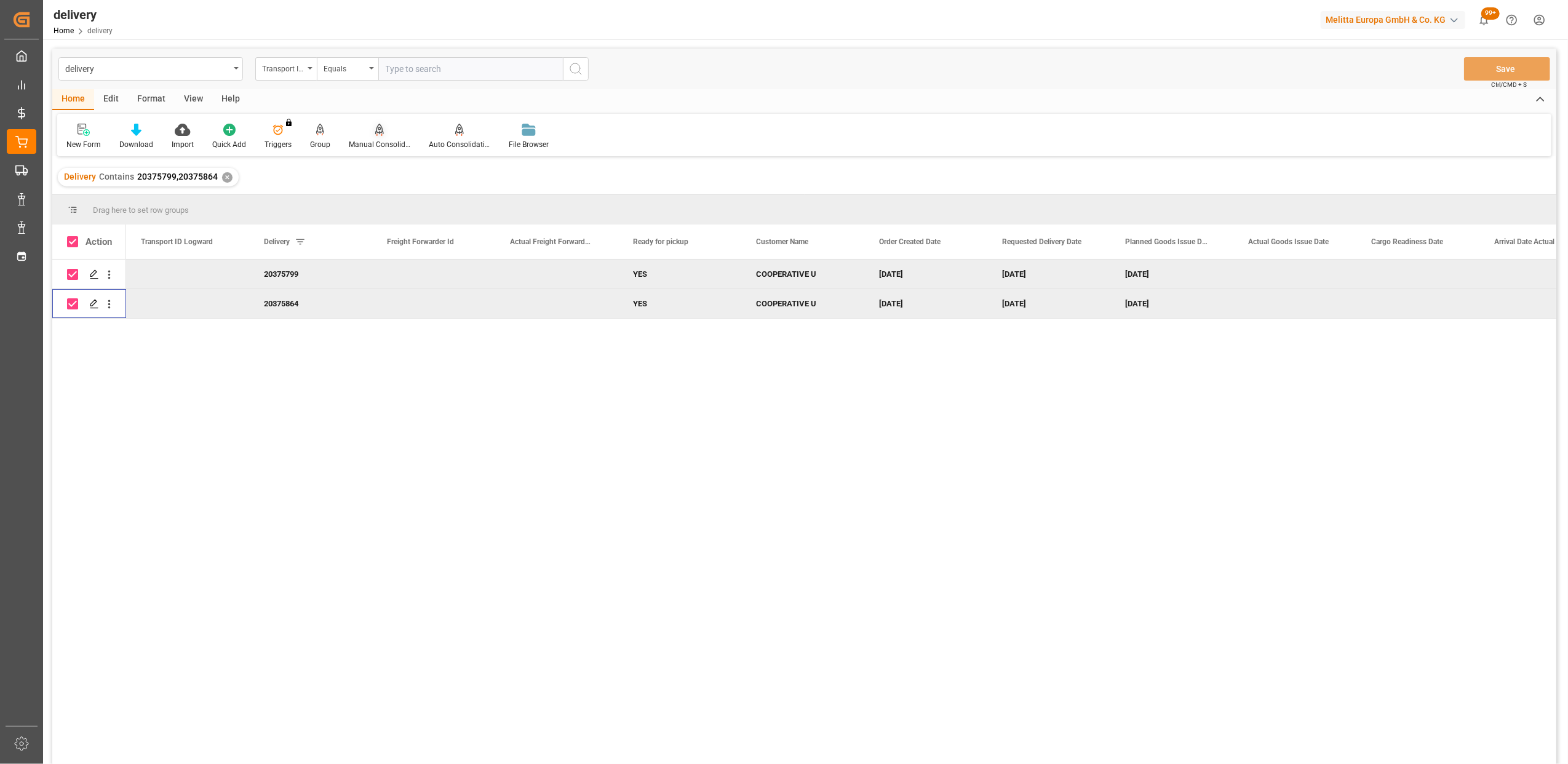
click at [377, 137] on div "Manual Consolidation" at bounding box center [379, 137] width 80 height 27
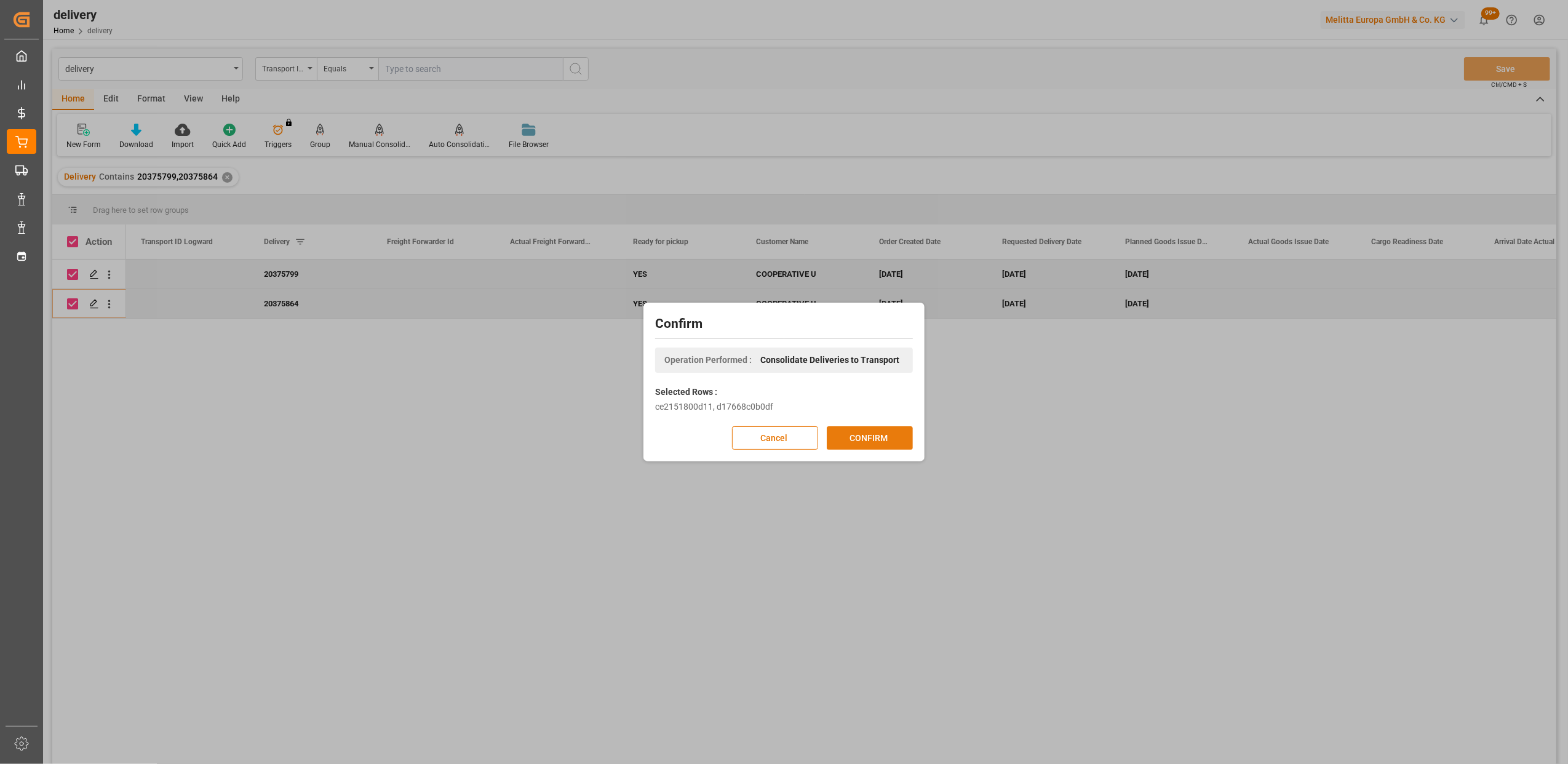
click at [904, 437] on button "CONFIRM" at bounding box center [869, 438] width 86 height 24
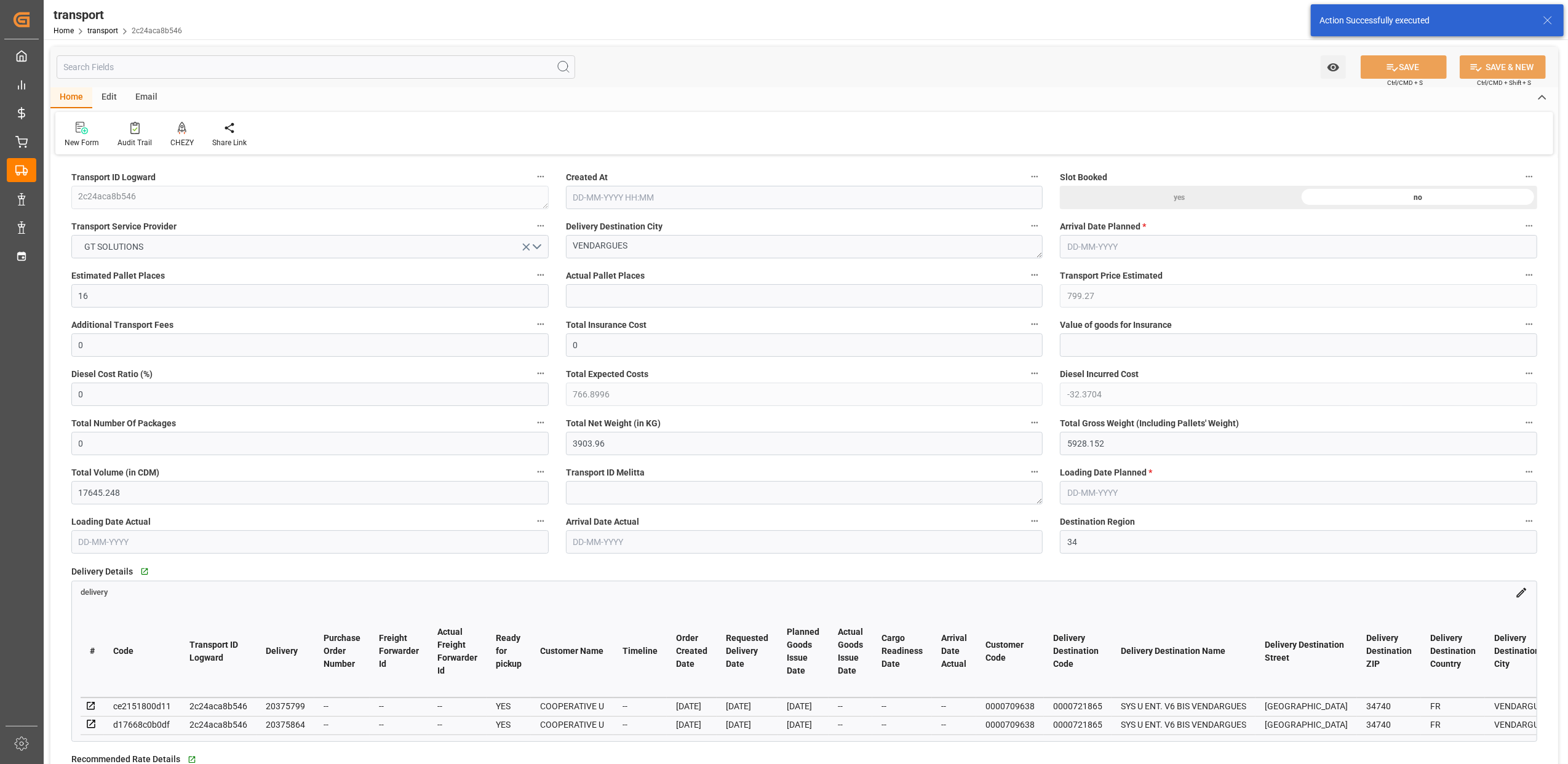
type input "13-08-2025 08:39"
type input "[DATE]"
click at [539, 246] on button "GT SOLUTIONS" at bounding box center [310, 247] width 477 height 24
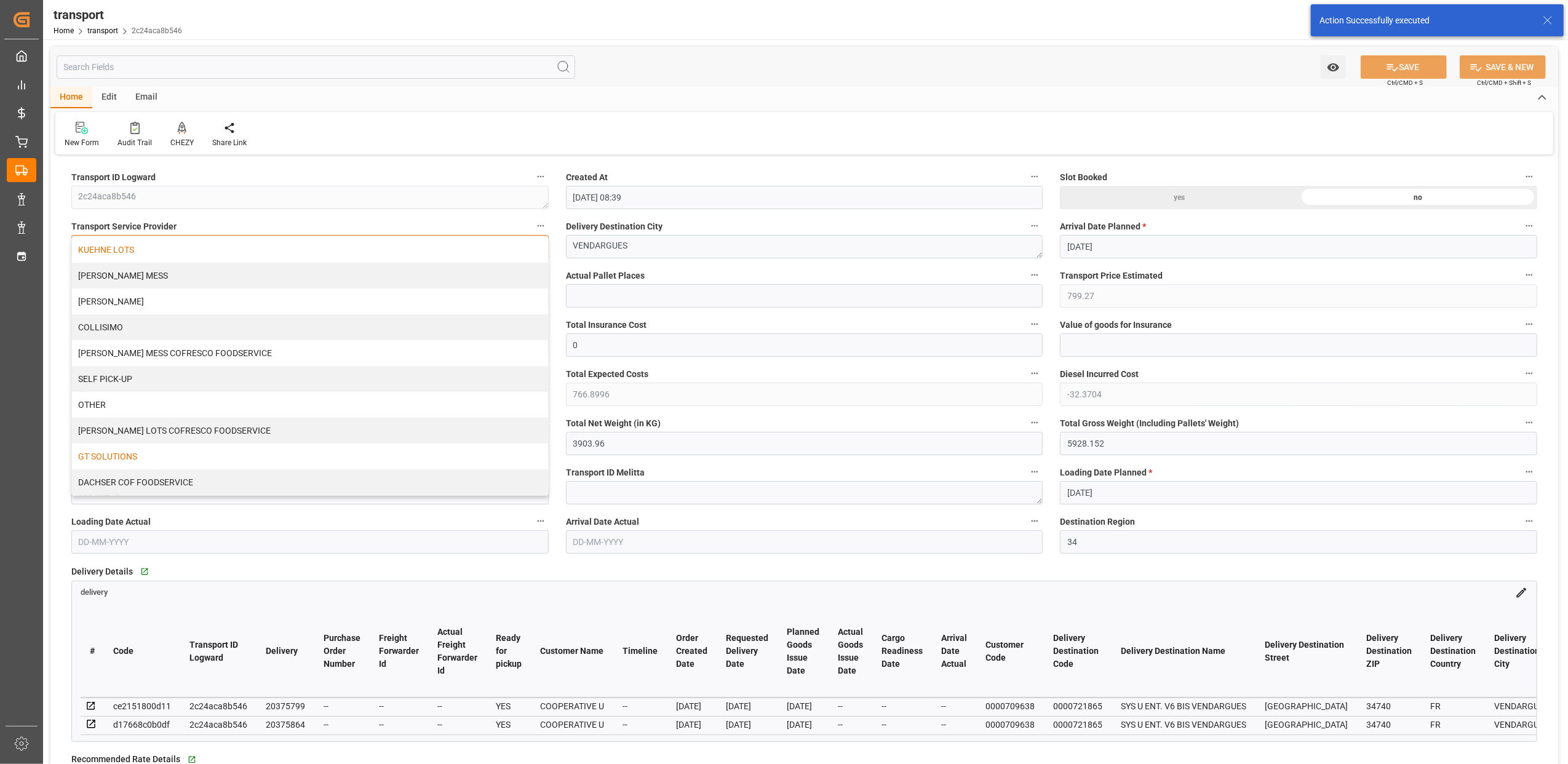
click at [182, 249] on div "KUEHNE LOTS" at bounding box center [310, 249] width 476 height 26
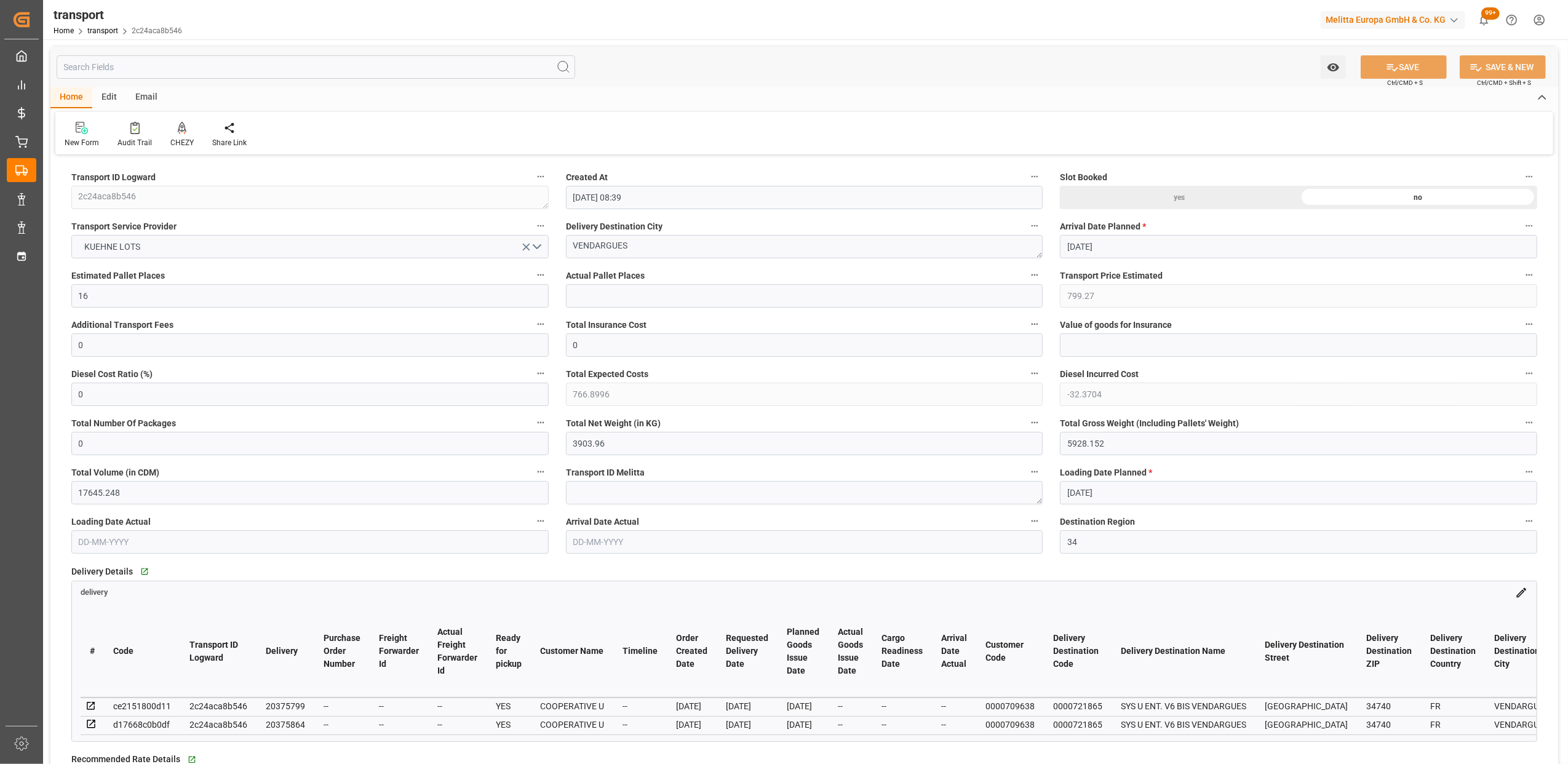
type input "764.2"
type input "0"
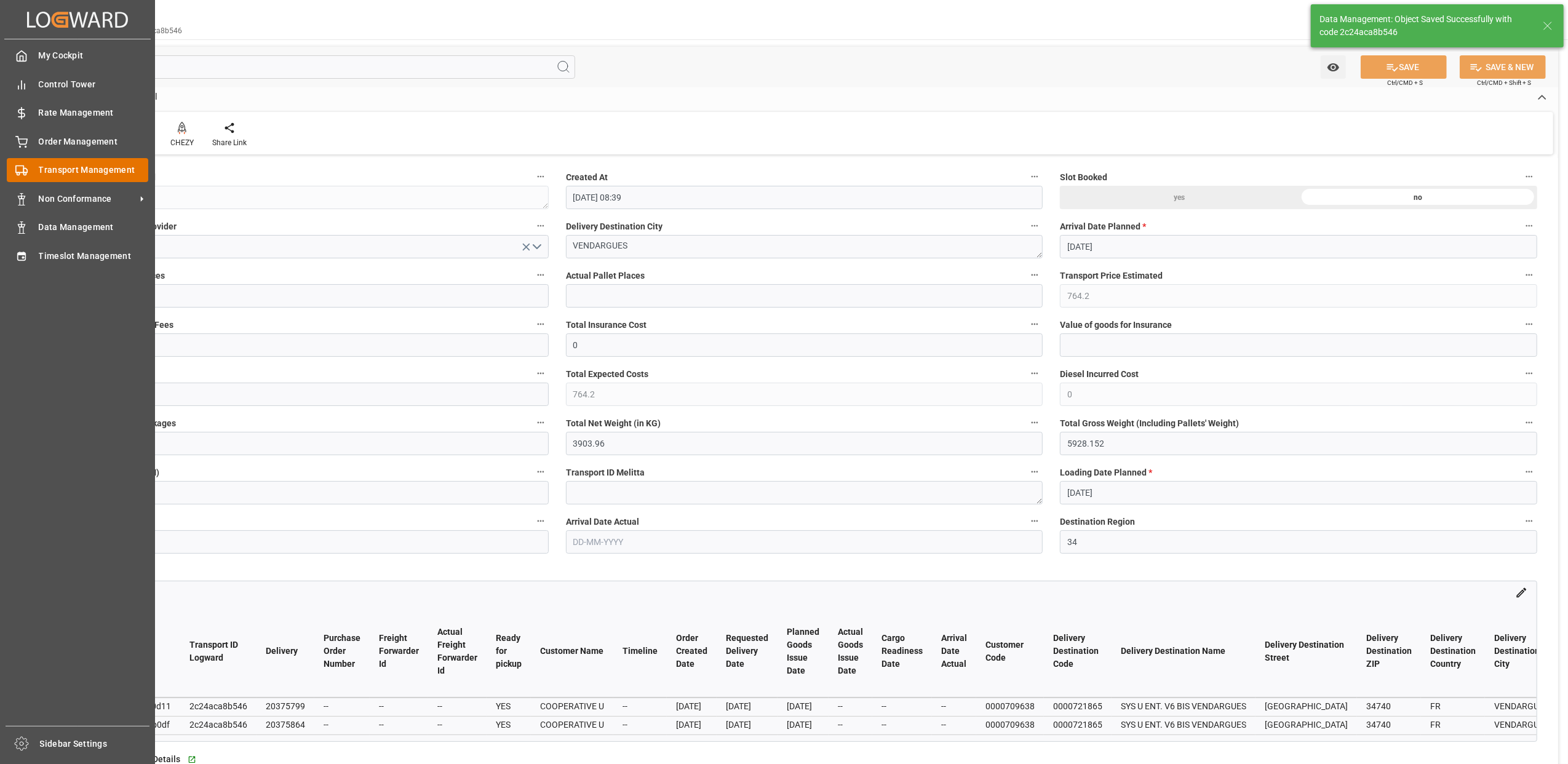
click at [30, 170] on div "Transport Management Transport Management" at bounding box center [77, 170] width 141 height 24
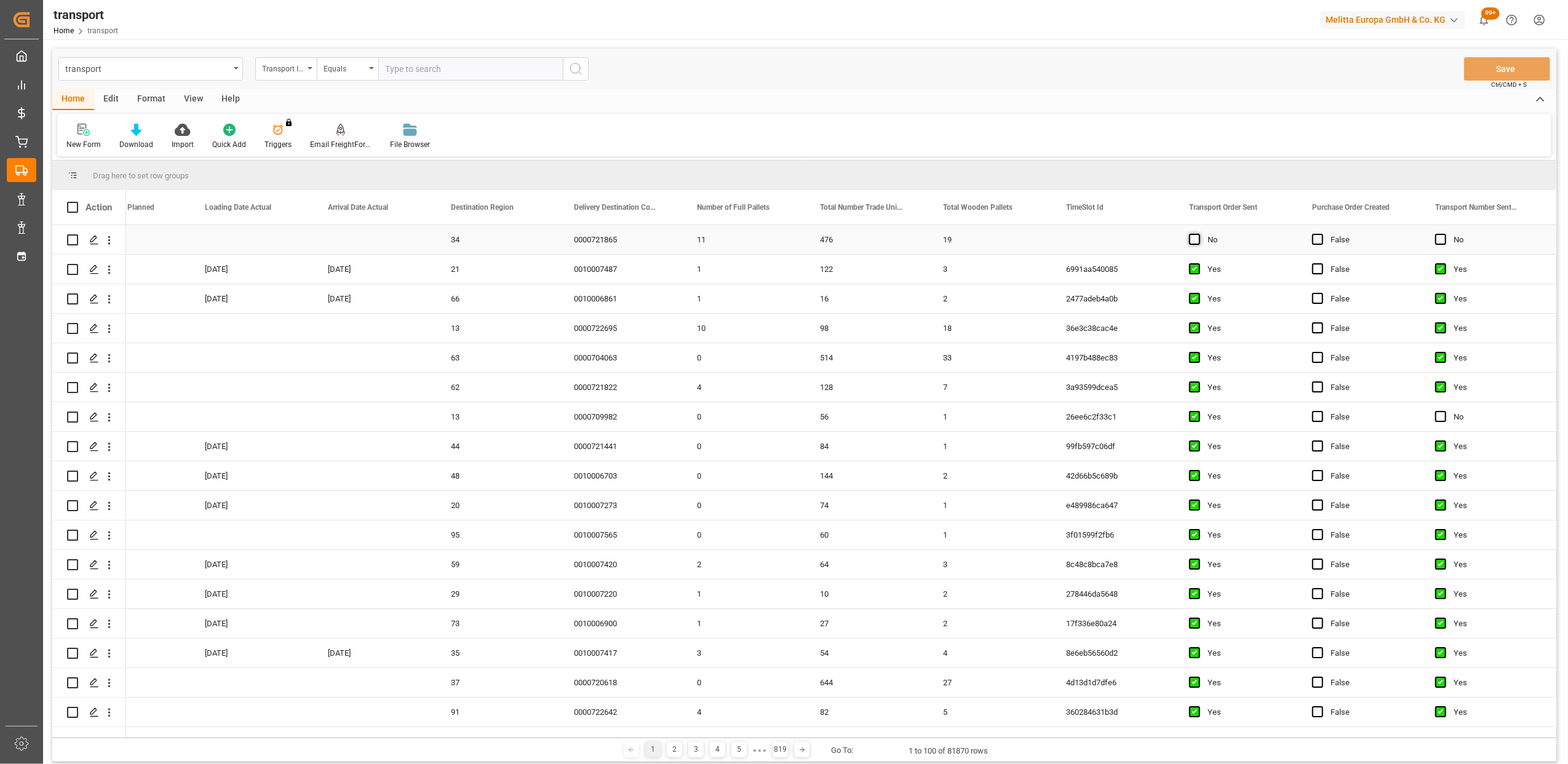
drag, startPoint x: 1191, startPoint y: 239, endPoint x: 1198, endPoint y: 239, distance: 7.0
click at [1193, 239] on span "Press SPACE to select this row." at bounding box center [1194, 239] width 11 height 11
click at [1198, 234] on input "Press SPACE to select this row." at bounding box center [1198, 234] width 0 height 0
click at [1509, 60] on button "Save" at bounding box center [1506, 69] width 86 height 24
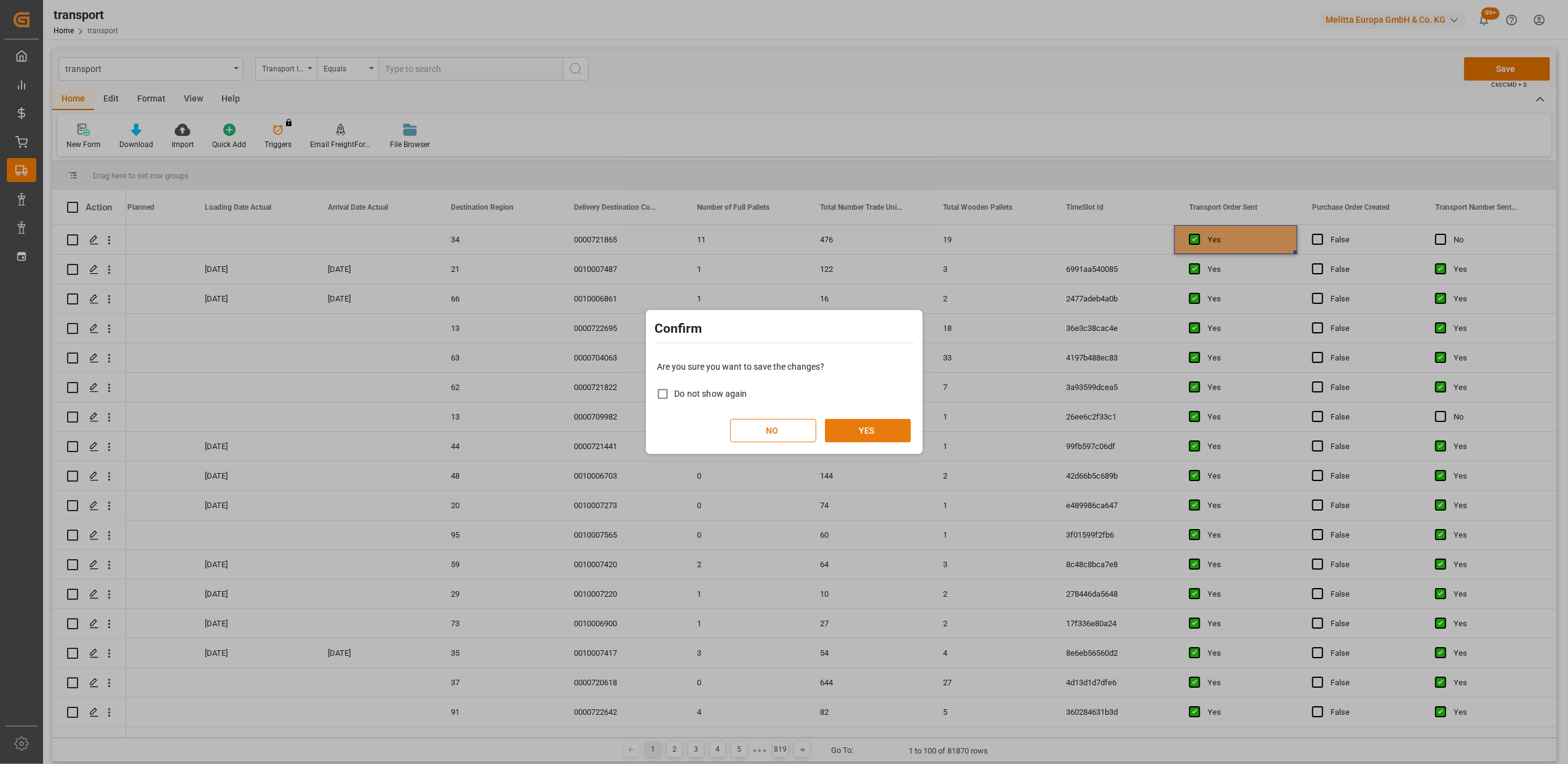
click at [891, 425] on button "YES" at bounding box center [867, 431] width 86 height 24
